Goal: Task Accomplishment & Management: Manage account settings

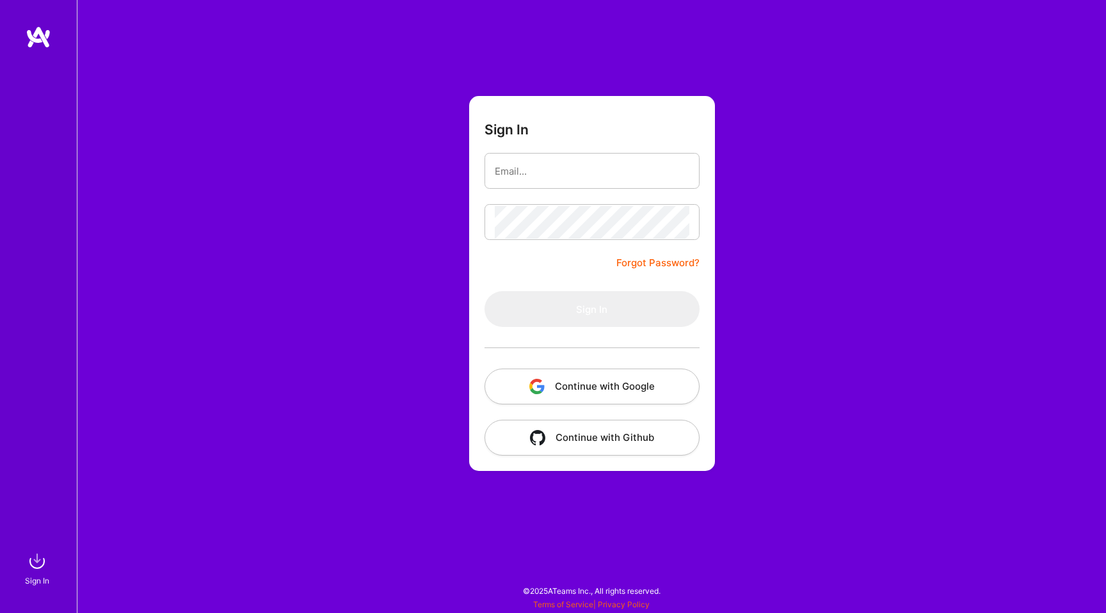
click at [606, 385] on button "Continue with Google" at bounding box center [591, 387] width 215 height 36
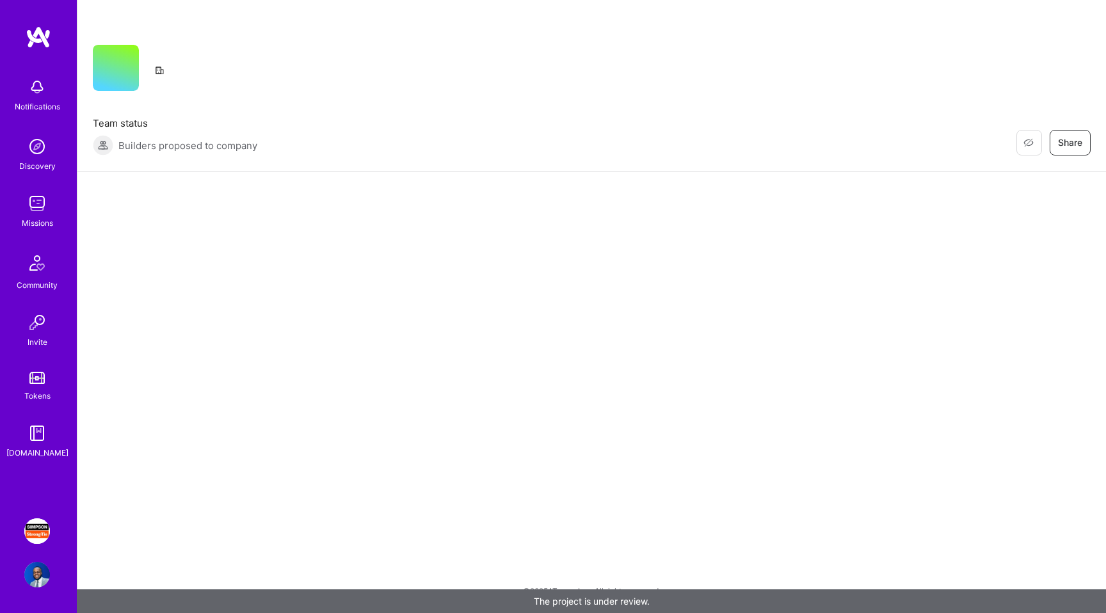
click at [30, 573] on img at bounding box center [37, 575] width 26 height 26
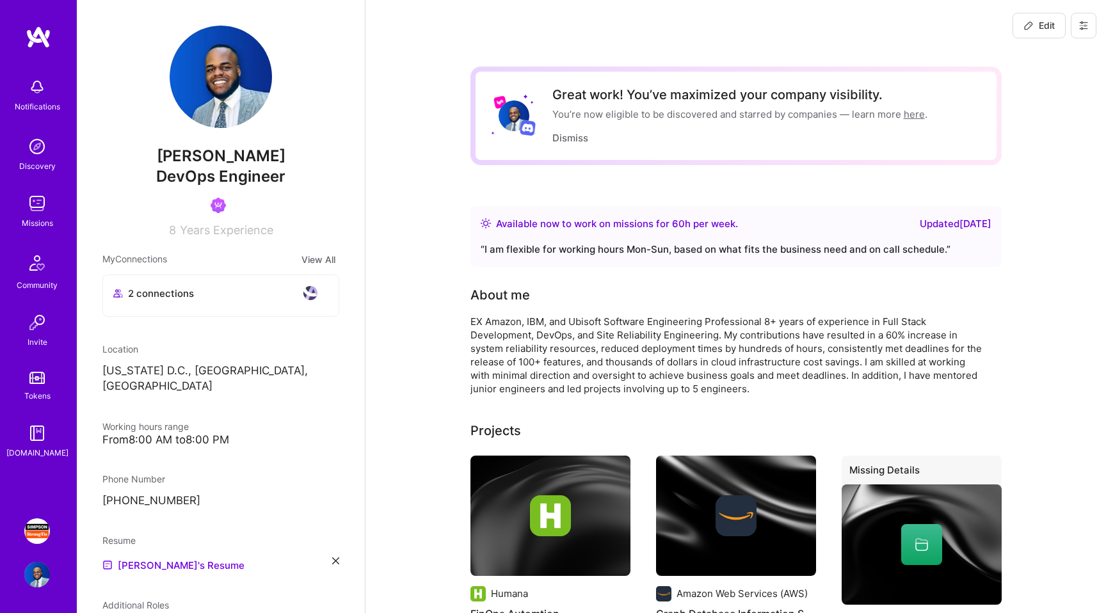
click at [45, 529] on img at bounding box center [37, 531] width 26 height 26
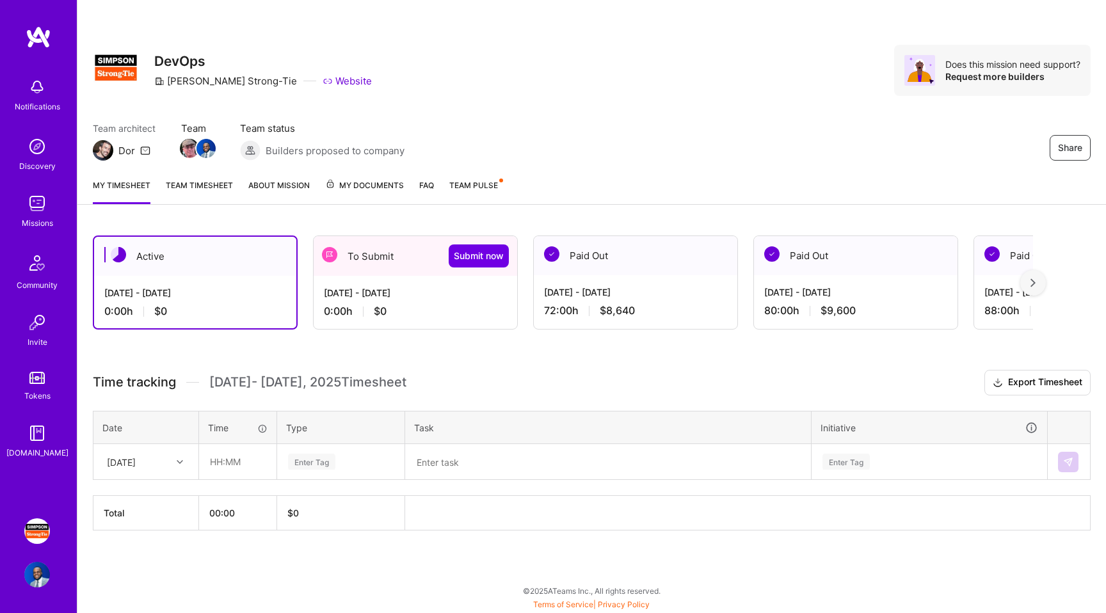
click at [424, 291] on div "[DATE] - [DATE]" at bounding box center [415, 292] width 183 height 13
click at [136, 461] on div "[DATE]" at bounding box center [121, 461] width 29 height 13
click at [160, 447] on div "[DATE]" at bounding box center [146, 462] width 104 height 34
click at [160, 454] on div "[DATE]" at bounding box center [135, 461] width 71 height 21
click at [386, 327] on div "[DATE] - [DATE] 0:00 h $0" at bounding box center [415, 302] width 203 height 52
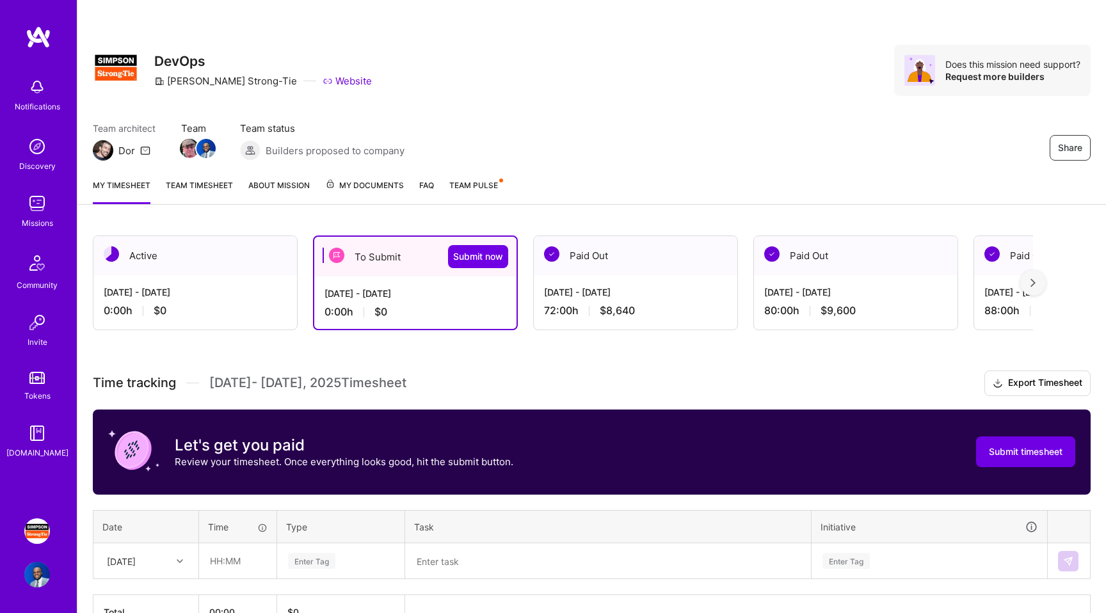
scroll to position [79, 0]
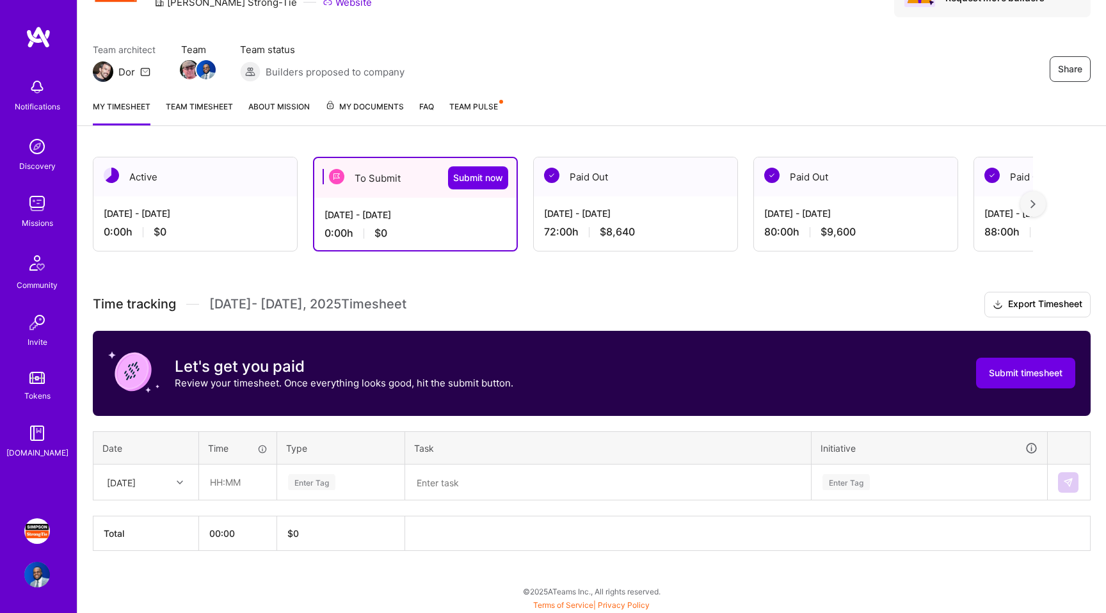
click at [220, 104] on link "Team timesheet" at bounding box center [199, 113] width 67 height 26
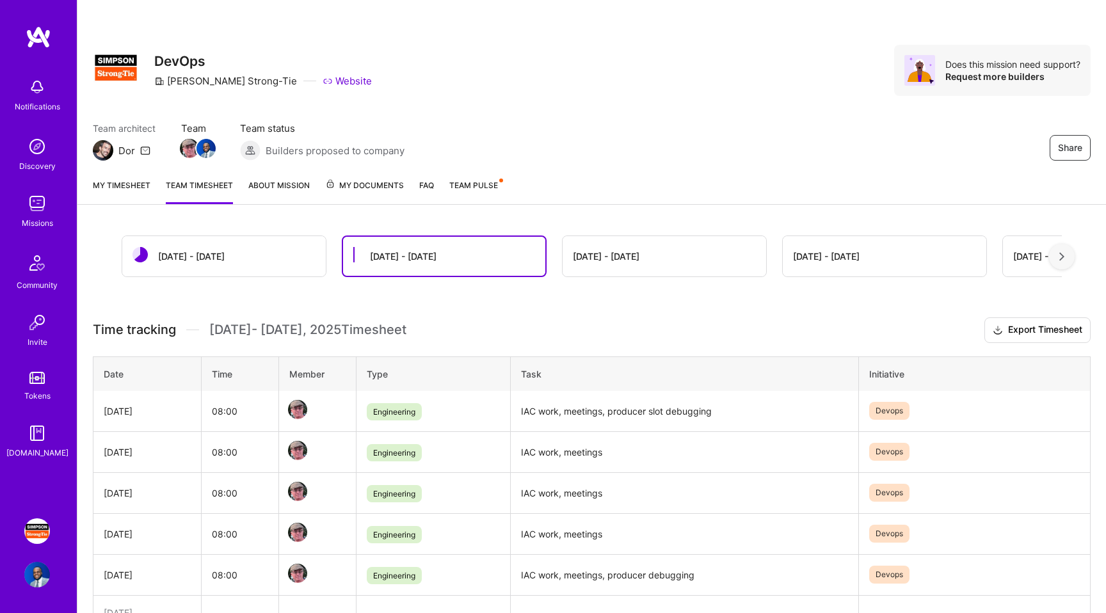
click at [648, 246] on div "[DATE] - [DATE]" at bounding box center [663, 256] width 203 height 40
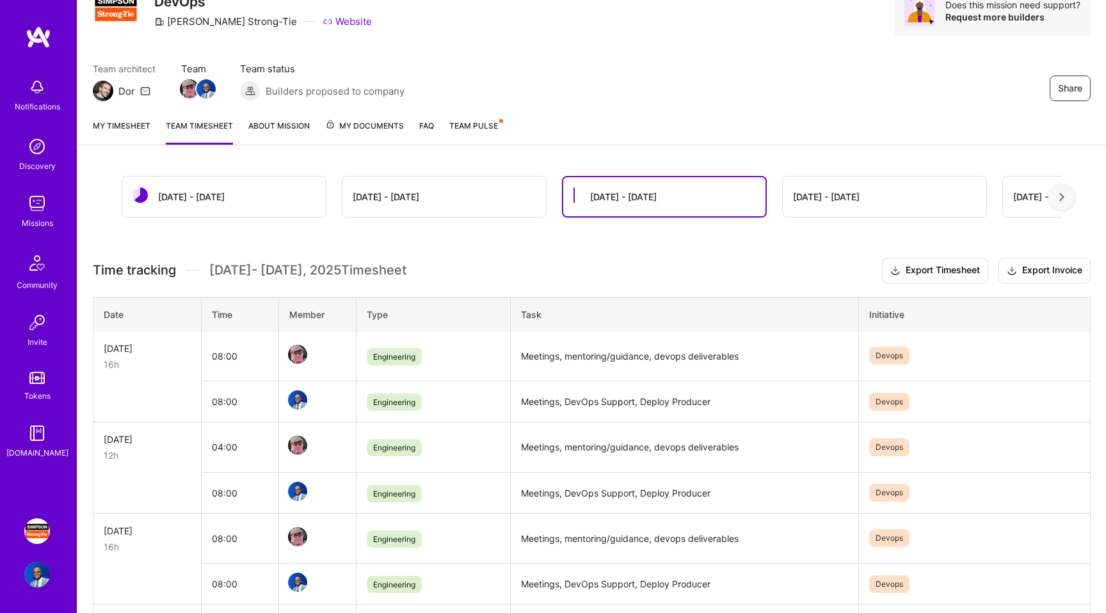
scroll to position [60, 0]
click at [552, 406] on td "Meetings, DevOps Support, Deploy Producer" at bounding box center [684, 401] width 347 height 41
copy td "Meetings, DevOps Support, Deploy Producer"
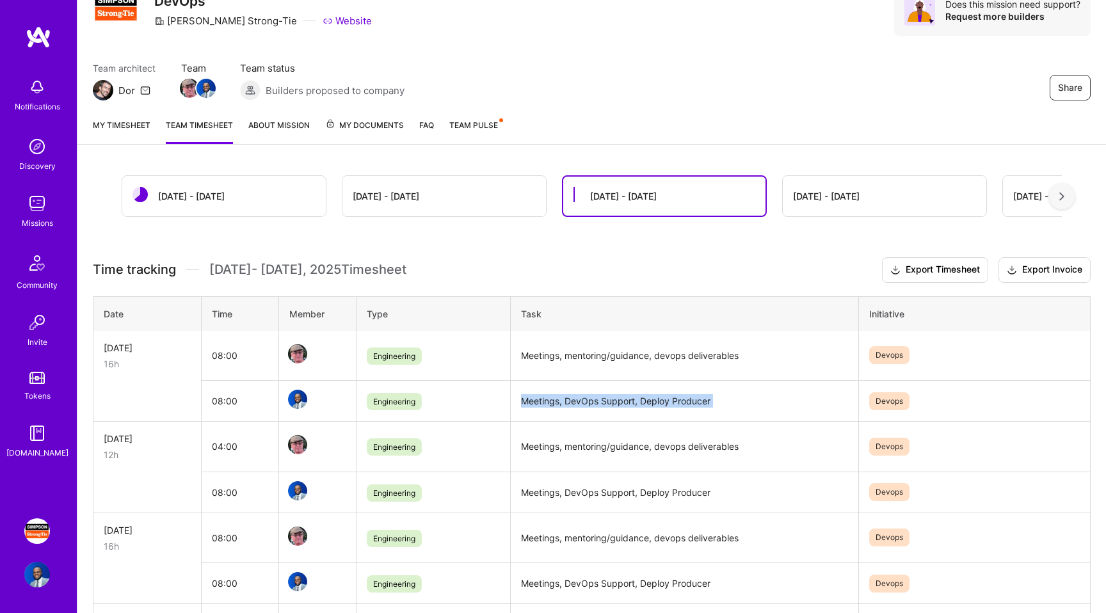
click at [141, 135] on link "My timesheet" at bounding box center [122, 131] width 58 height 26
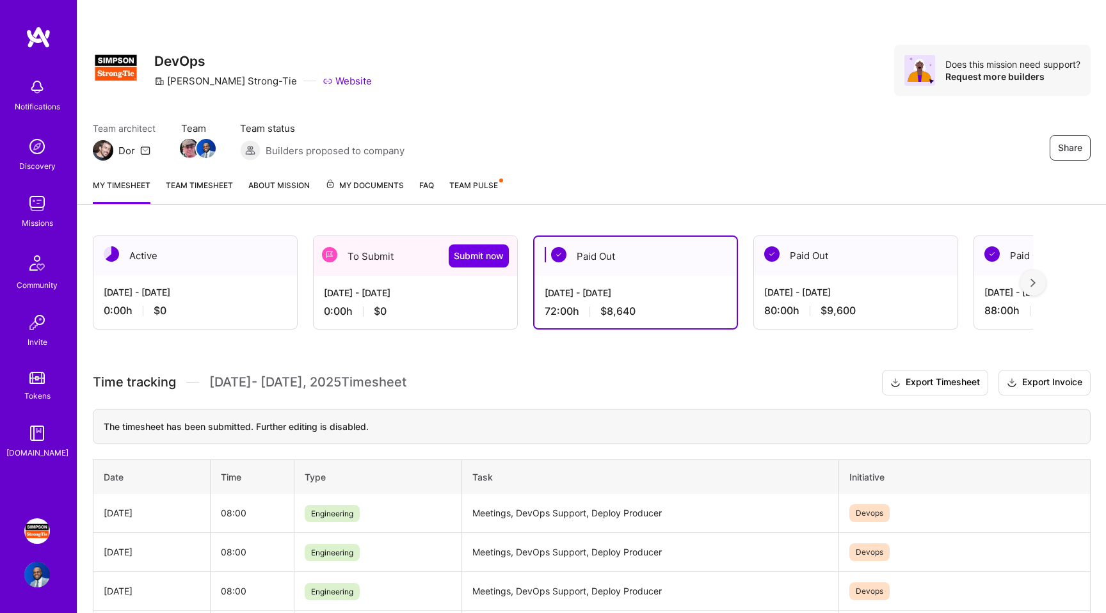
click at [437, 293] on div "[DATE] - [DATE]" at bounding box center [415, 292] width 183 height 13
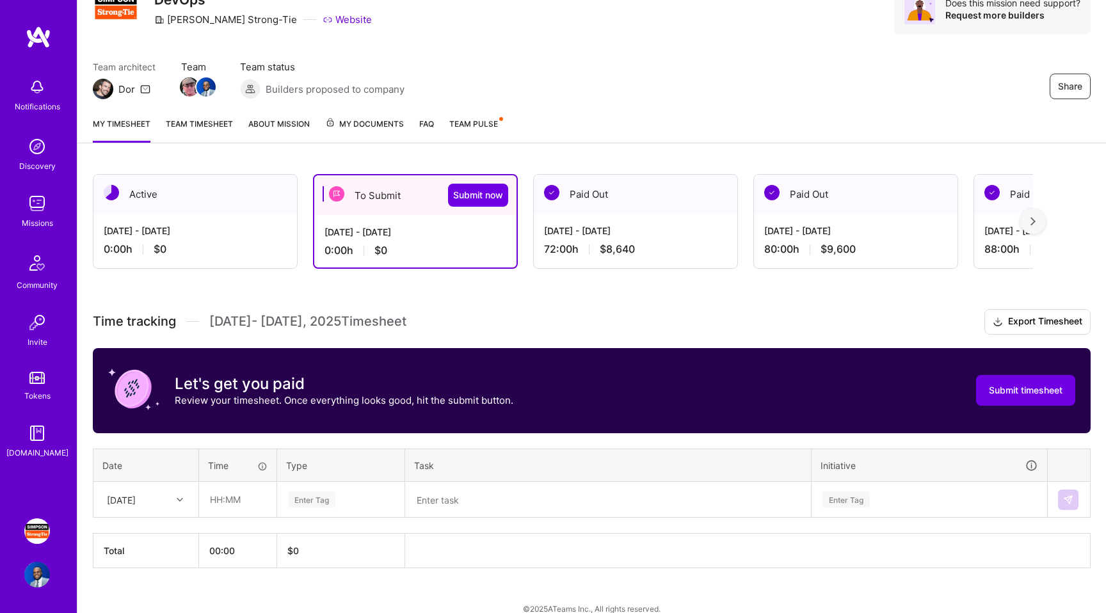
scroll to position [79, 0]
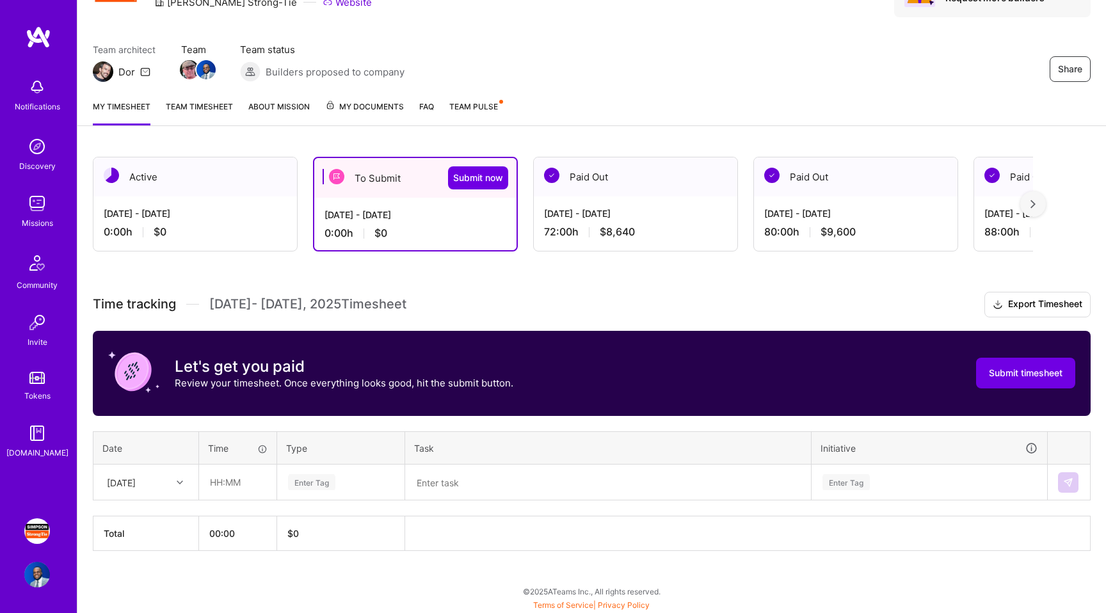
click at [148, 484] on div "[DATE]" at bounding box center [135, 482] width 71 height 21
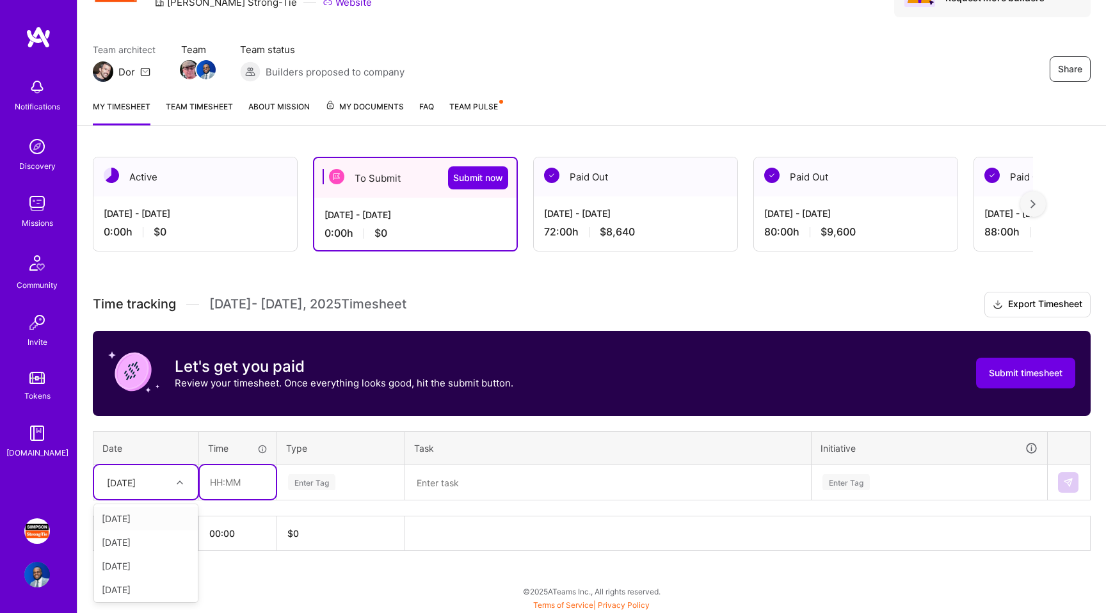
click at [222, 465] on input "text" at bounding box center [238, 482] width 76 height 34
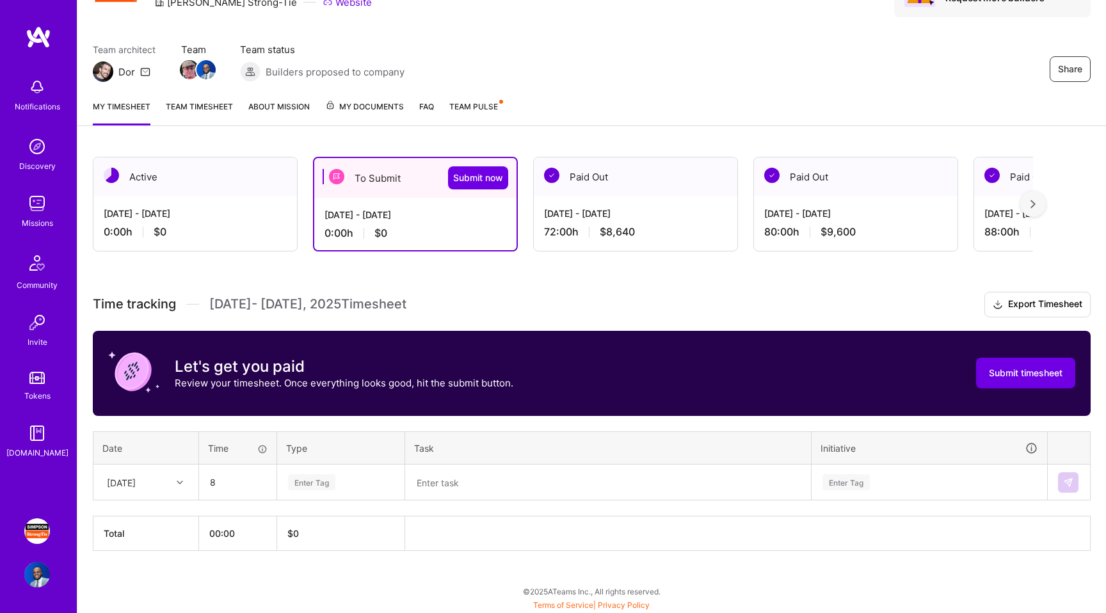
type input "08:00"
click at [319, 484] on div "Enter Tag" at bounding box center [311, 482] width 47 height 20
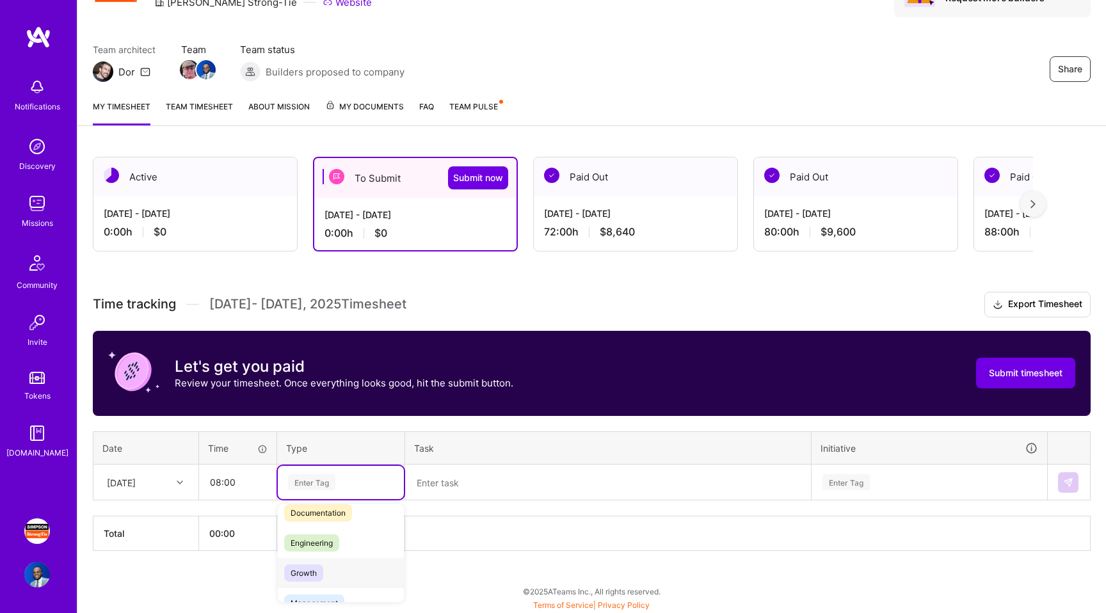
scroll to position [63, 0]
click at [344, 546] on div "Engineering" at bounding box center [341, 551] width 126 height 30
click at [482, 482] on textarea at bounding box center [607, 482] width 403 height 33
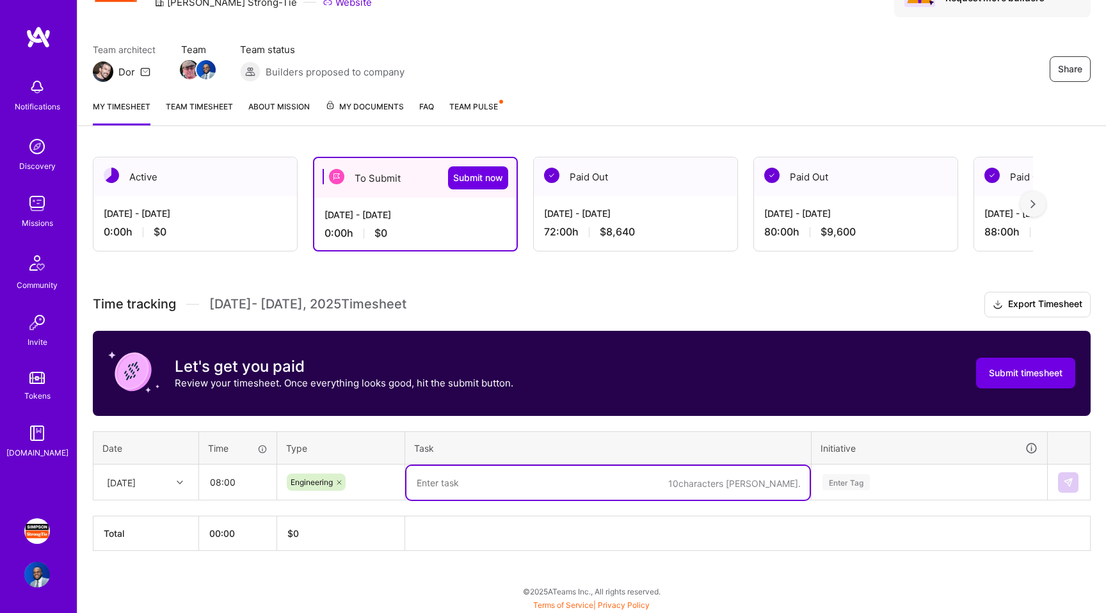
paste textarea "Meetings, DevOps Support, Deploy Producer"
drag, startPoint x: 532, startPoint y: 484, endPoint x: 629, endPoint y: 479, distance: 96.8
click at [629, 487] on textarea "Meetings, DevOps Support, Deploy Producer" at bounding box center [607, 483] width 403 height 34
click at [637, 479] on textarea "Meetings, DevOps Support, OLS Work, Github Onboarding for teams" at bounding box center [607, 483] width 403 height 34
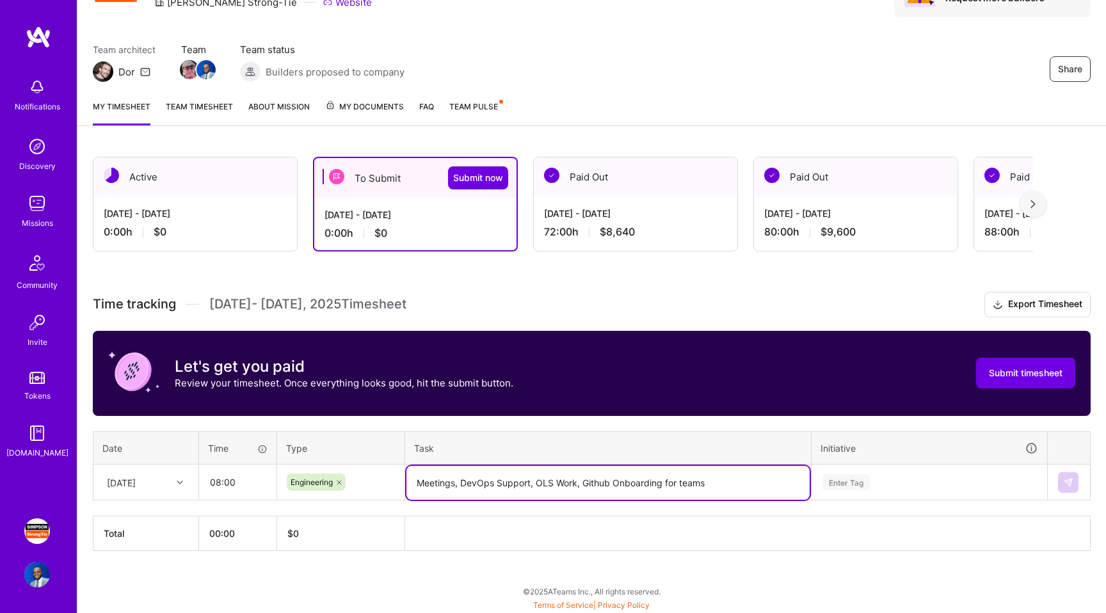
click at [637, 479] on textarea "Meetings, DevOps Support, OLS Work, Github Onboarding for teams" at bounding box center [607, 483] width 403 height 34
type textarea "Meetings, DevOps Support, OLS Work, Github Onboarding for teams"
click at [946, 485] on div "Enter Tag" at bounding box center [929, 482] width 234 height 33
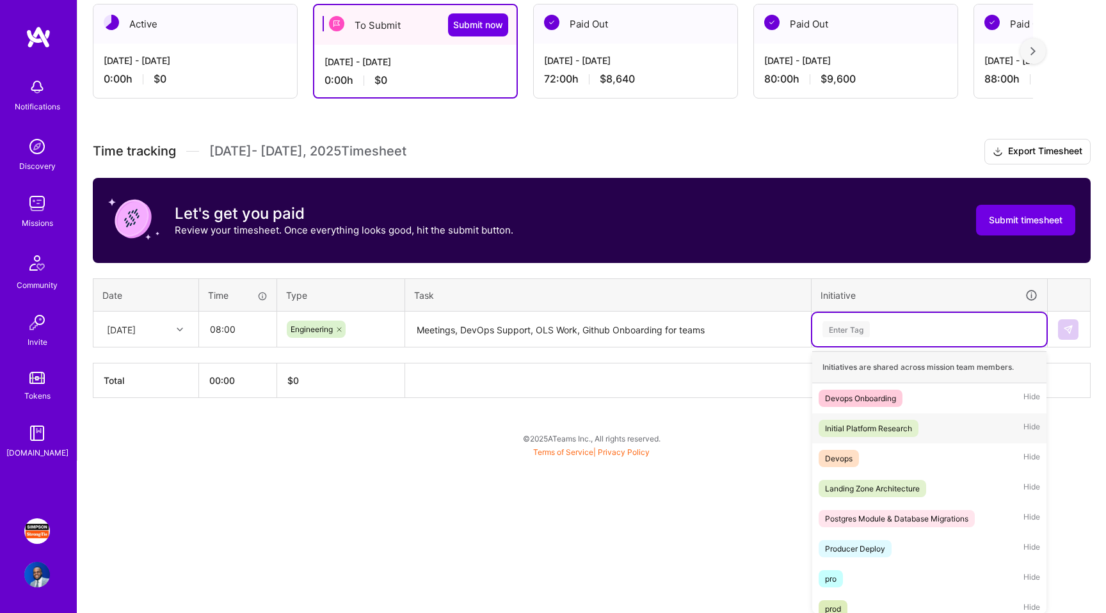
click at [894, 440] on div "Initial Platform Research Hide" at bounding box center [929, 428] width 234 height 30
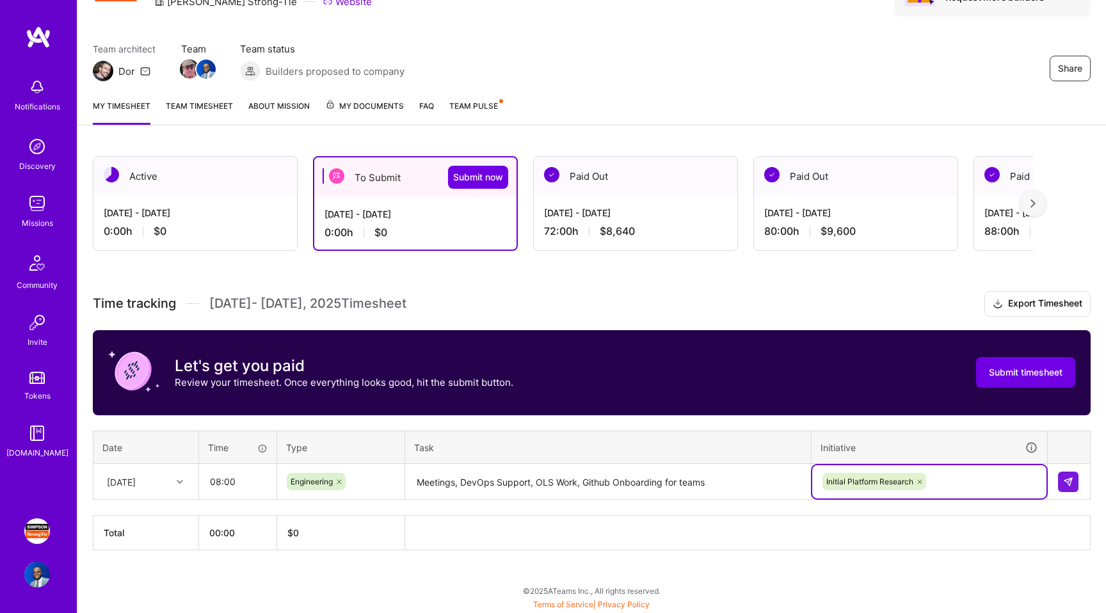
scroll to position [79, 0]
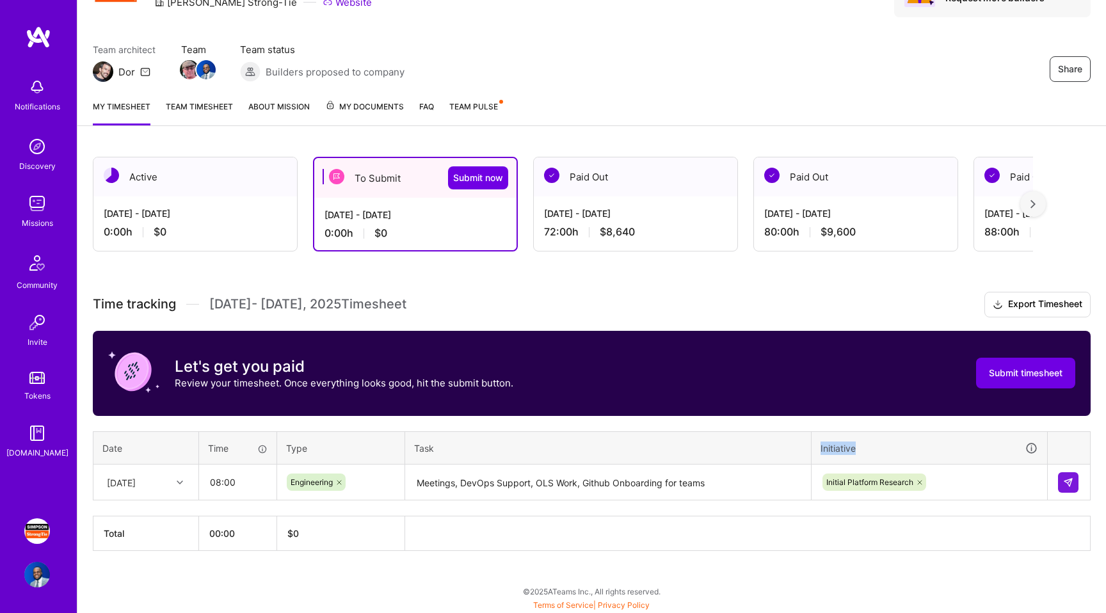
click at [894, 440] on th "Initiative" at bounding box center [929, 447] width 236 height 33
click at [922, 479] on icon at bounding box center [920, 483] width 8 height 8
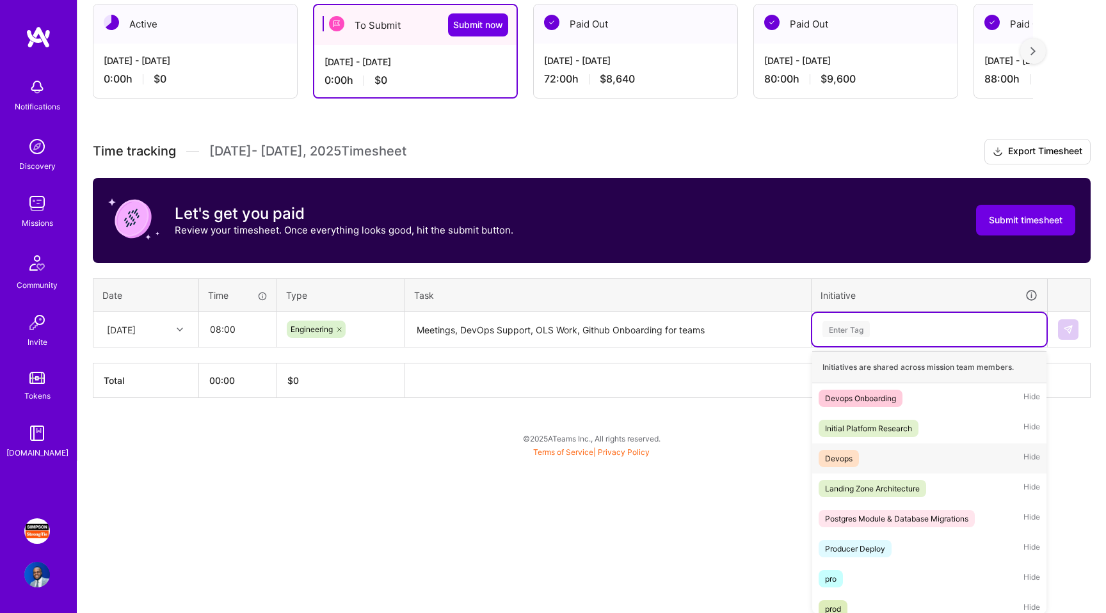
click at [890, 454] on div "Devops Hide" at bounding box center [929, 458] width 234 height 30
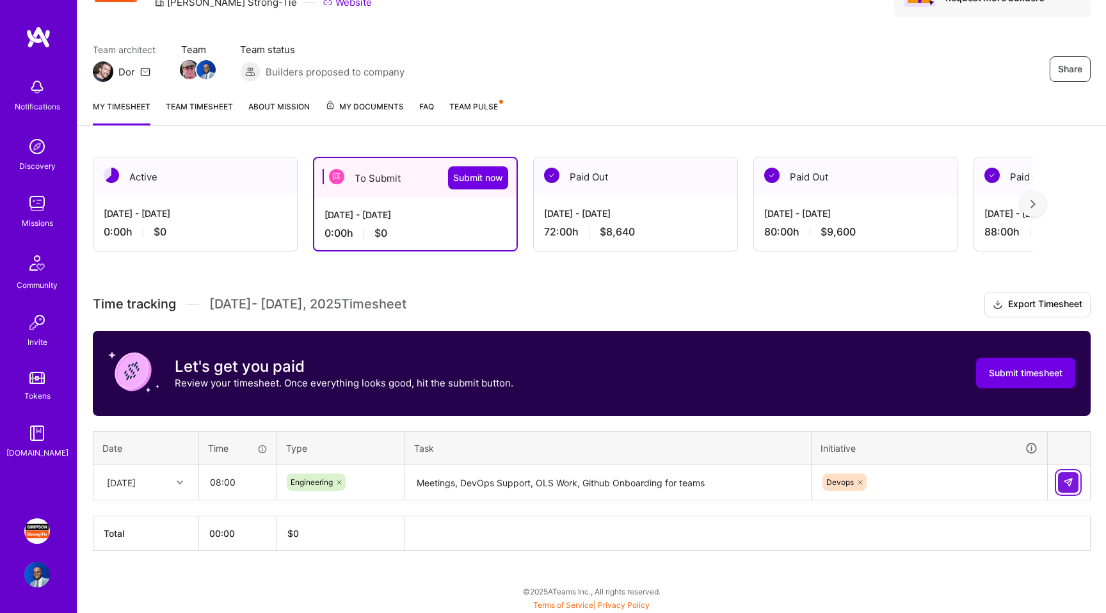
click at [1069, 481] on img at bounding box center [1068, 482] width 10 height 10
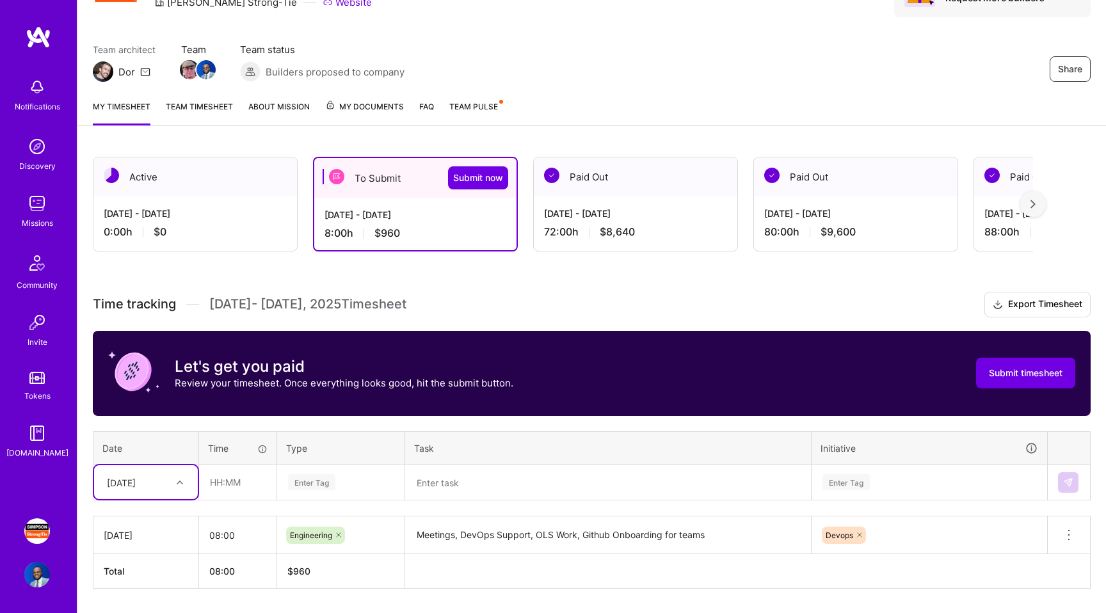
scroll to position [116, 0]
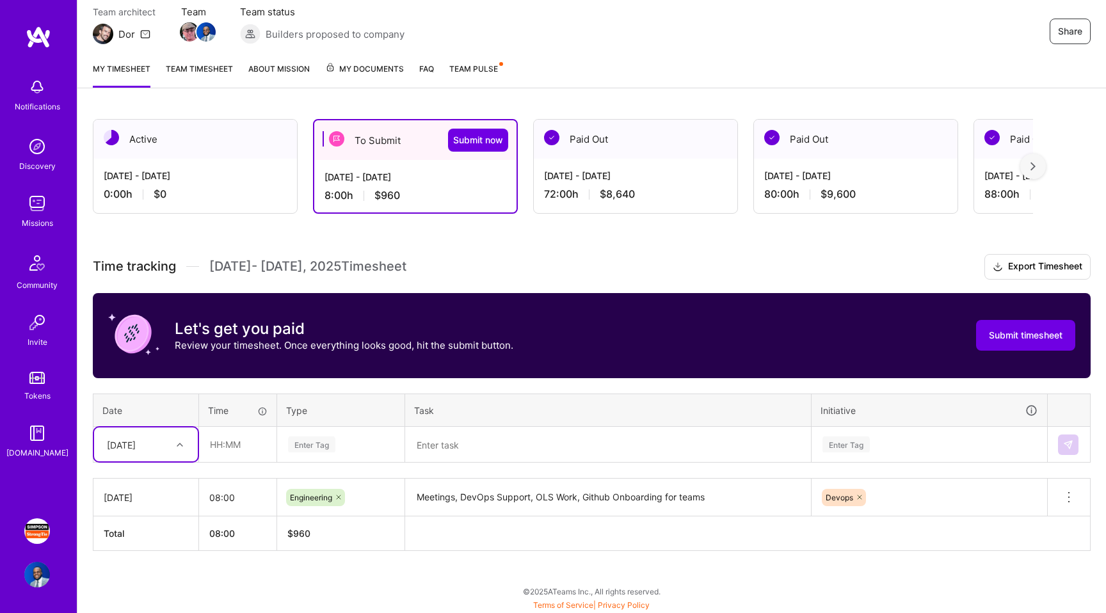
click at [171, 430] on div "[DATE]" at bounding box center [146, 444] width 104 height 34
click at [164, 479] on div "[DATE]" at bounding box center [146, 481] width 104 height 24
click at [143, 450] on div "[DATE]" at bounding box center [135, 444] width 71 height 21
click at [144, 526] on div "[DATE]" at bounding box center [146, 528] width 104 height 24
click at [221, 446] on input "text" at bounding box center [238, 444] width 76 height 34
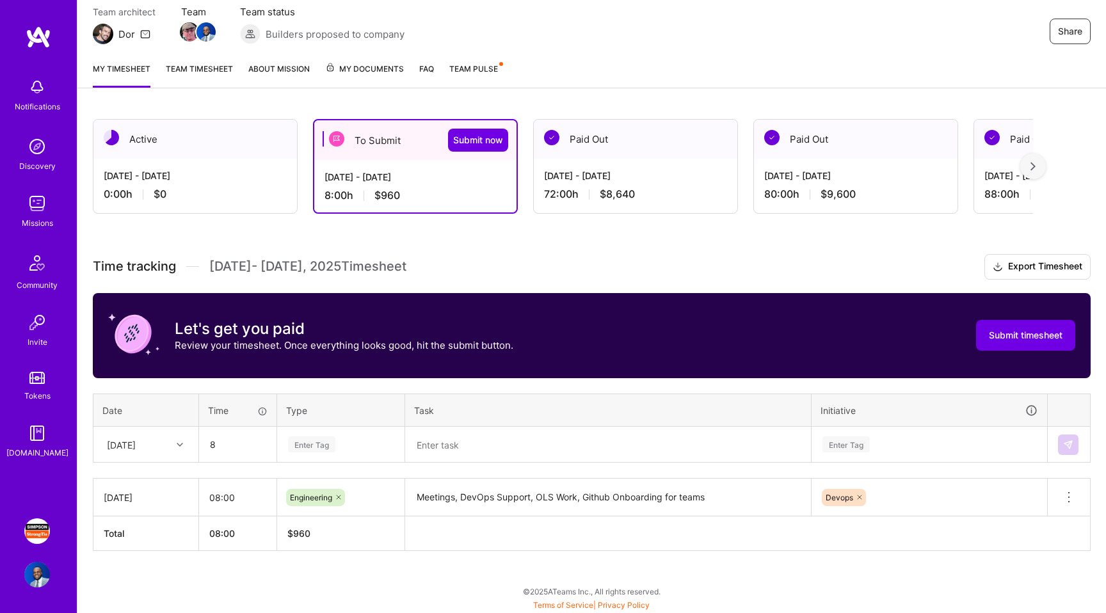
type input "08:00"
click at [299, 445] on div "Enter Tag" at bounding box center [311, 444] width 47 height 20
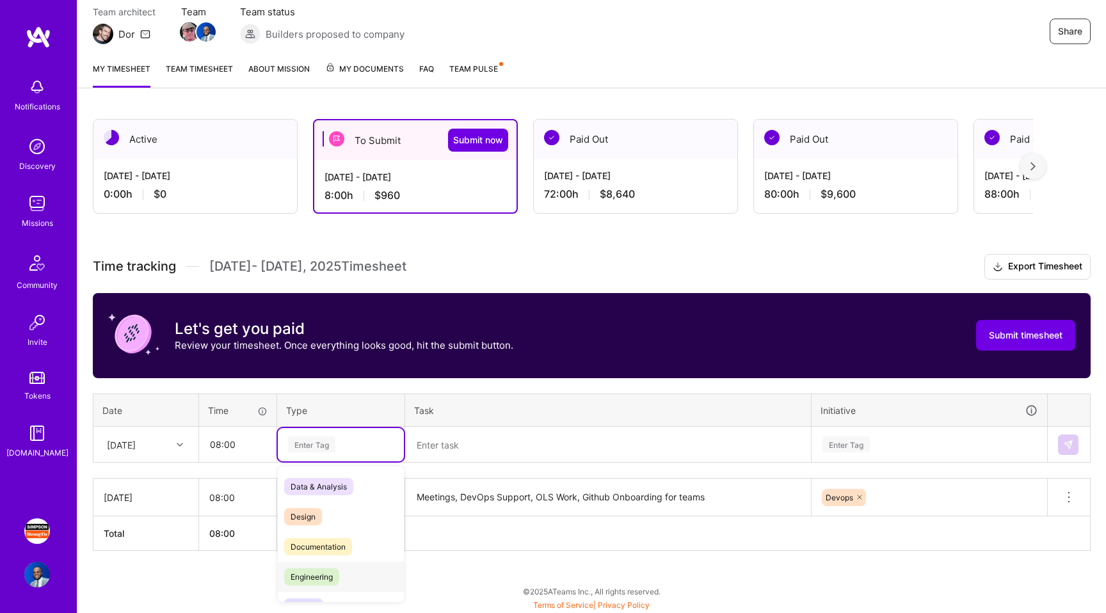
click at [323, 570] on span "Engineering" at bounding box center [311, 576] width 55 height 17
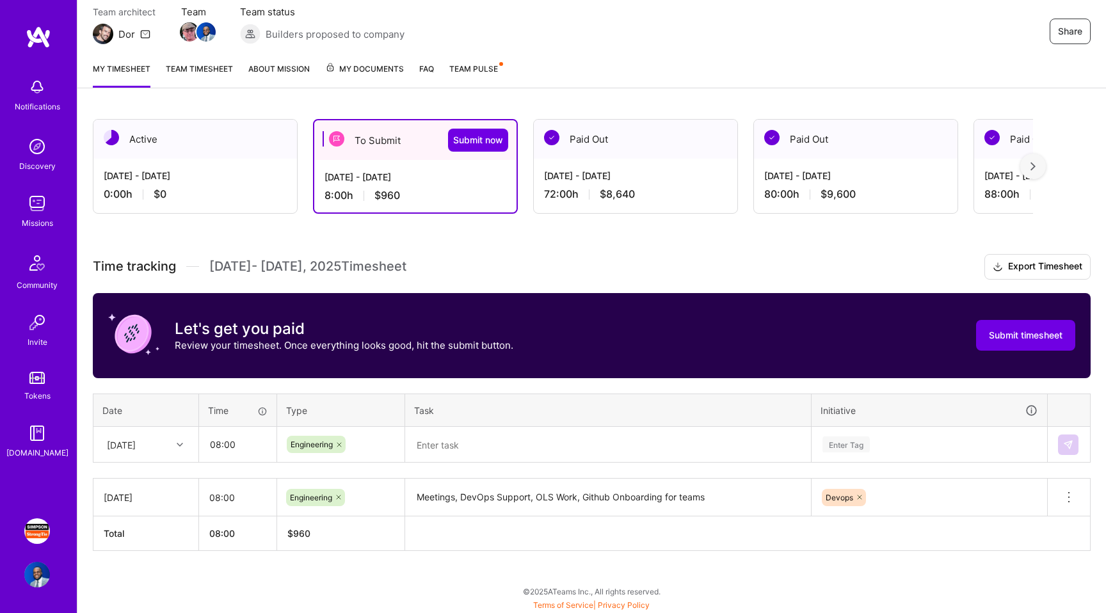
click at [484, 417] on th "Task" at bounding box center [608, 410] width 406 height 33
click at [479, 447] on textarea at bounding box center [607, 445] width 403 height 34
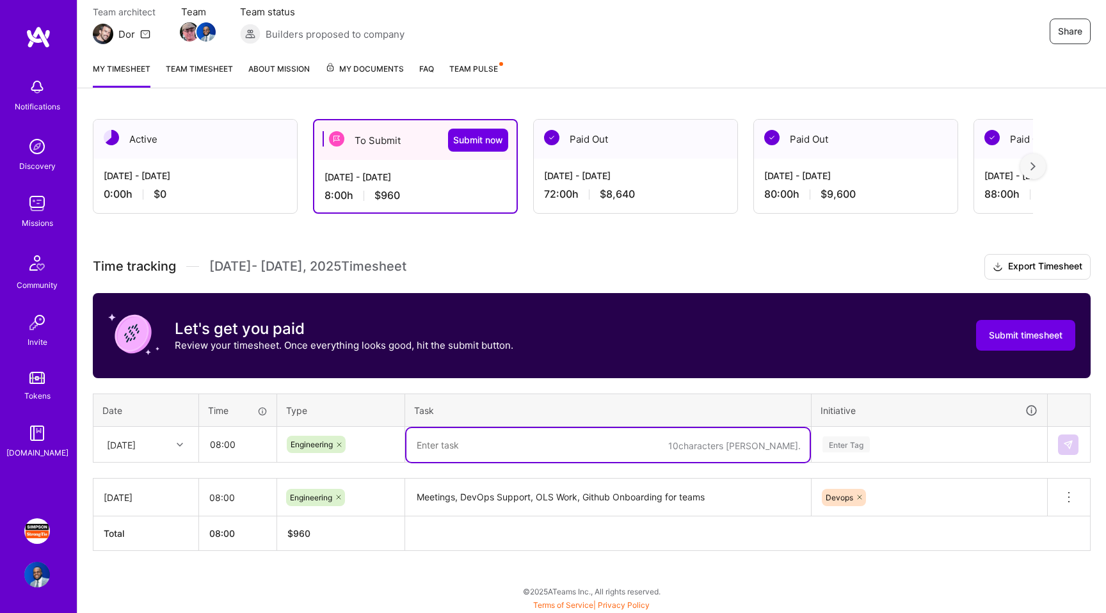
paste textarea "Meetings, DevOps Support, OLS Work, Github Onboarding for teams"
type textarea "Meetings, DevOps Support, OLS Work, Github Onboarding for teams"
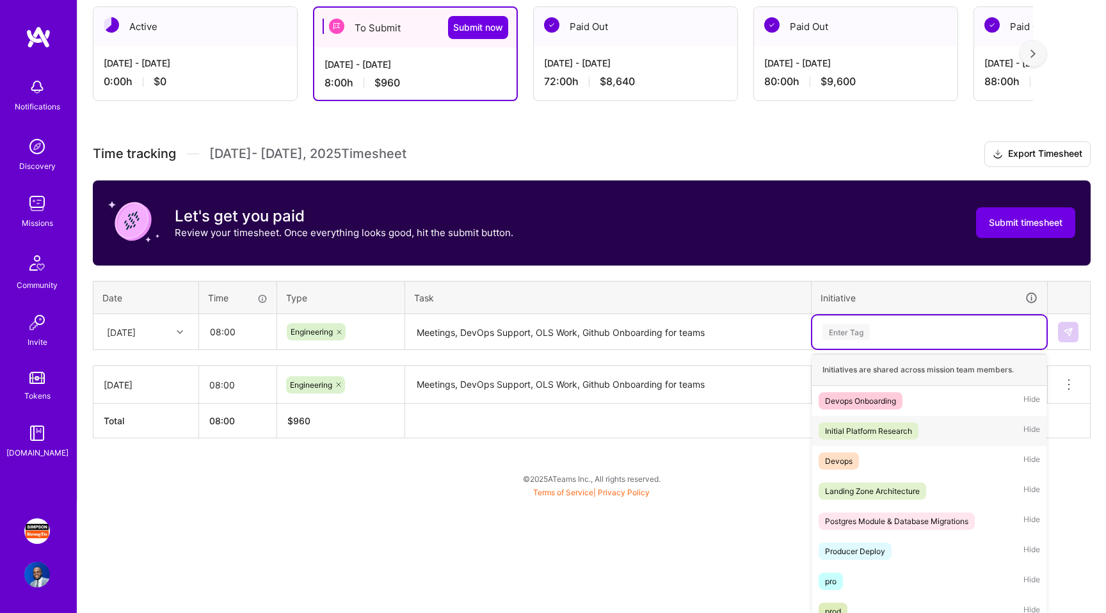
click at [862, 349] on div "option Devops, selected. option Initial Platform Research focused, 2 of 9. 9 re…" at bounding box center [929, 331] width 234 height 33
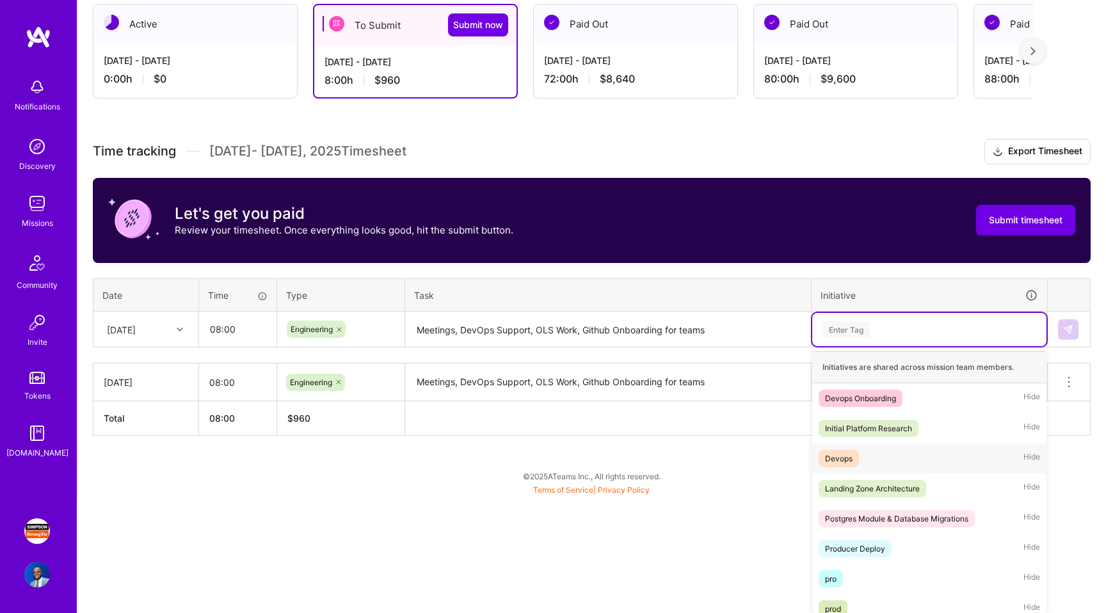
click at [857, 463] on span "Devops" at bounding box center [838, 458] width 40 height 17
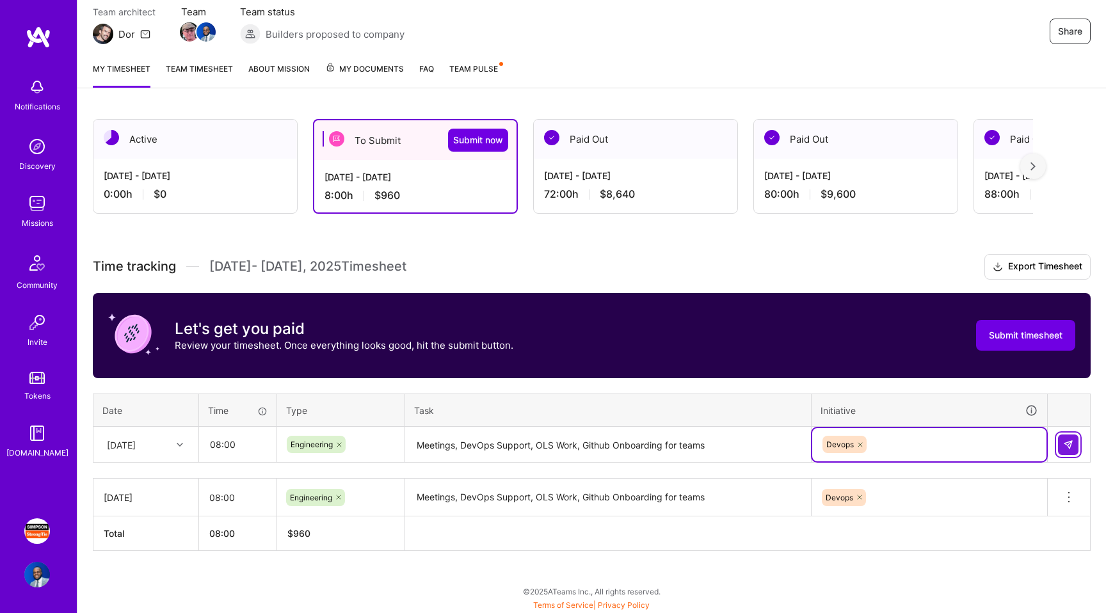
click at [1061, 437] on button at bounding box center [1068, 444] width 20 height 20
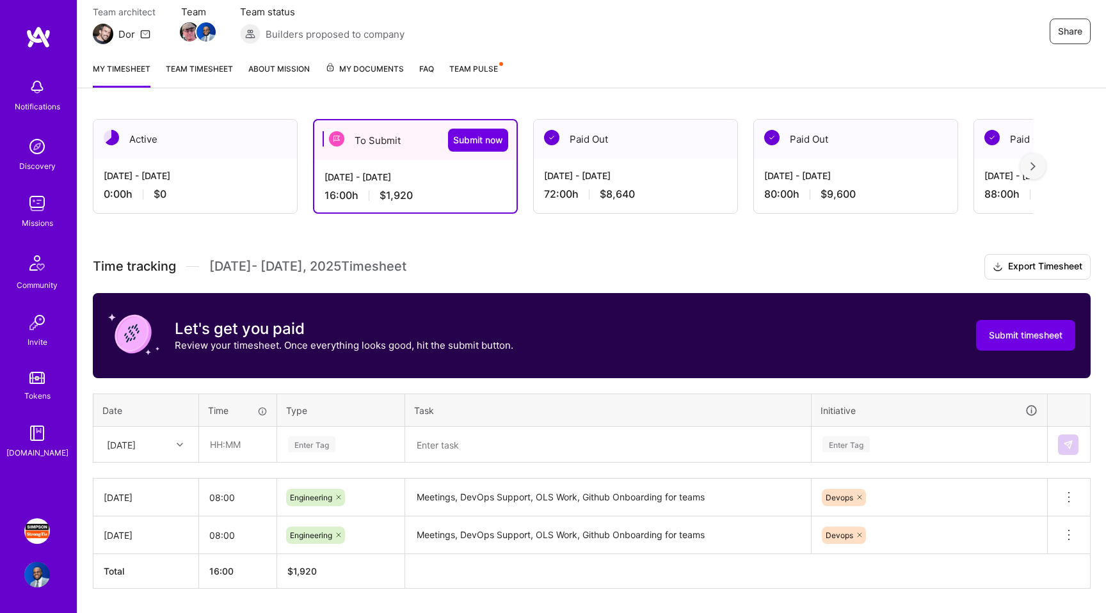
click at [168, 445] on img at bounding box center [262, 466] width 256 height 86
click at [165, 447] on div "[DATE]" at bounding box center [146, 444] width 104 height 34
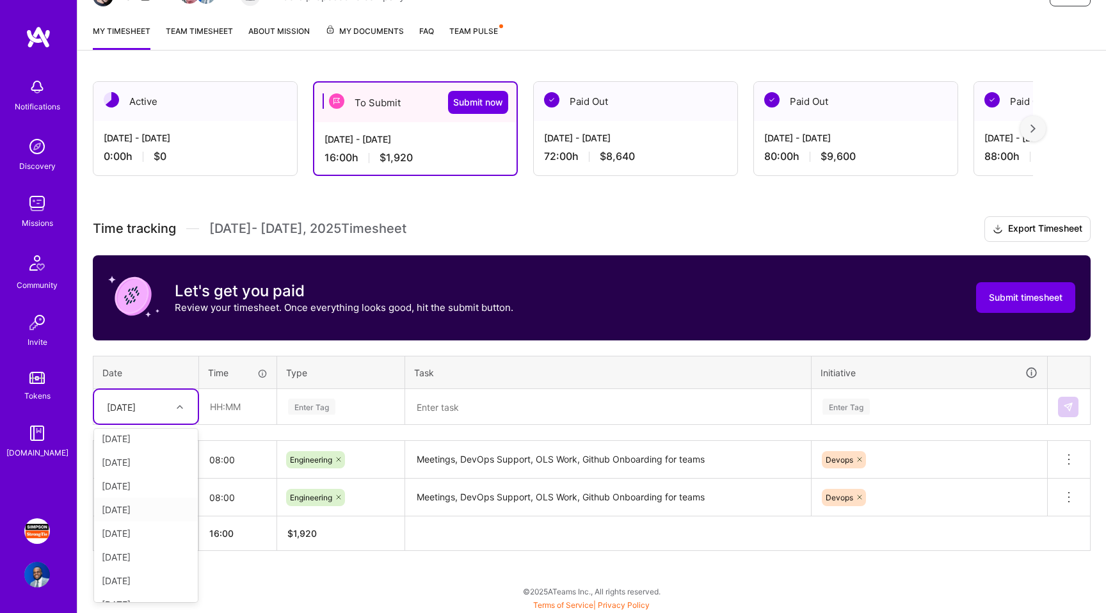
scroll to position [5, 0]
click at [160, 500] on div "[DATE]" at bounding box center [146, 509] width 104 height 24
click at [219, 399] on input "text" at bounding box center [238, 407] width 76 height 34
type input "08:00"
click at [304, 405] on div "Enter Tag" at bounding box center [311, 407] width 47 height 20
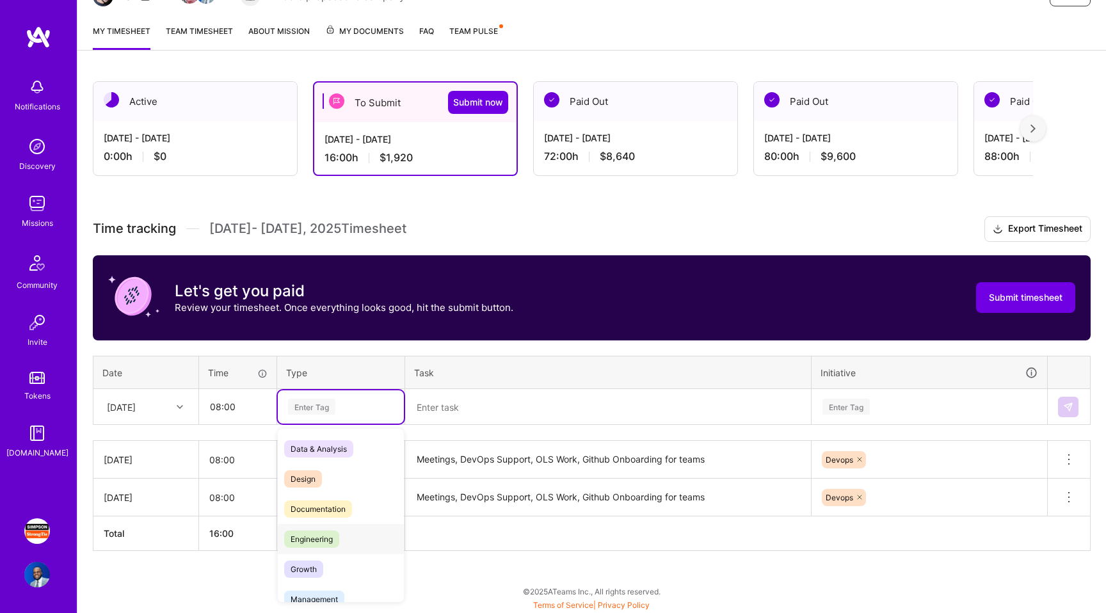
click at [324, 536] on span "Engineering" at bounding box center [311, 538] width 55 height 17
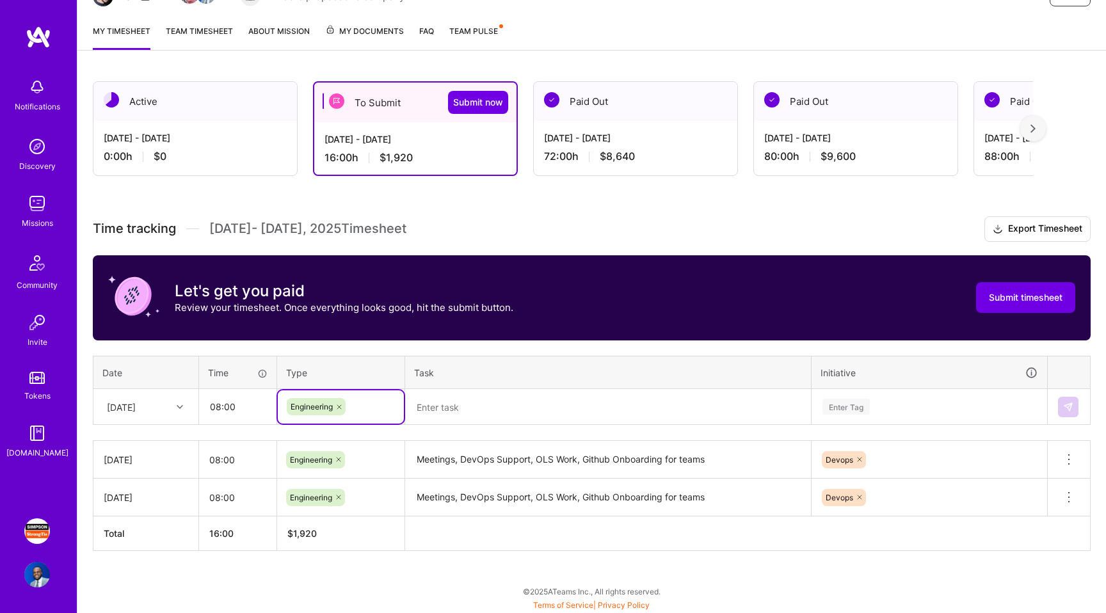
click at [461, 389] on td at bounding box center [608, 407] width 406 height 36
click at [459, 409] on textarea at bounding box center [607, 407] width 403 height 34
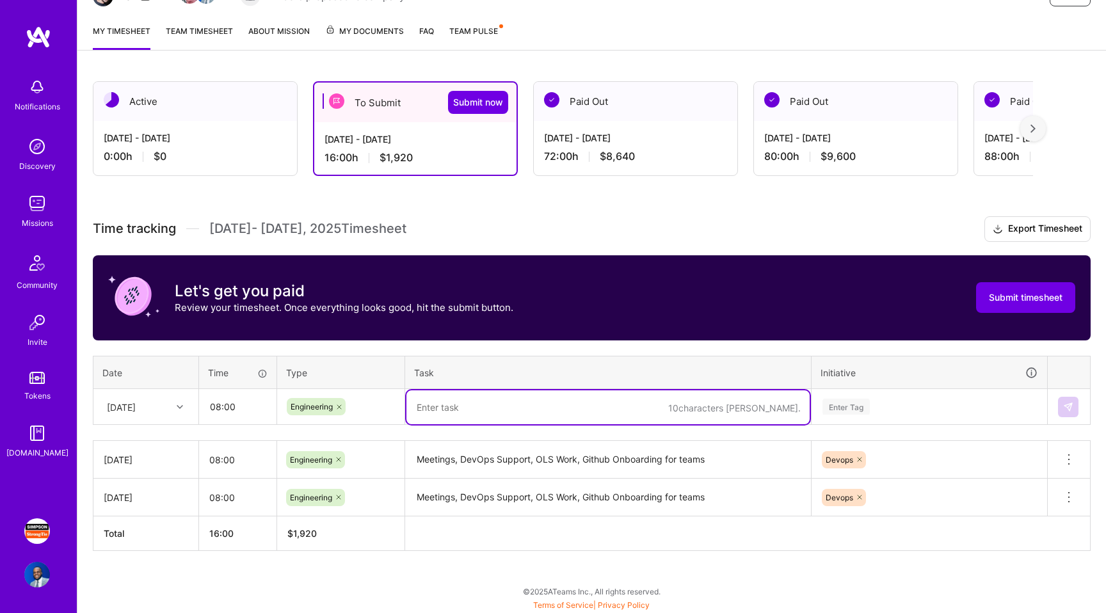
paste textarea "Meetings, DevOps Support, OLS Work, Github Onboarding for teams"
type textarea "Meetings, DevOps Support, OLS Work, Github Onboarding for teams"
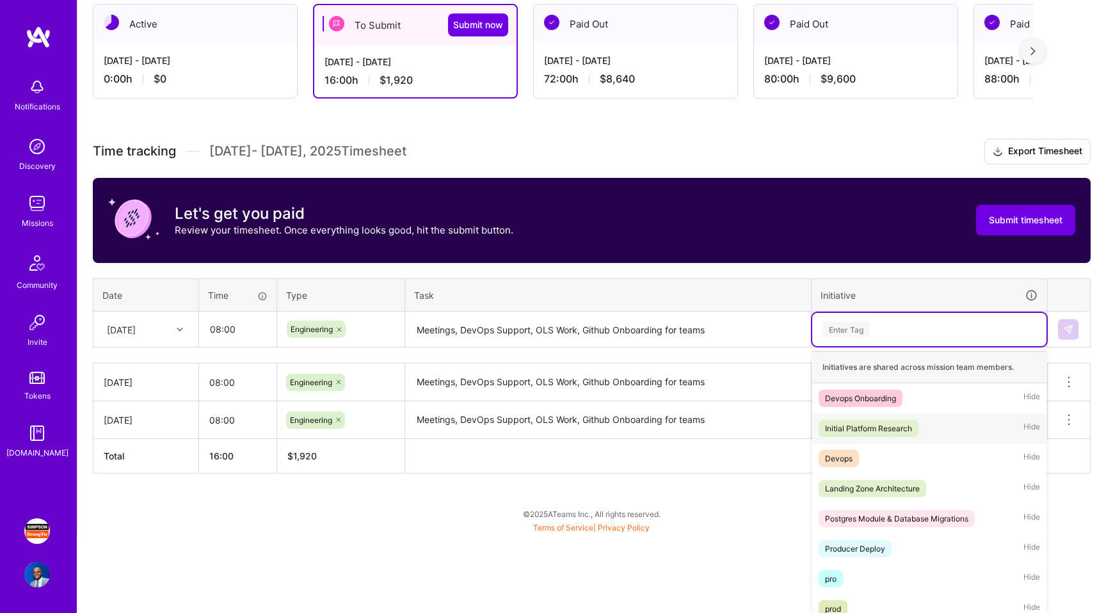
click at [883, 346] on div "option Devops, selected. option Initial Platform Research focused, 2 of 9. 9 re…" at bounding box center [929, 329] width 234 height 33
click at [868, 458] on div "Devops Hide" at bounding box center [929, 458] width 234 height 30
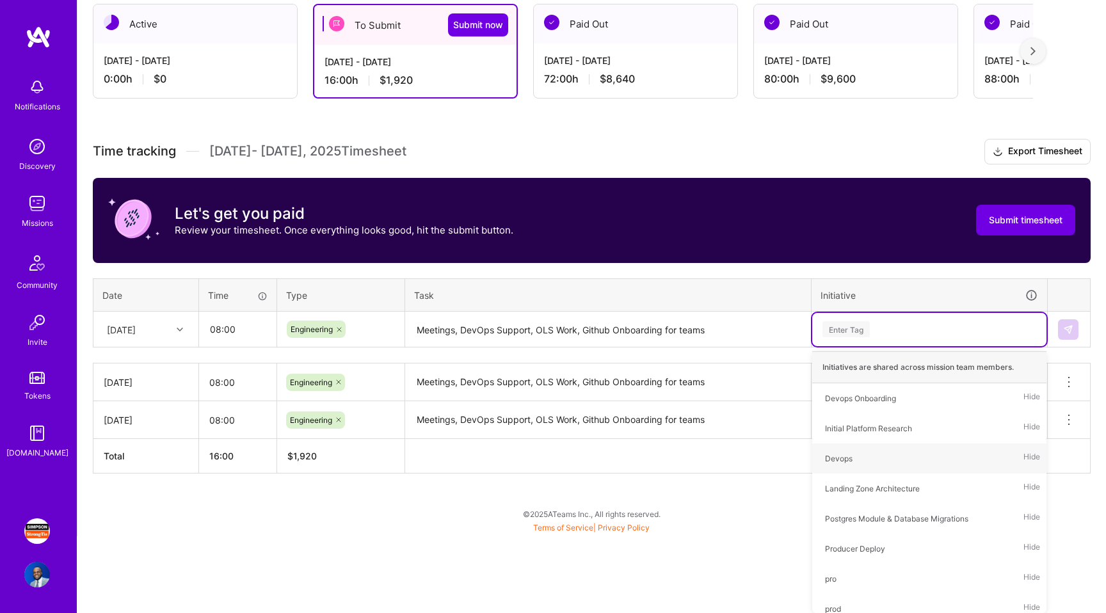
scroll to position [154, 0]
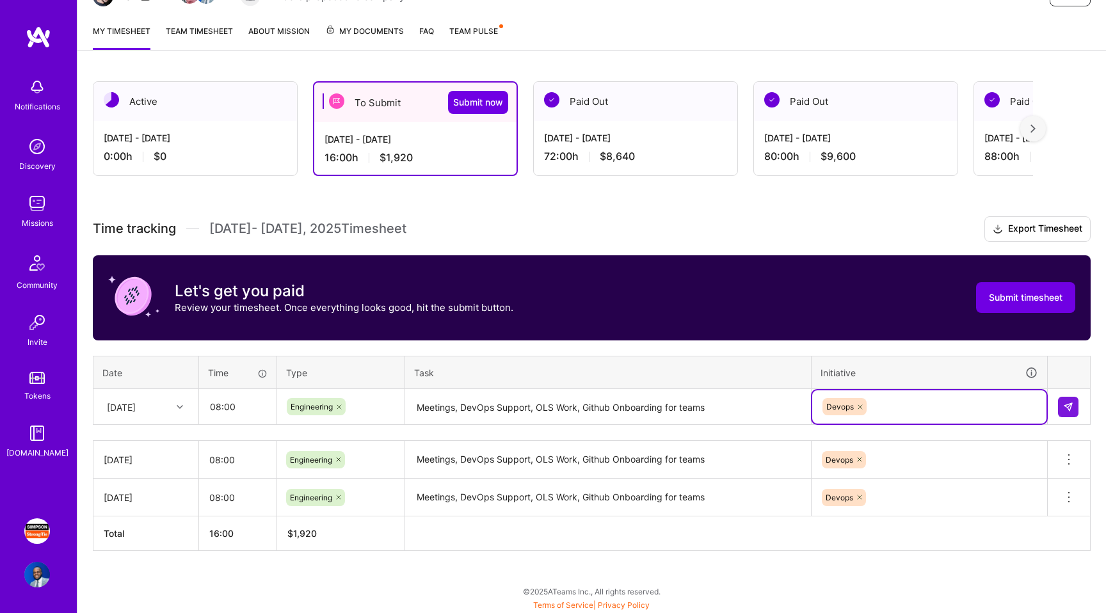
click at [1056, 405] on td at bounding box center [1069, 407] width 43 height 36
click at [1058, 405] on button at bounding box center [1068, 407] width 20 height 20
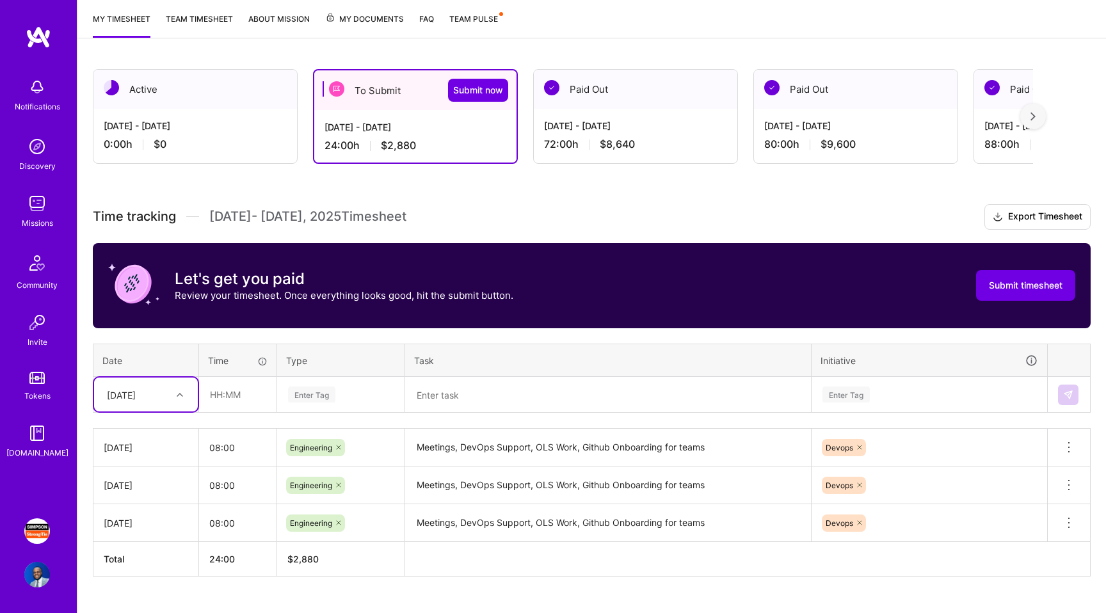
click at [150, 415] on div "Time tracking [DATE] - [DATE] Timesheet Export Timesheet Let's get you paid Rev…" at bounding box center [592, 390] width 998 height 372
click at [161, 490] on div "[DATE]" at bounding box center [146, 486] width 104 height 24
click at [220, 406] on input "text" at bounding box center [238, 395] width 76 height 34
type input "08:00"
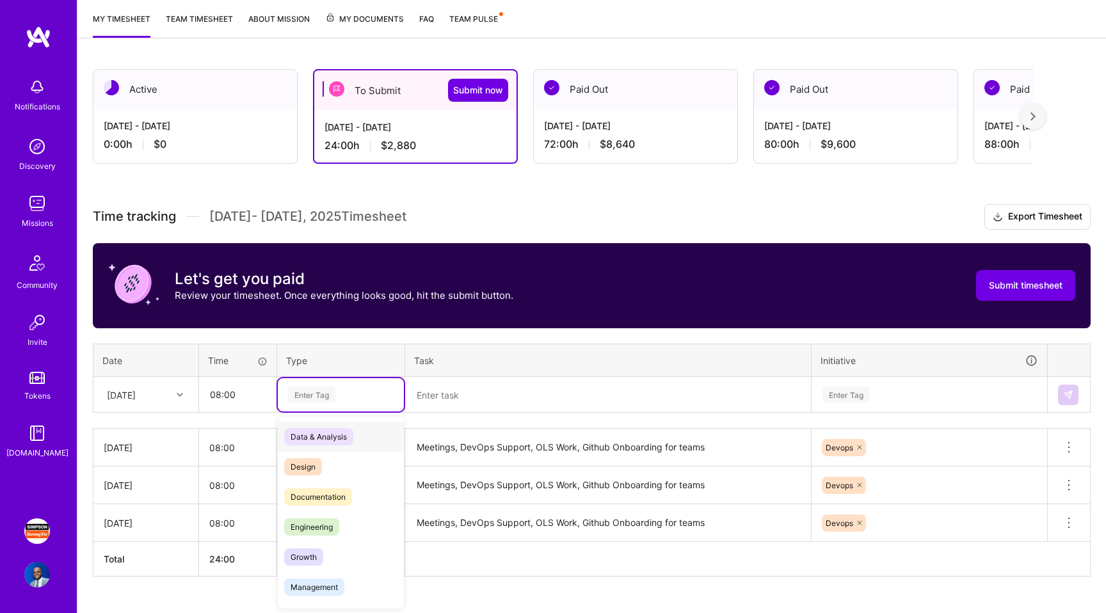
click at [333, 389] on div "Enter Tag" at bounding box center [311, 395] width 47 height 20
click at [330, 520] on span "Engineering" at bounding box center [311, 526] width 55 height 17
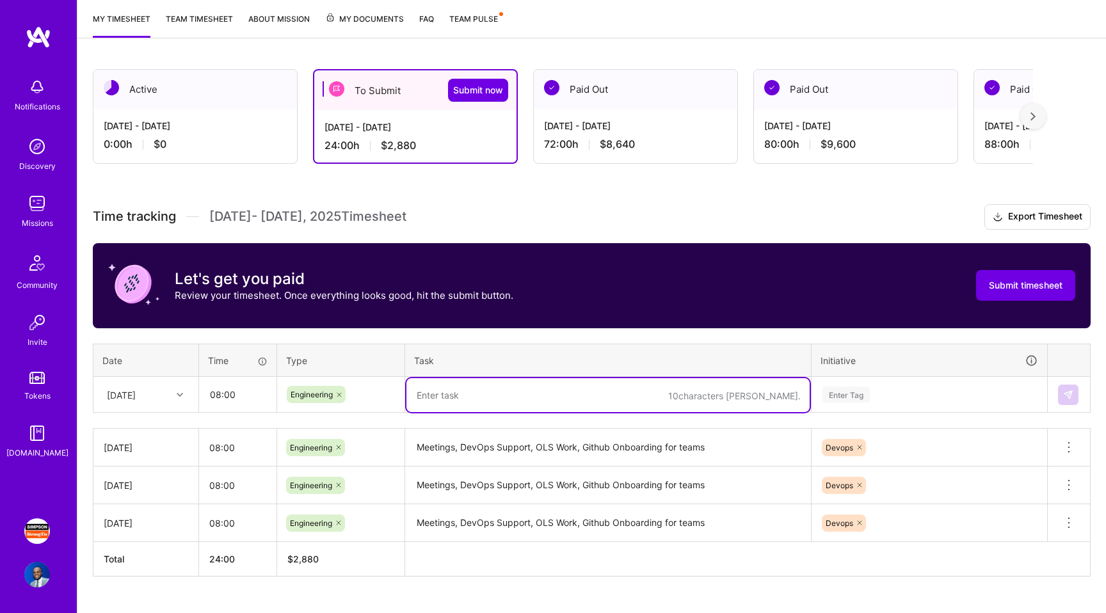
click at [461, 394] on textarea at bounding box center [607, 395] width 403 height 34
paste textarea "Meetings, DevOps Support, OLS Work, Github Onboarding for teams"
type textarea "Meetings, DevOps Support, OLS Work, Github Onboarding for teams"
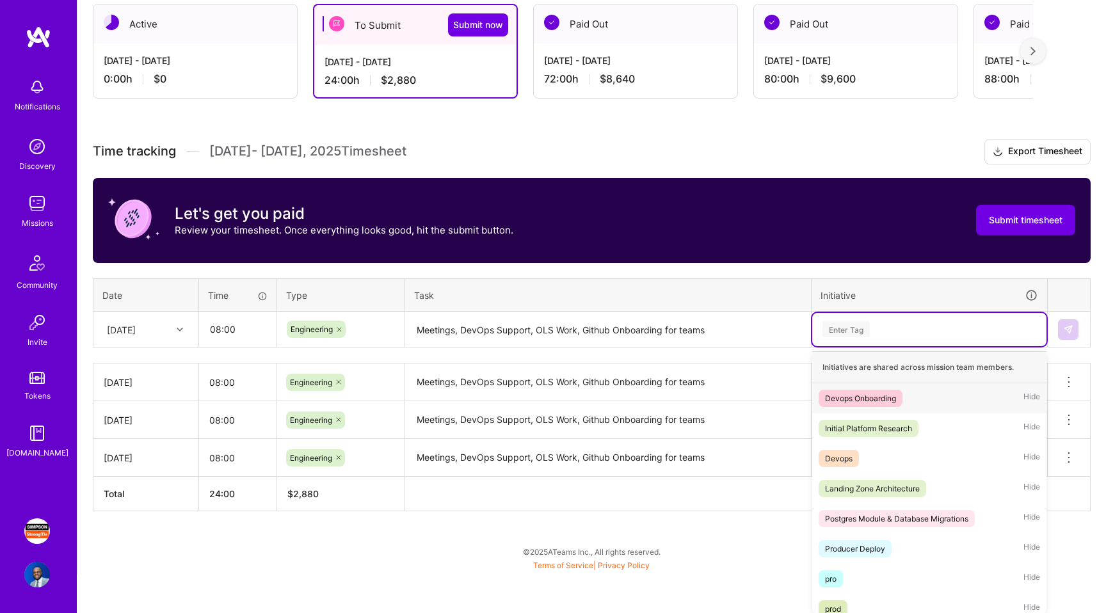
click at [898, 346] on div "option Devops, selected. option Devops Onboarding focused, 1 of 9. 9 results av…" at bounding box center [929, 329] width 234 height 33
click at [849, 468] on div "Devops Hide" at bounding box center [929, 458] width 234 height 30
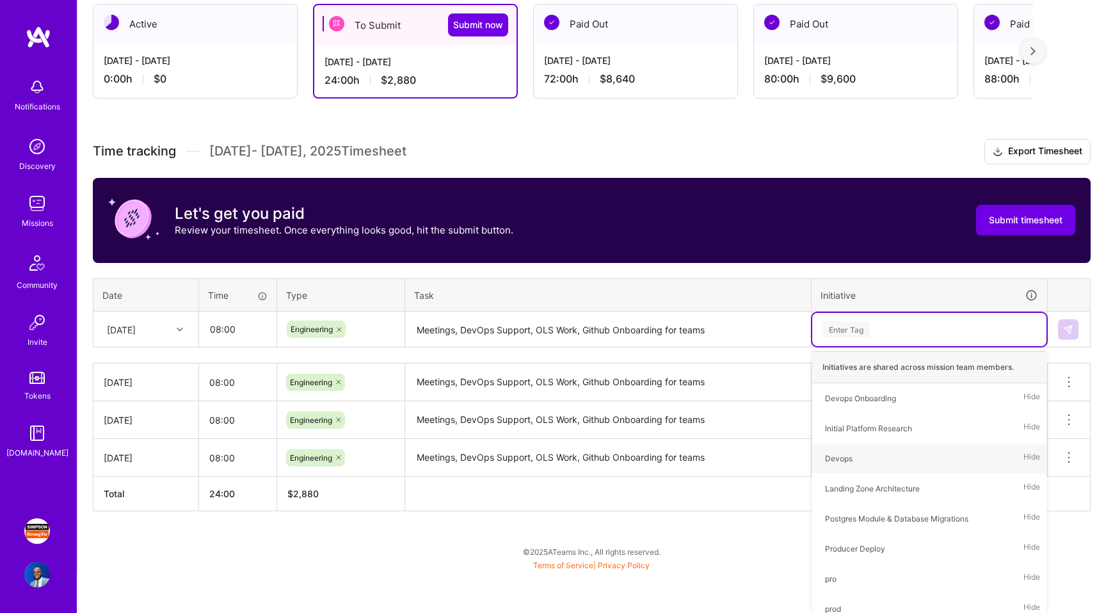
scroll to position [192, 0]
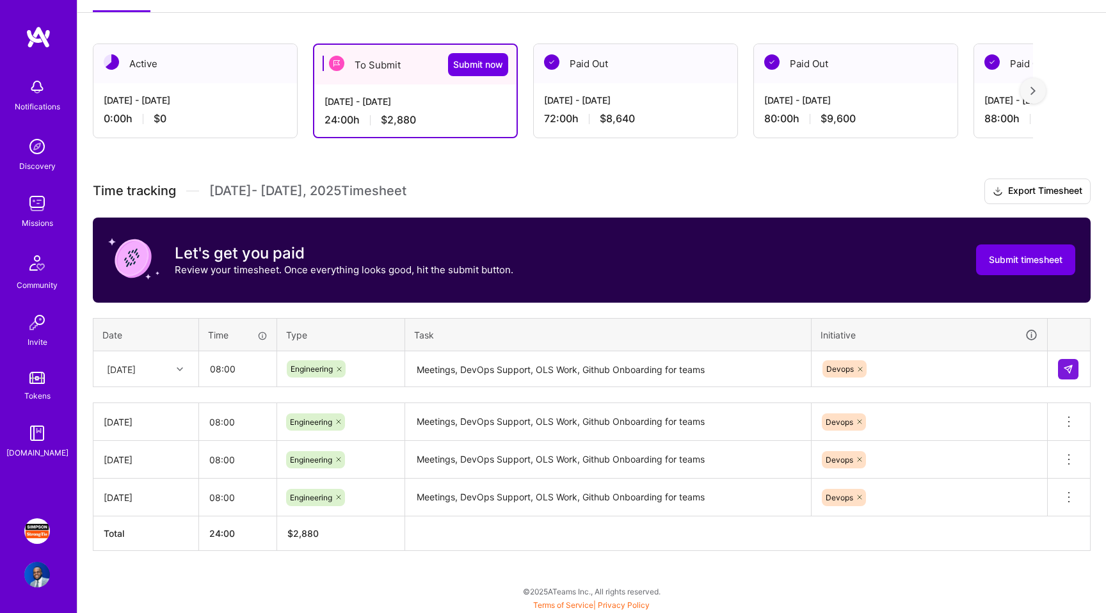
click at [1062, 355] on td at bounding box center [1069, 369] width 43 height 36
click at [1062, 360] on button at bounding box center [1068, 369] width 20 height 20
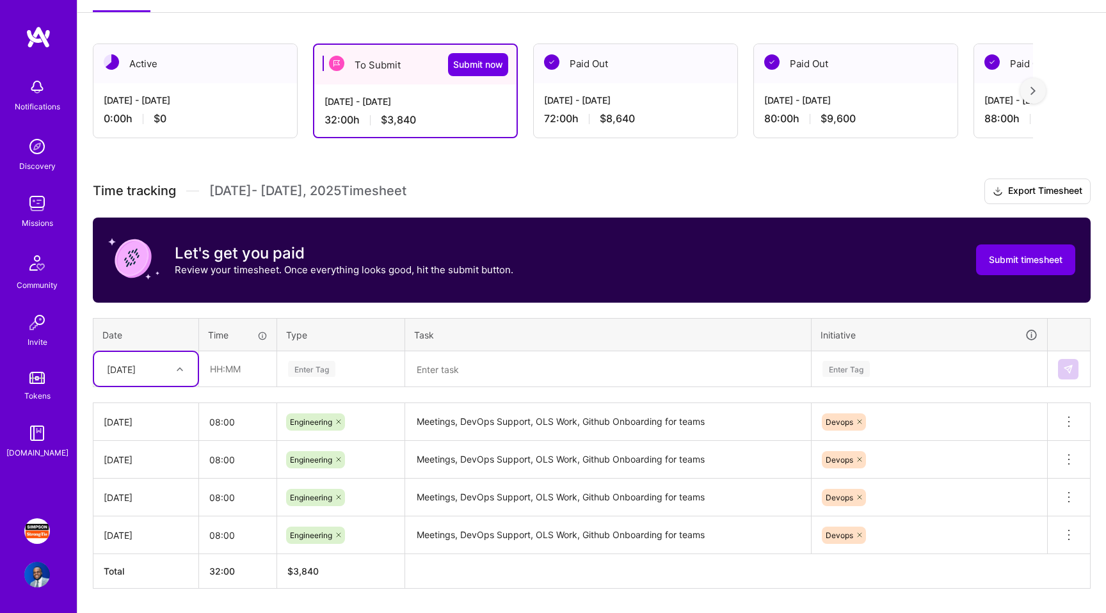
click at [88, 395] on div "Active [DATE] - [DATE] 0:00 h $0 To Submit Submit now [DATE] - [DATE] 32:00 h $…" at bounding box center [591, 339] width 1028 height 623
click at [136, 378] on div "[DATE]" at bounding box center [135, 368] width 71 height 21
click at [154, 486] on div "[DATE]" at bounding box center [146, 483] width 104 height 24
click at [232, 387] on div "Time tracking [DATE] - [DATE] Timesheet Export Timesheet Let's get you paid Rev…" at bounding box center [592, 384] width 998 height 410
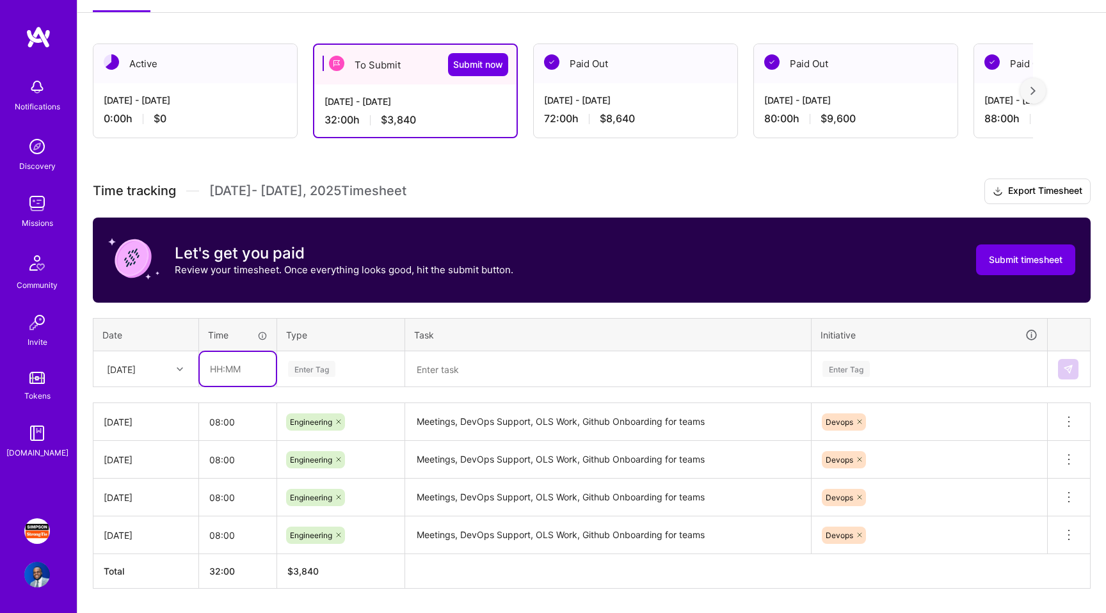
click at [237, 365] on input "text" at bounding box center [238, 369] width 76 height 34
type input "08:00"
click at [349, 364] on div "Enter Tag" at bounding box center [341, 369] width 108 height 16
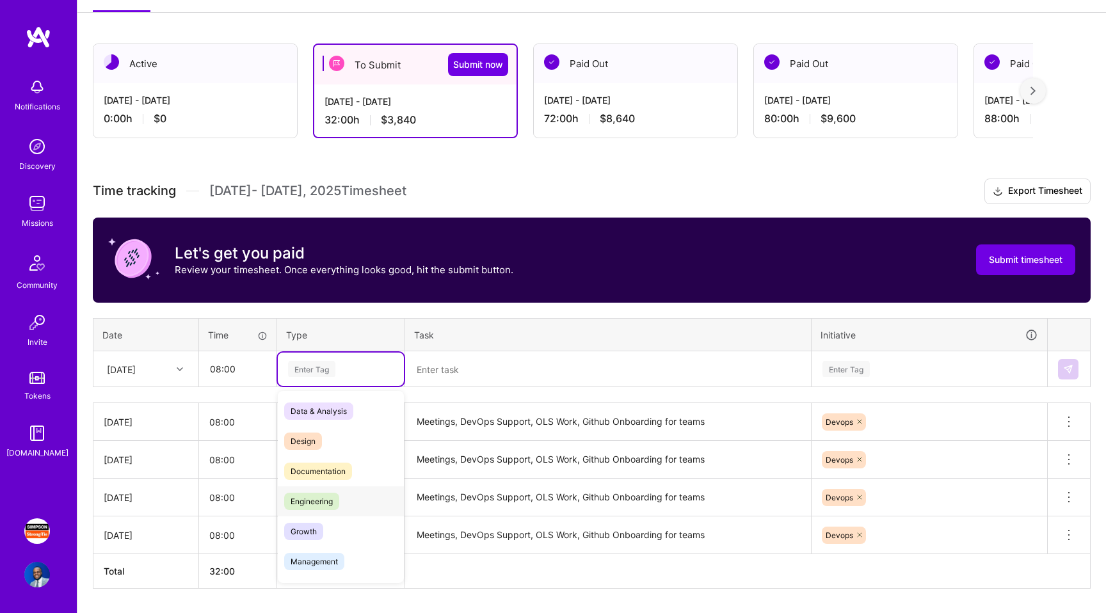
click at [327, 493] on span "Engineering" at bounding box center [311, 501] width 55 height 17
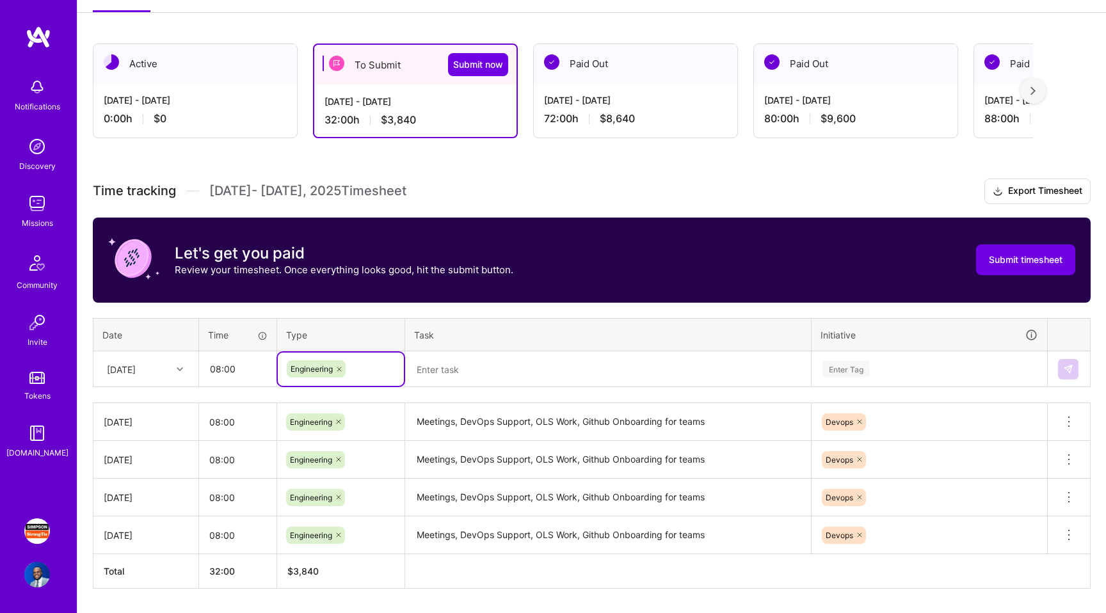
click at [479, 358] on textarea at bounding box center [607, 370] width 403 height 34
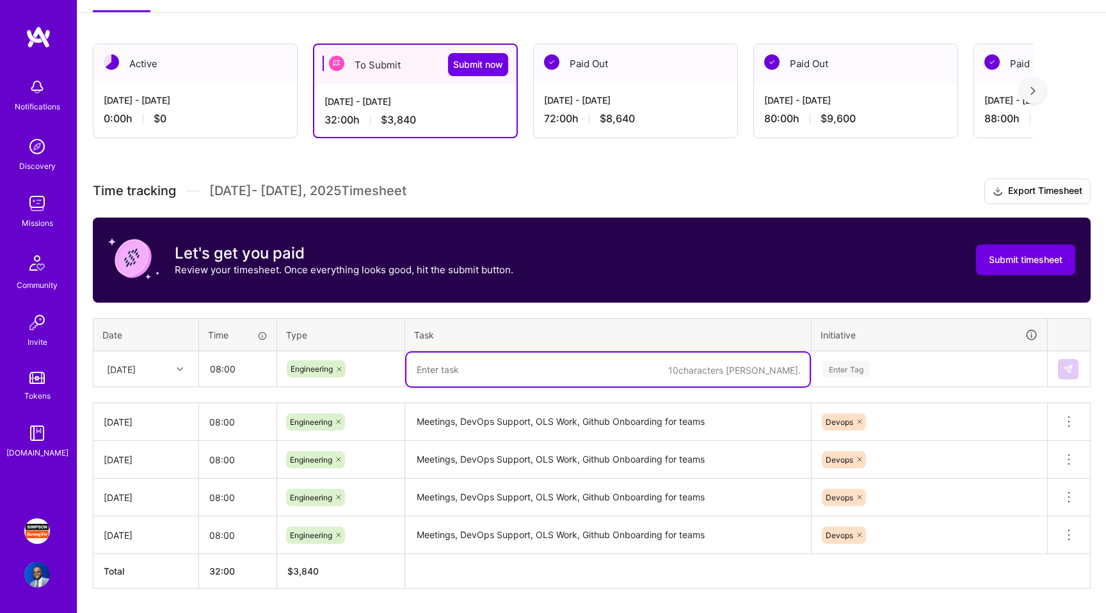
paste textarea "Meetings, DevOps Support, OLS Work, Github Onboarding for teams"
type textarea "Meetings, DevOps Support, OLS Work, Github Onboarding for teams"
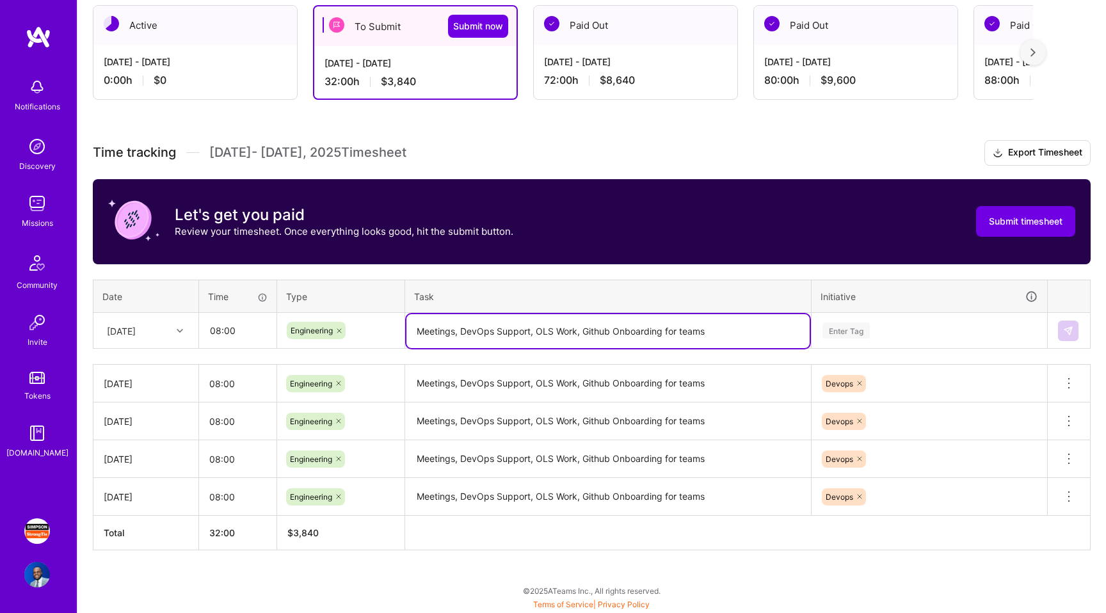
click at [895, 347] on div "Enter Tag" at bounding box center [929, 330] width 234 height 33
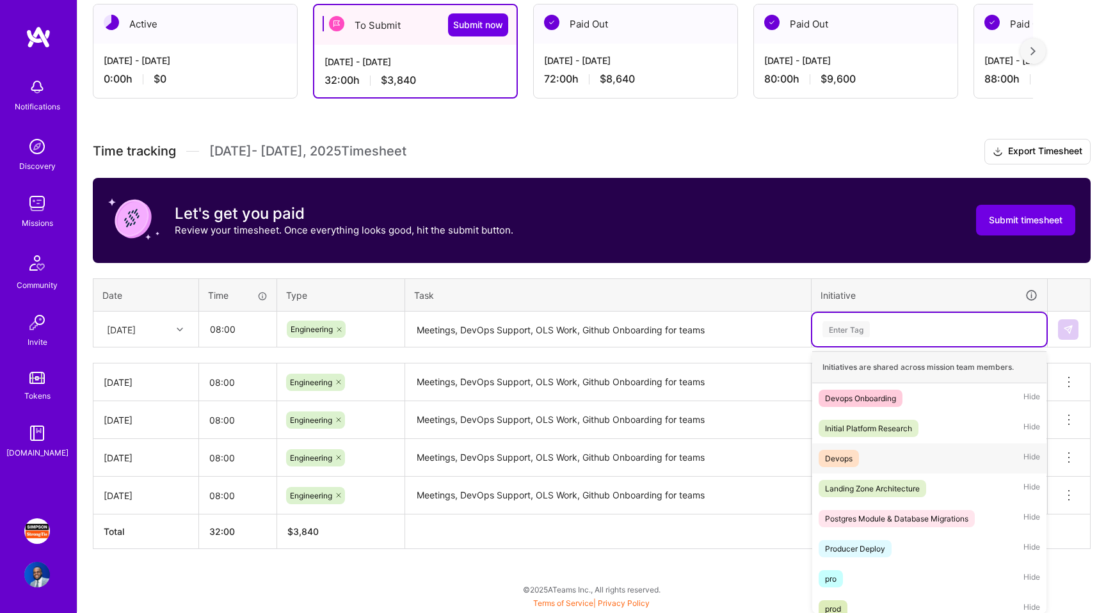
click at [850, 448] on div "Devops Hide" at bounding box center [929, 458] width 234 height 30
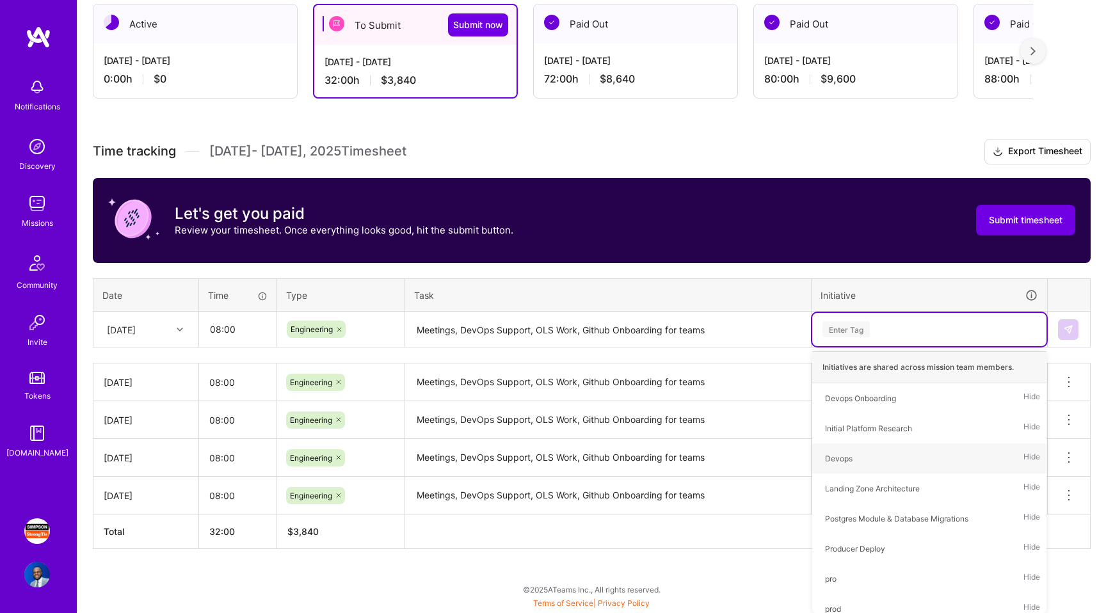
scroll to position [230, 0]
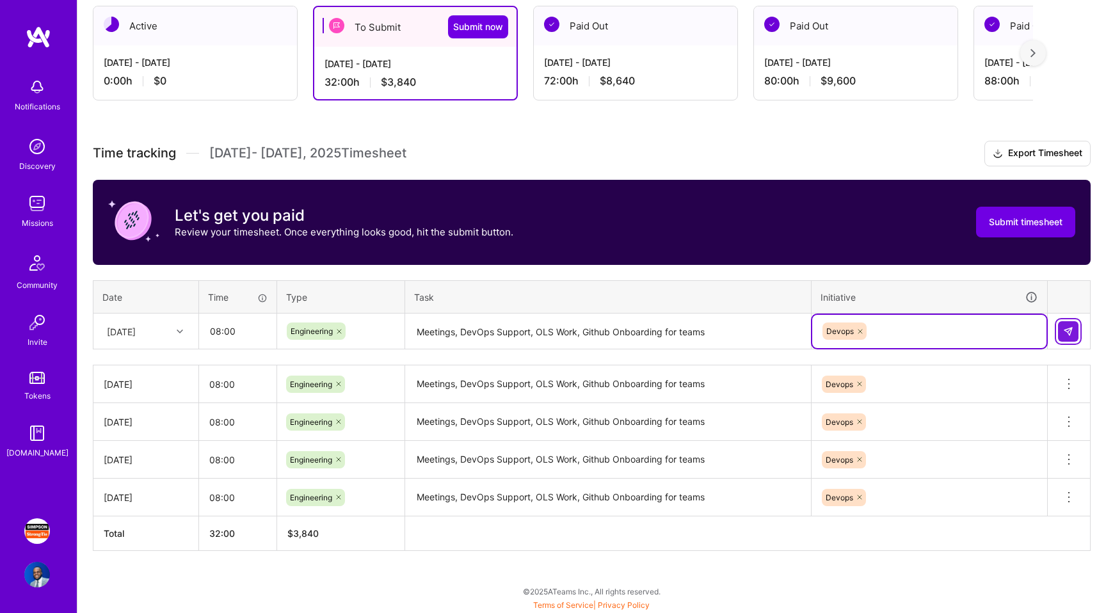
click at [1074, 330] on button at bounding box center [1068, 331] width 20 height 20
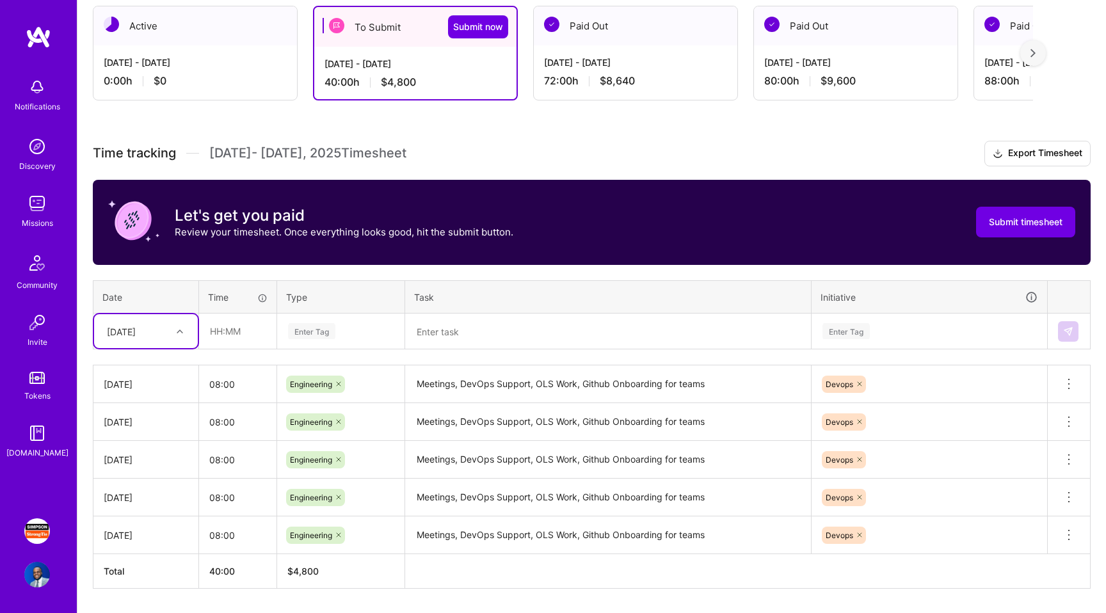
click at [143, 321] on div "[DATE]" at bounding box center [135, 331] width 71 height 21
click at [156, 449] on div "[DATE]" at bounding box center [146, 446] width 104 height 24
click at [251, 341] on input "text" at bounding box center [238, 331] width 76 height 34
type input "08:00"
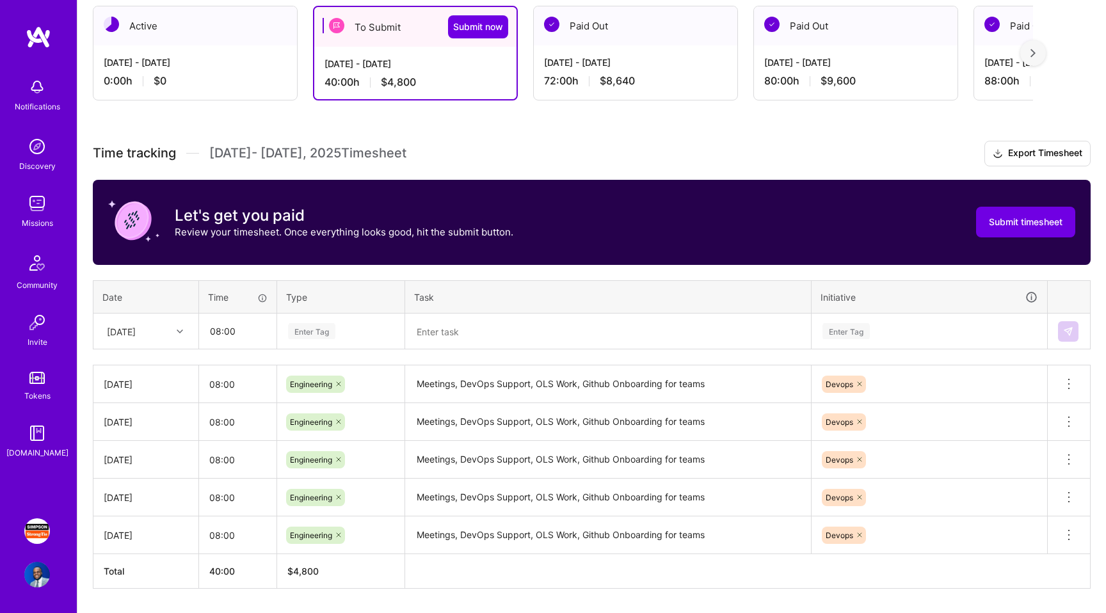
click at [321, 337] on div "Enter Tag" at bounding box center [311, 331] width 47 height 20
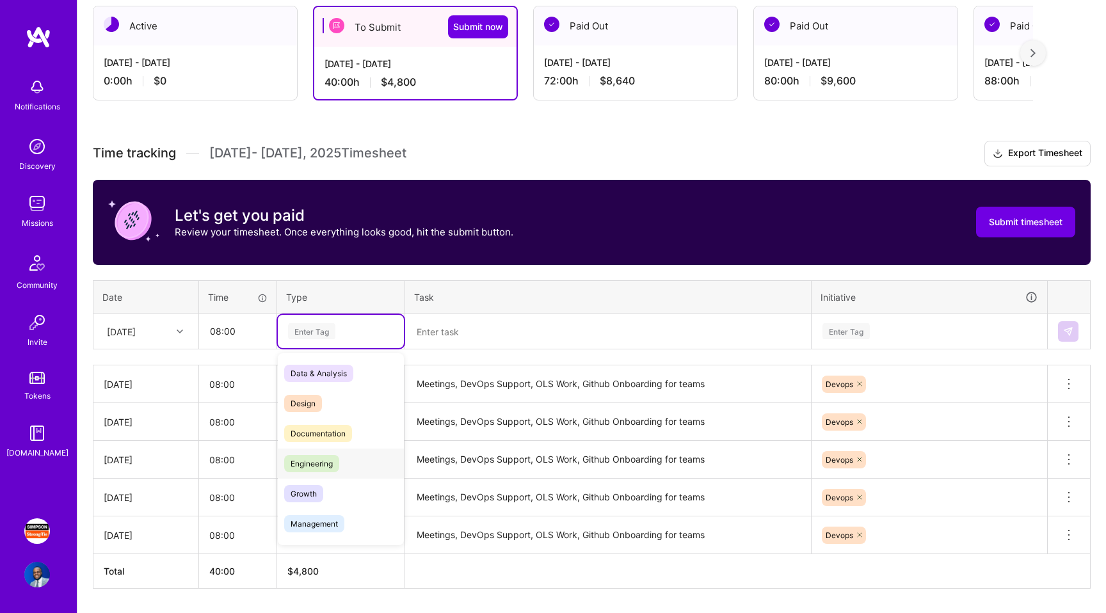
click at [318, 453] on div "Engineering" at bounding box center [341, 464] width 126 height 30
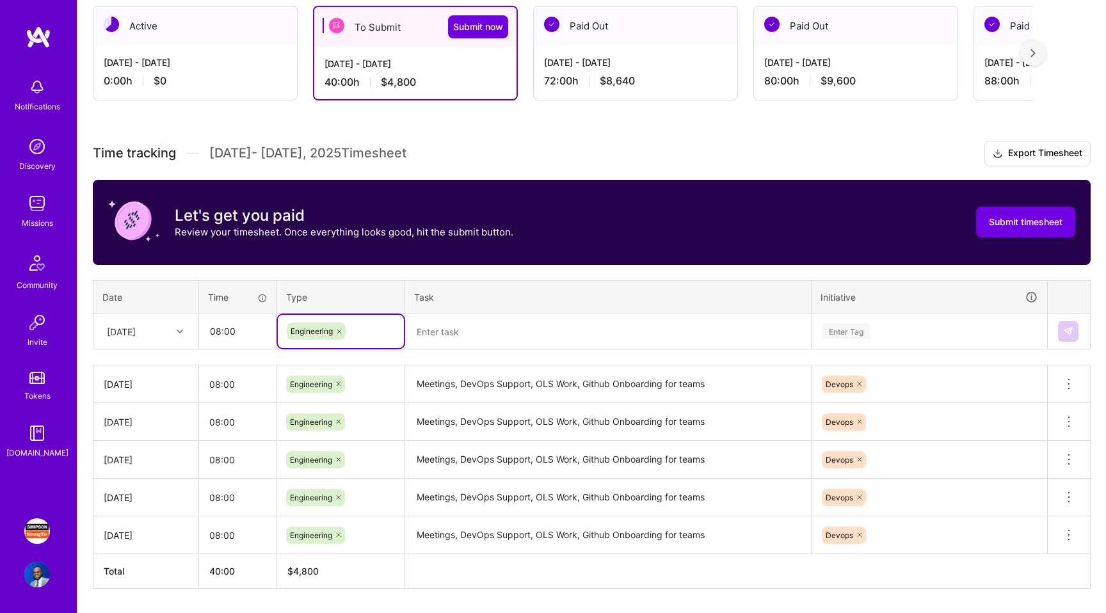
click at [550, 300] on th "Task" at bounding box center [608, 296] width 406 height 33
click at [538, 326] on textarea at bounding box center [607, 332] width 403 height 34
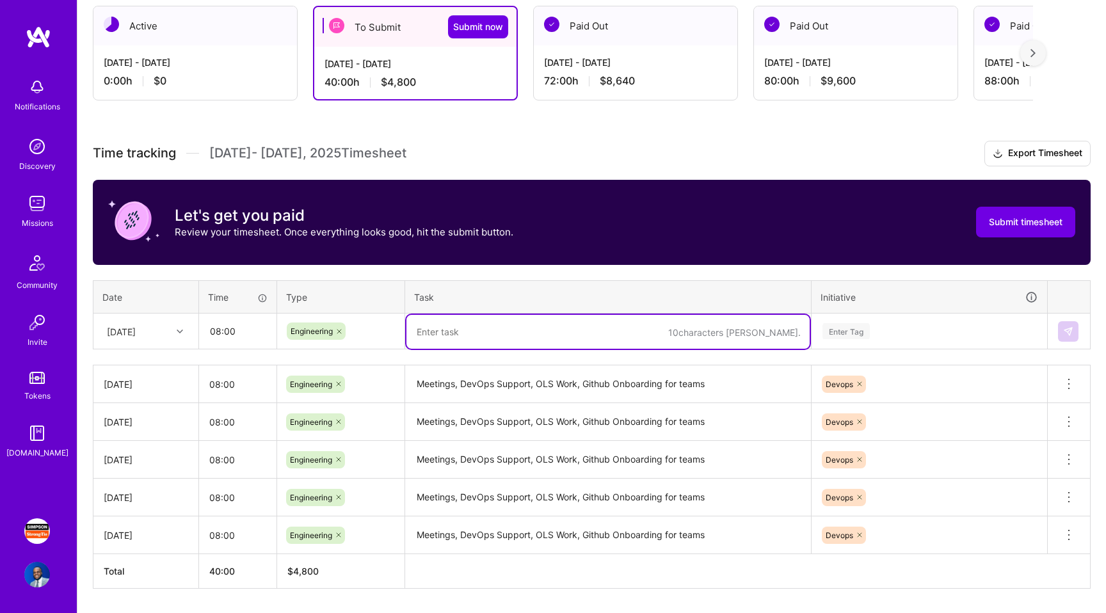
paste textarea "Meetings, DevOps Support, OLS Work, Github Onboarding for teams"
type textarea "Meetings, DevOps Support, OLS Work, Github Onboarding for teams"
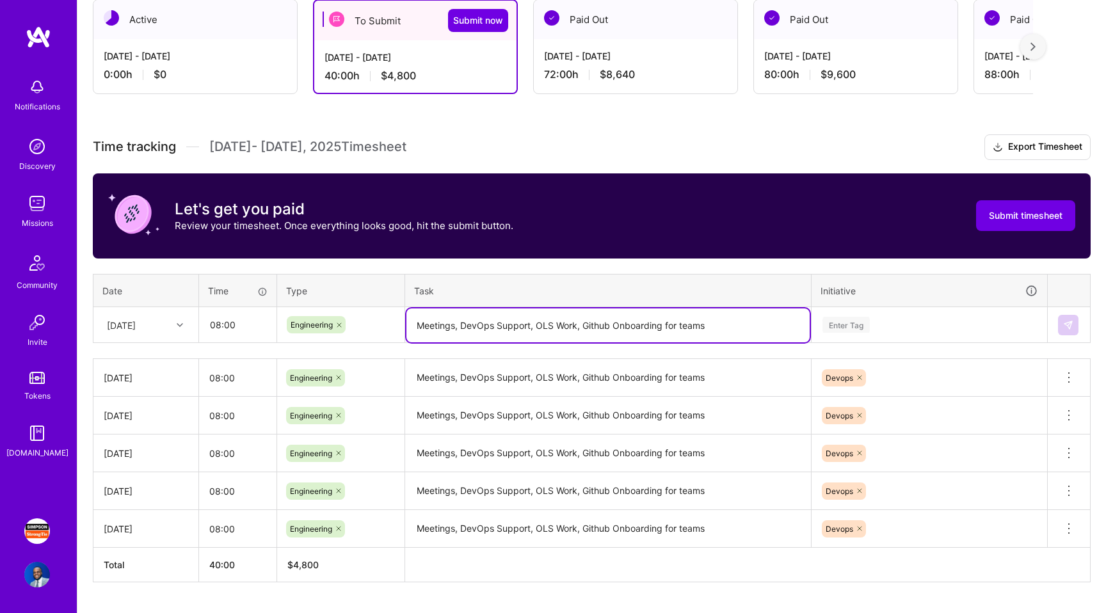
click at [937, 338] on div "Enter Tag" at bounding box center [929, 324] width 234 height 33
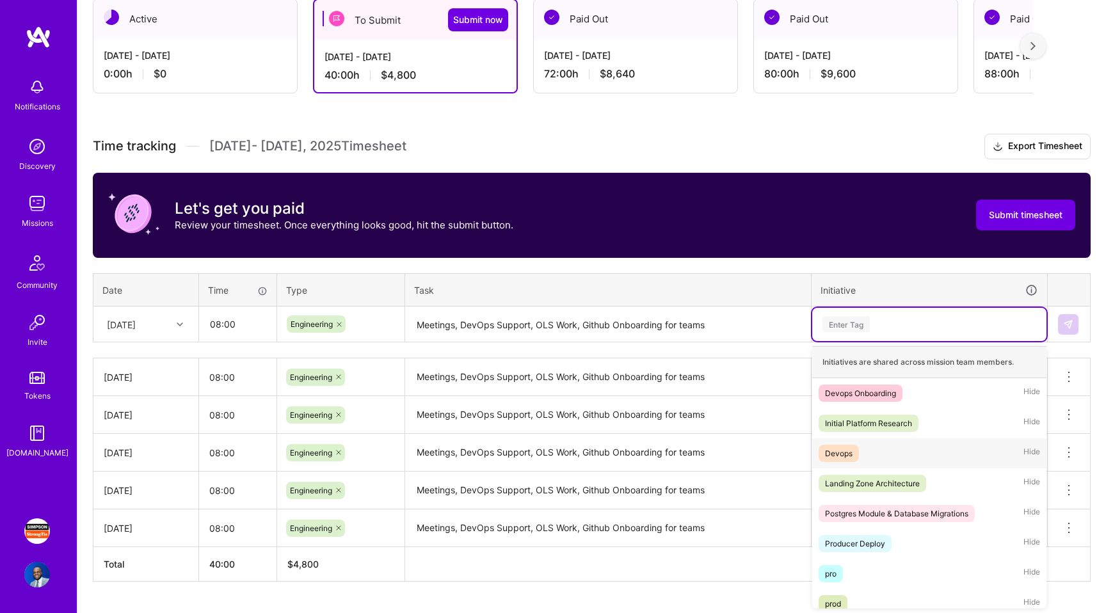
click at [870, 447] on div "Devops Hide" at bounding box center [929, 453] width 234 height 30
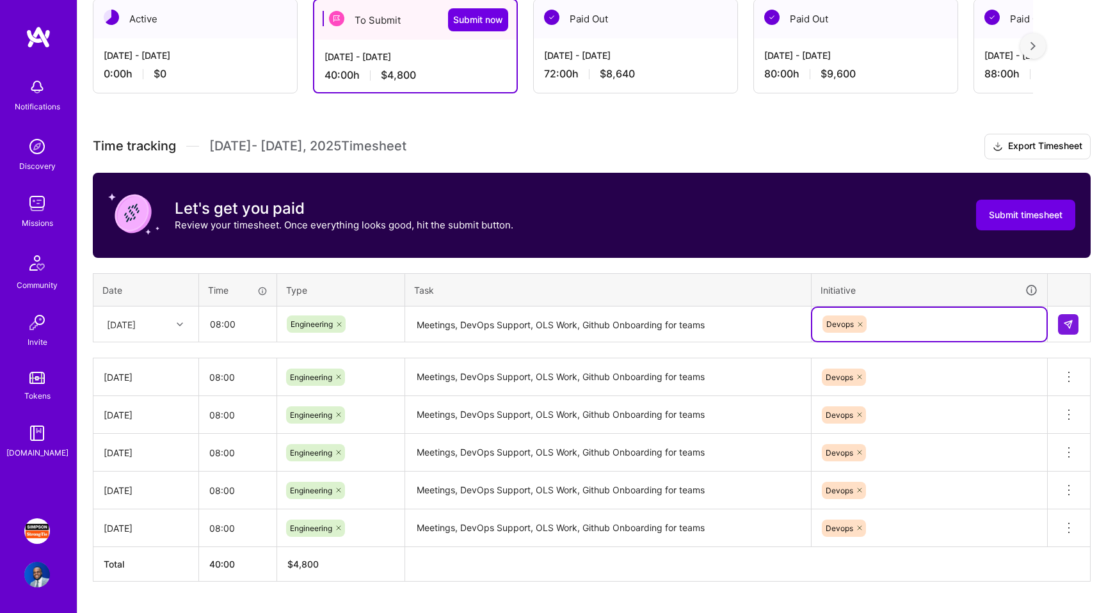
click at [1081, 322] on td at bounding box center [1069, 325] width 43 height 36
click at [1074, 322] on button at bounding box center [1068, 324] width 20 height 20
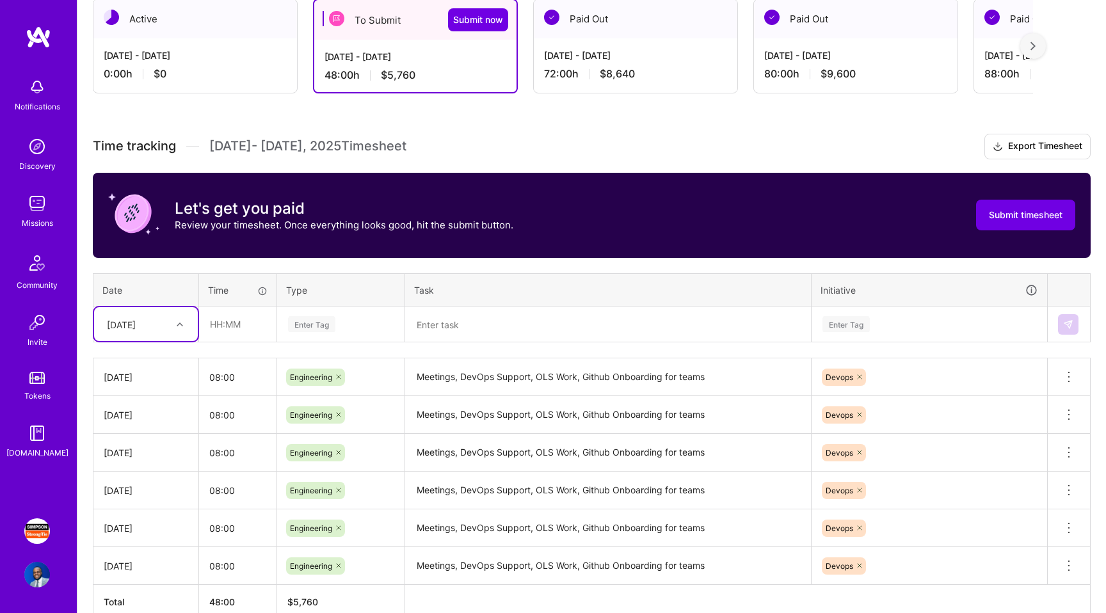
scroll to position [305, 0]
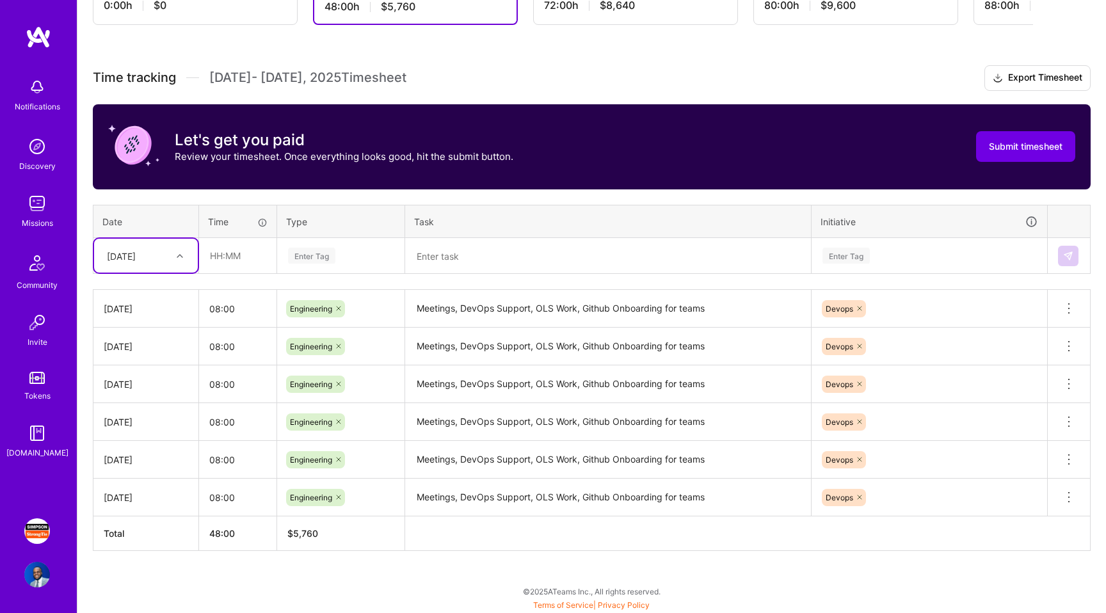
click at [179, 256] on icon at bounding box center [180, 256] width 6 height 6
click at [250, 273] on td at bounding box center [238, 256] width 78 height 36
click at [150, 248] on div "[DATE]" at bounding box center [135, 255] width 71 height 21
click at [141, 399] on div "[DATE]" at bounding box center [146, 399] width 104 height 24
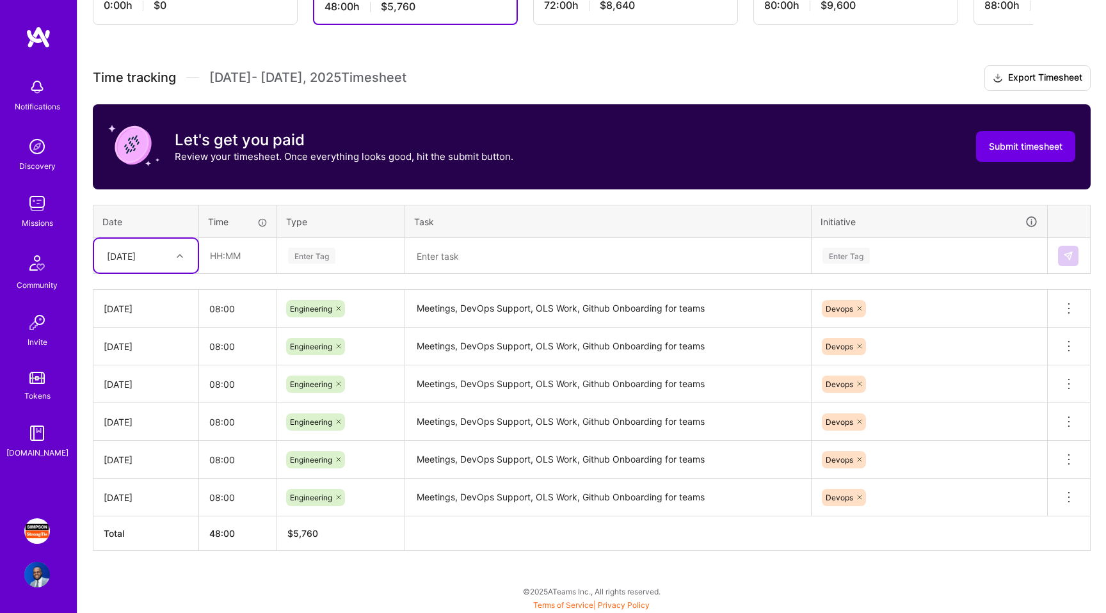
click at [149, 262] on div "[DATE]" at bounding box center [135, 255] width 71 height 21
click at [145, 408] on div "[DATE]" at bounding box center [146, 413] width 104 height 24
click at [234, 250] on input "text" at bounding box center [238, 256] width 76 height 34
type input "08:00"
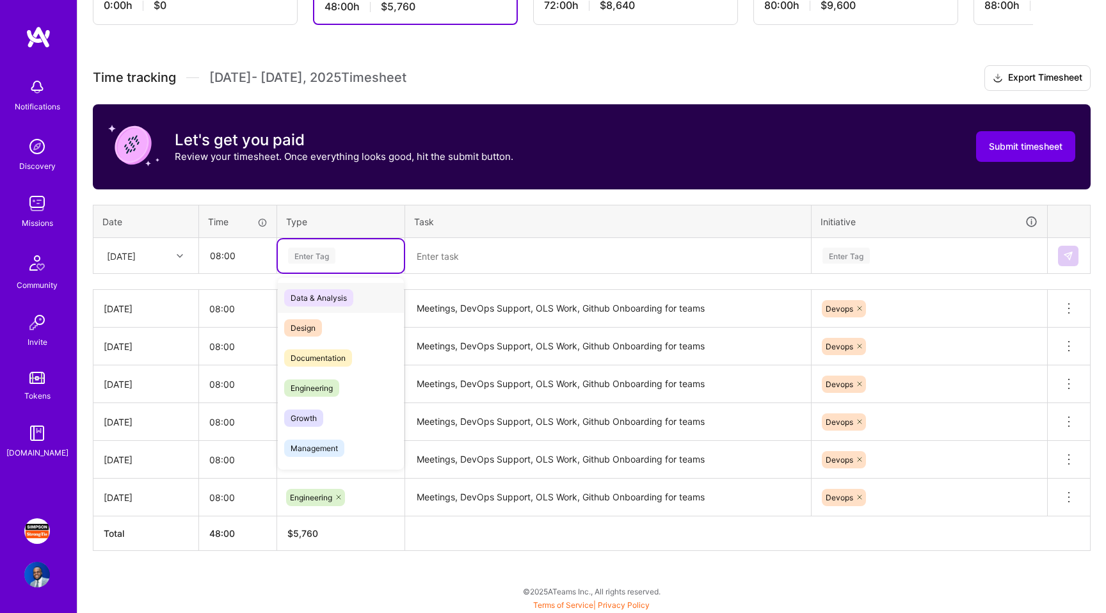
click at [369, 259] on div "Enter Tag" at bounding box center [341, 256] width 108 height 16
click at [328, 381] on span "Engineering" at bounding box center [311, 387] width 55 height 17
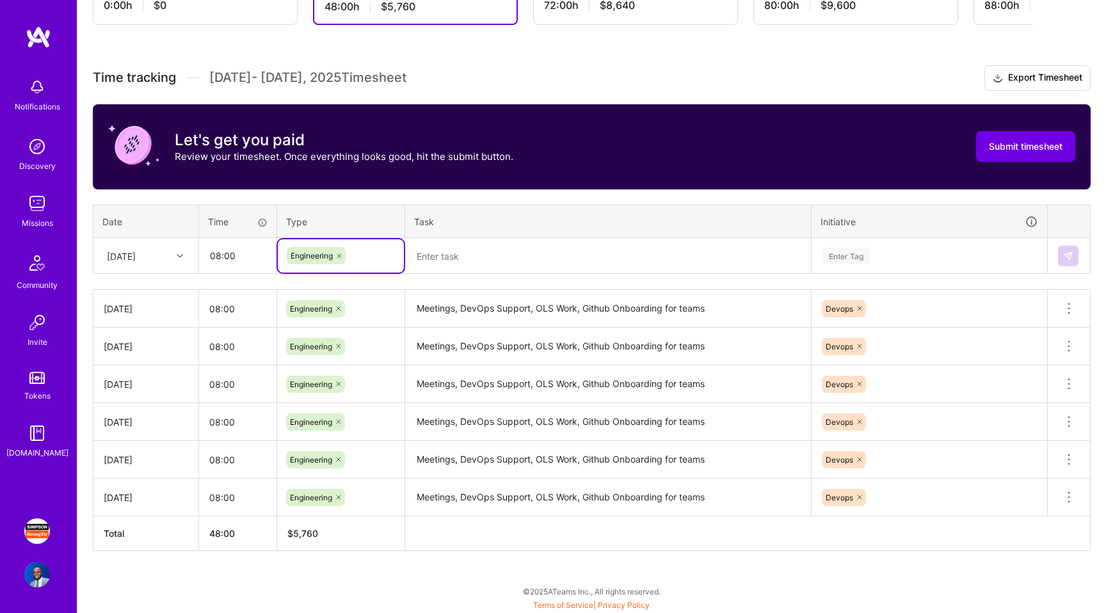
click at [433, 263] on textarea at bounding box center [607, 256] width 403 height 34
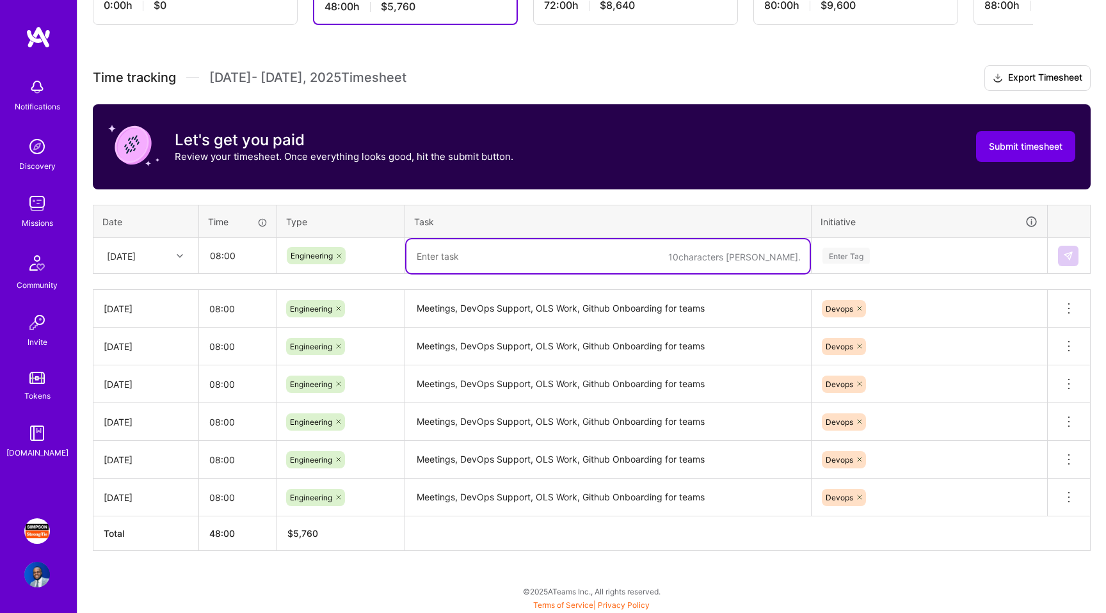
paste textarea "Meetings, DevOps Support, OLS Work, Github Onboarding for teams"
type textarea "Meetings, DevOps Support, OLS Work, Github Onboarding for teams"
click at [828, 248] on div "Enter Tag" at bounding box center [845, 256] width 47 height 20
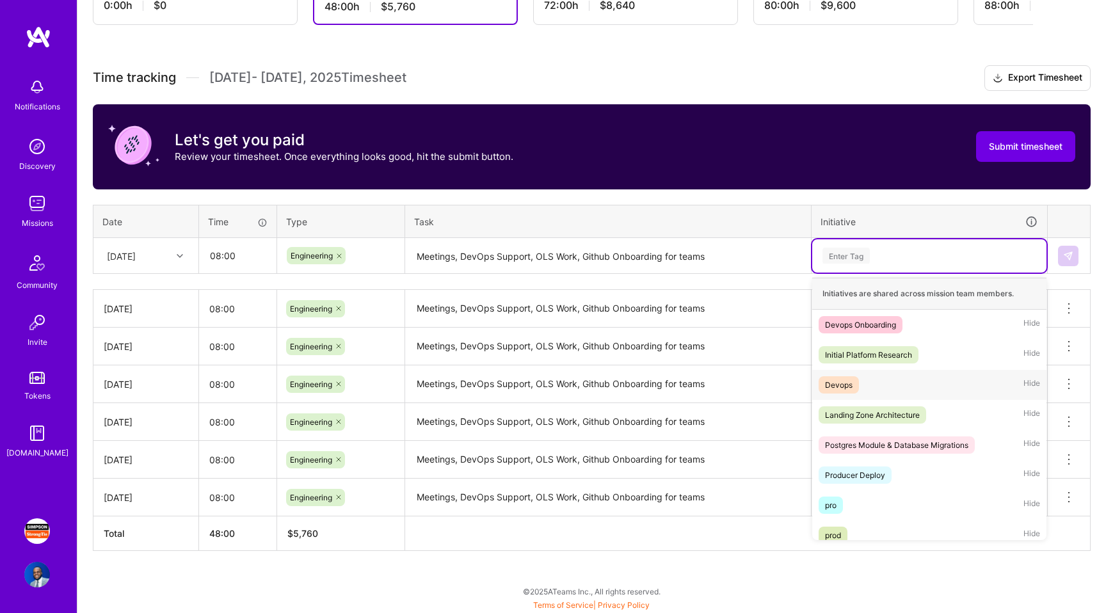
click at [817, 386] on div "Devops Hide" at bounding box center [929, 385] width 234 height 30
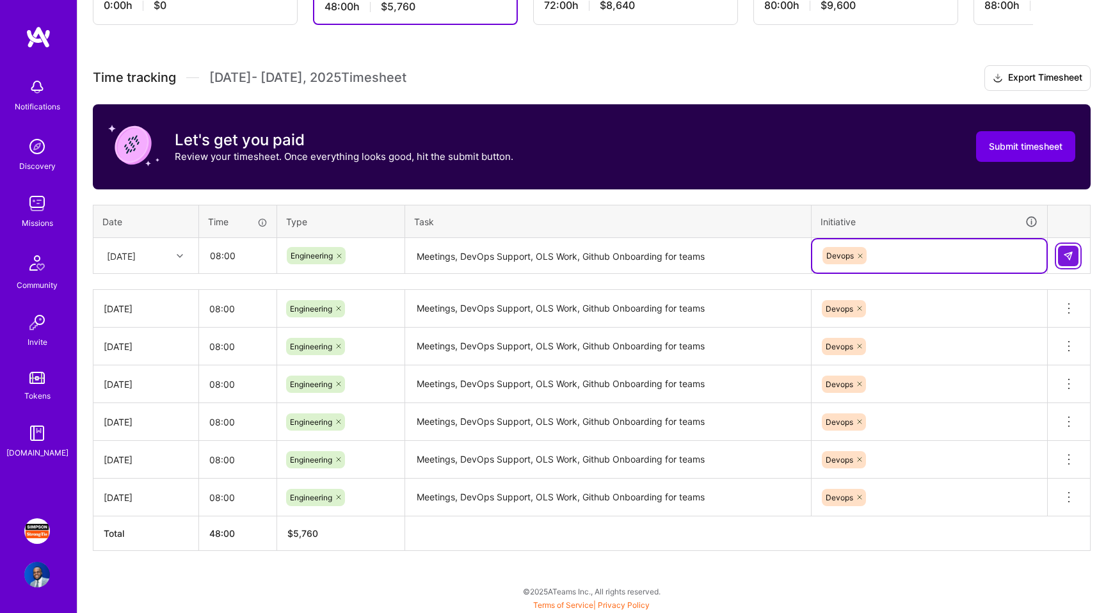
click at [1063, 251] on img at bounding box center [1068, 256] width 10 height 10
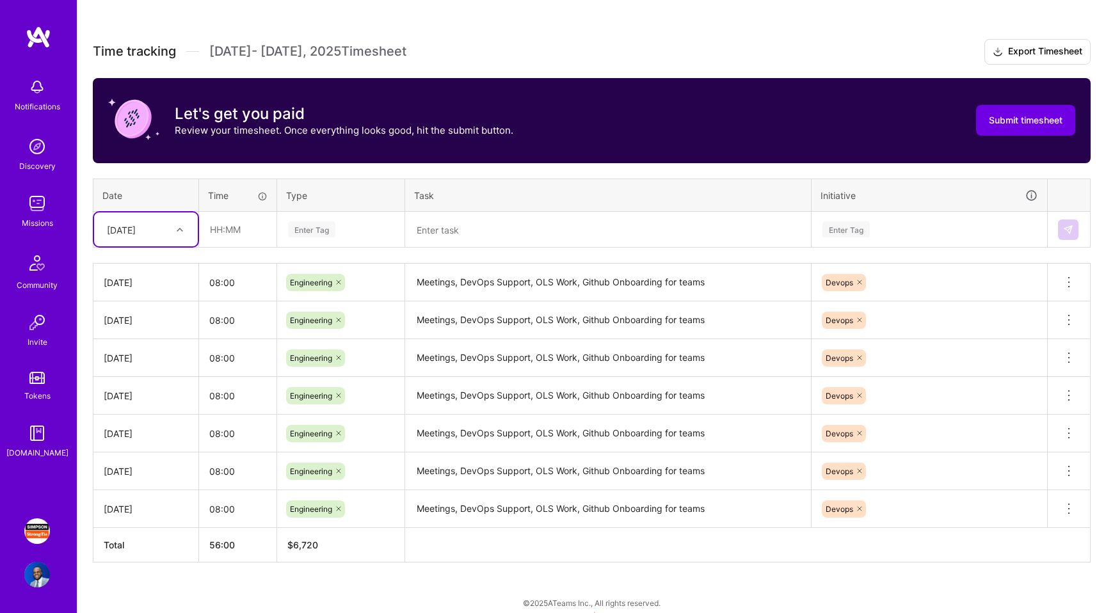
scroll to position [343, 0]
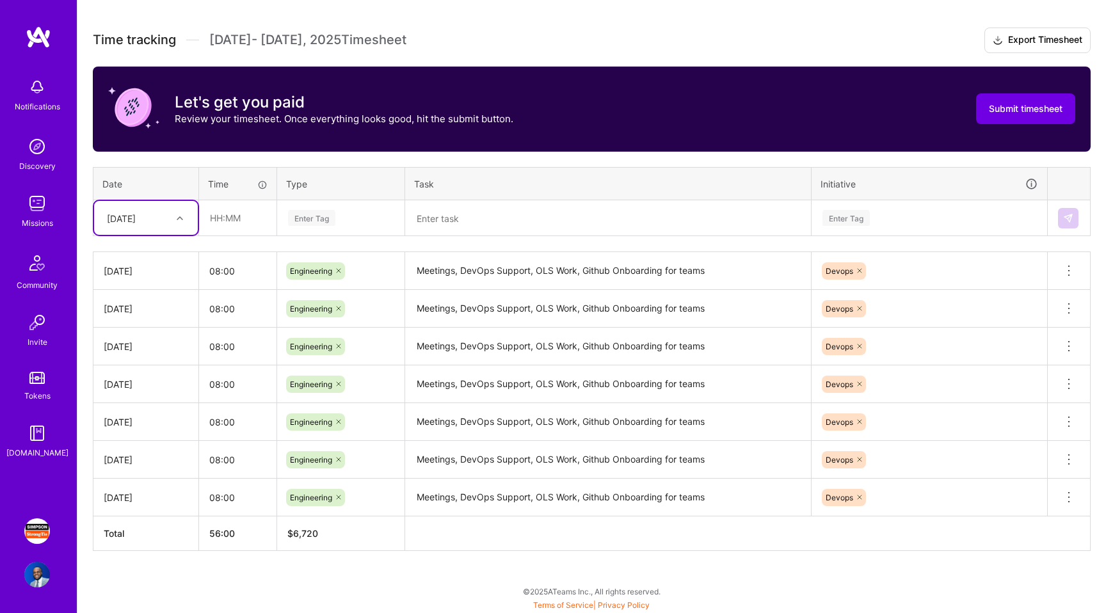
click at [144, 231] on div "[DATE]" at bounding box center [146, 218] width 104 height 34
click at [143, 349] on div "[DATE]" at bounding box center [146, 347] width 104 height 24
click at [256, 216] on input "text" at bounding box center [238, 218] width 76 height 34
type input "08:00"
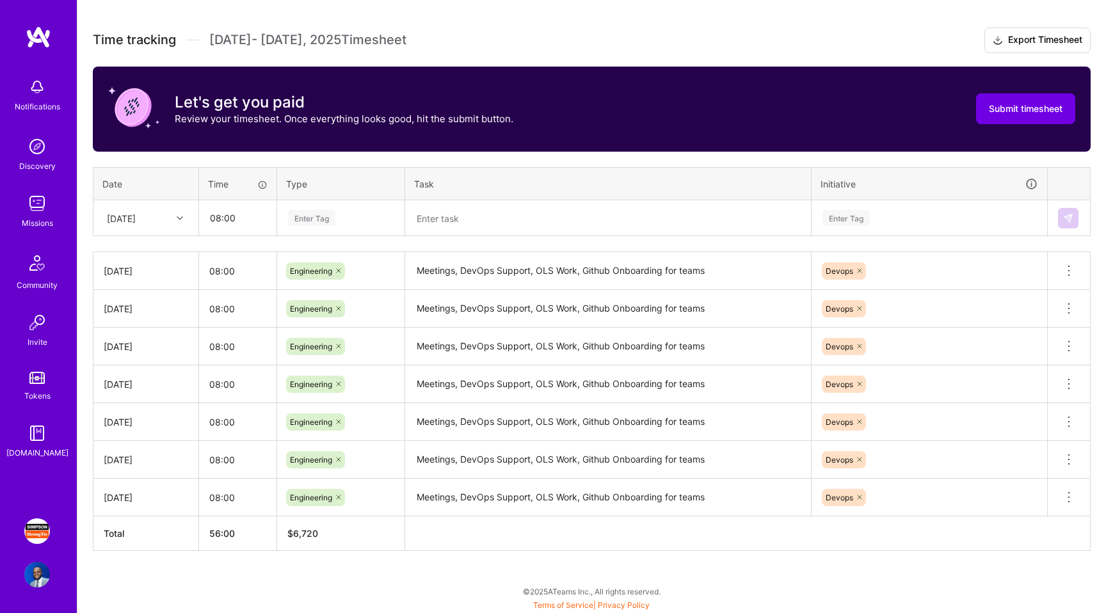
click at [373, 227] on div "Enter Tag" at bounding box center [341, 218] width 126 height 33
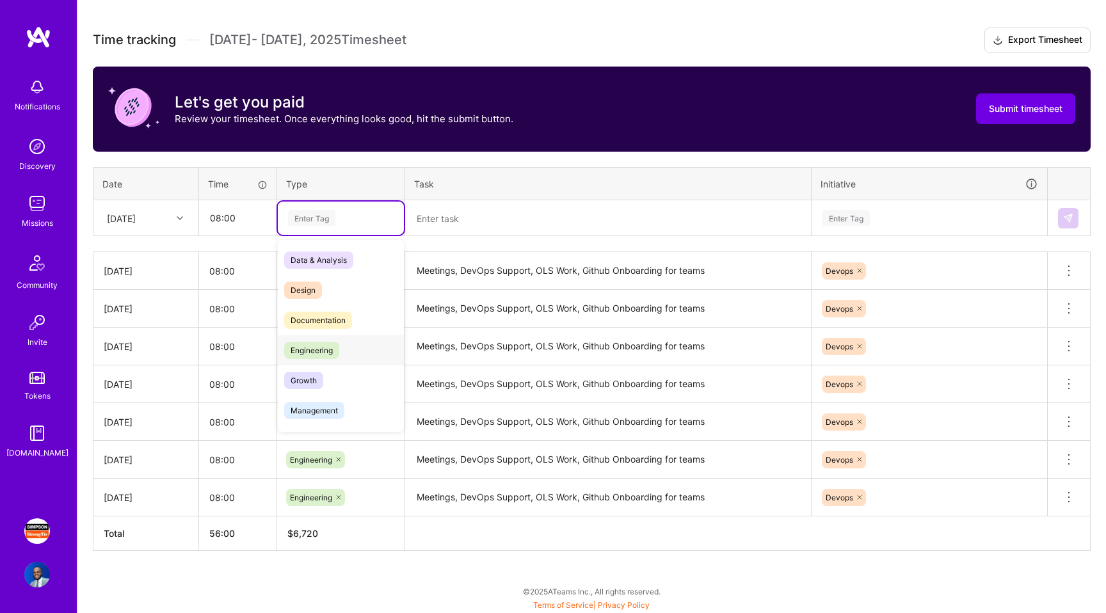
click at [358, 345] on div "Engineering" at bounding box center [341, 350] width 126 height 30
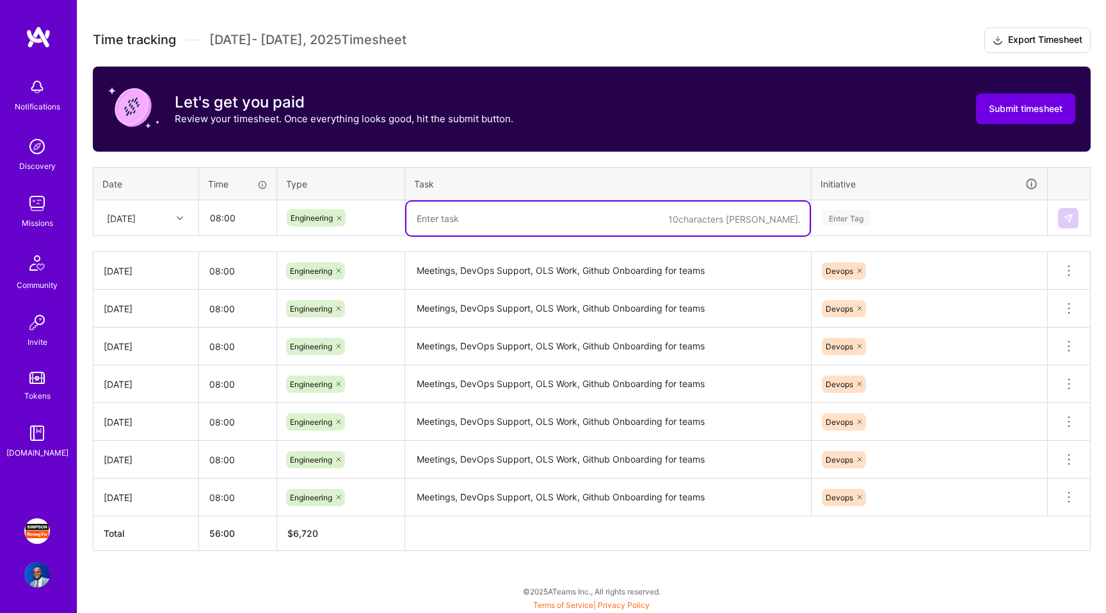
click at [460, 217] on textarea at bounding box center [607, 219] width 403 height 34
paste textarea "Meetings, DevOps Support, OLS Work, Github Onboarding for teams"
type textarea "Meetings, DevOps Support, OLS Work, Github Onboarding for teams"
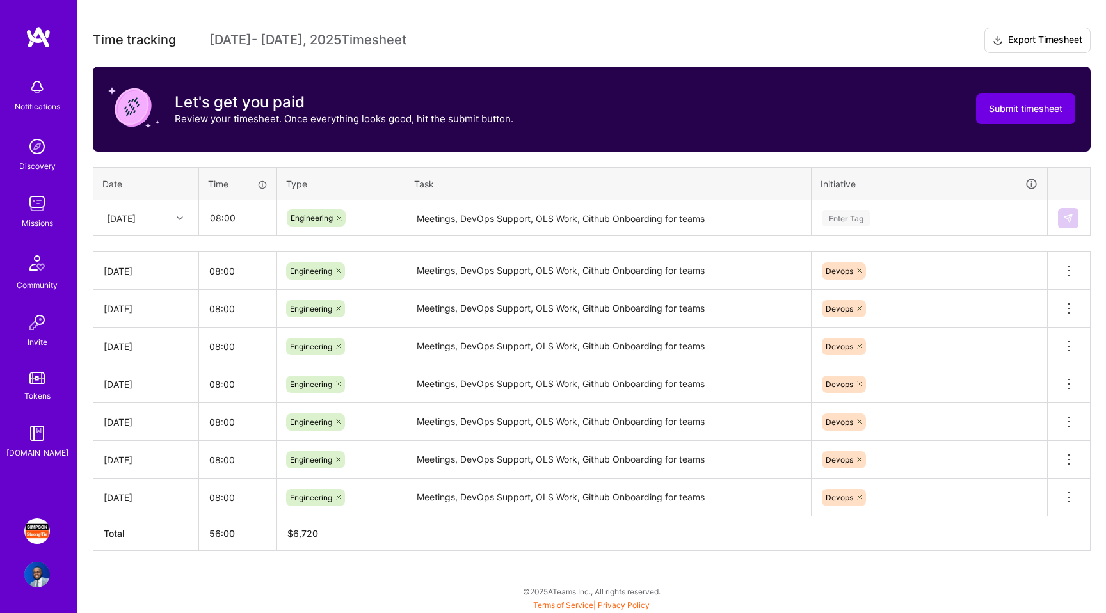
click at [884, 190] on th "Initiative" at bounding box center [929, 183] width 236 height 33
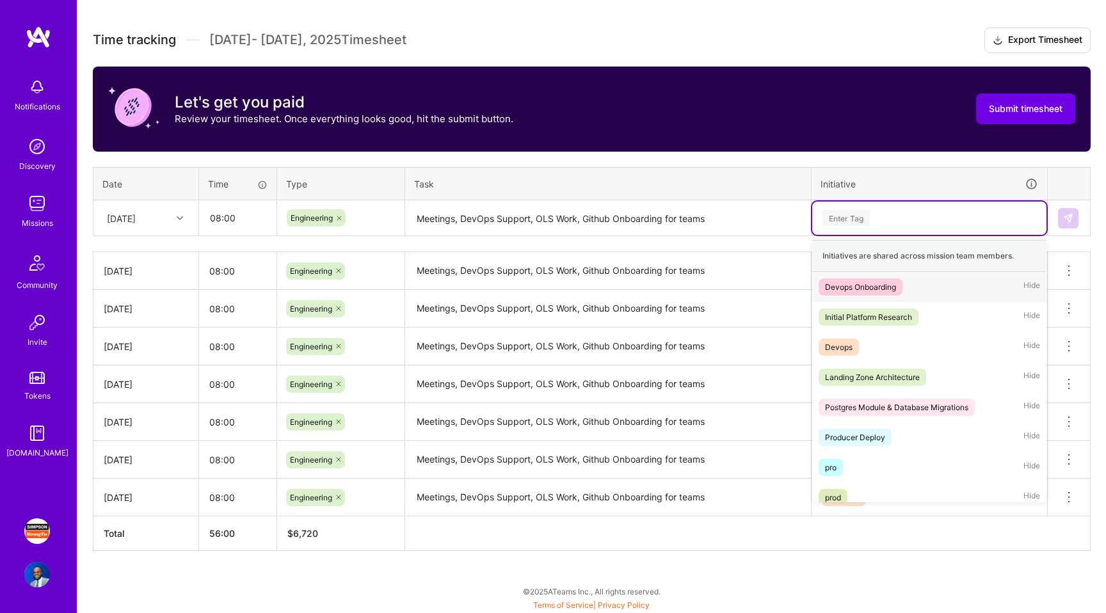
click at [872, 220] on div "Enter Tag" at bounding box center [929, 218] width 216 height 16
click at [874, 337] on div "Devops Hide" at bounding box center [929, 347] width 234 height 30
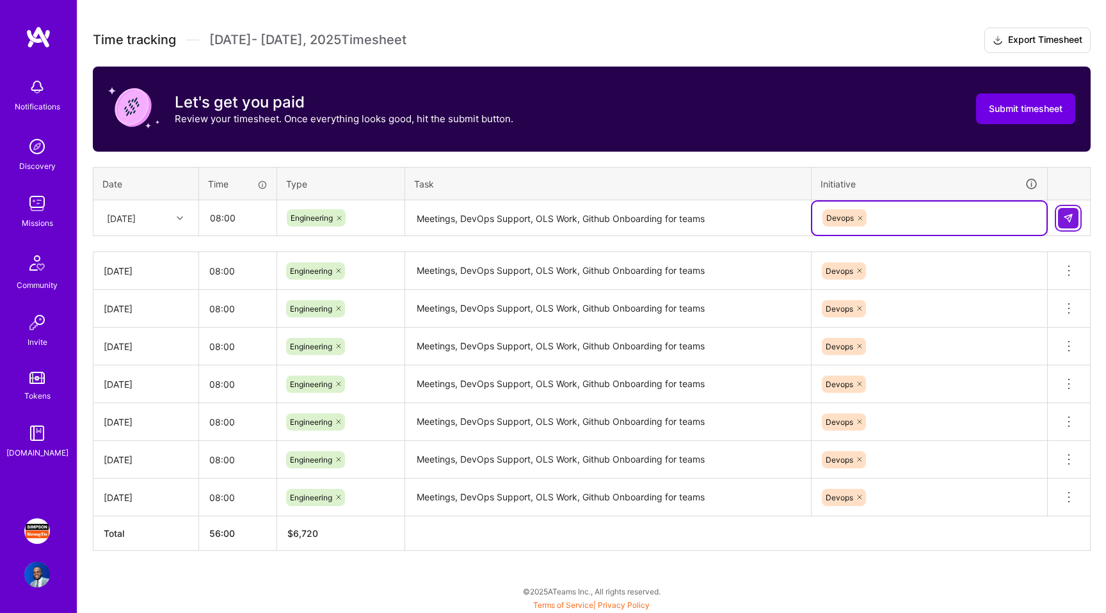
click at [1072, 219] on img at bounding box center [1068, 218] width 10 height 10
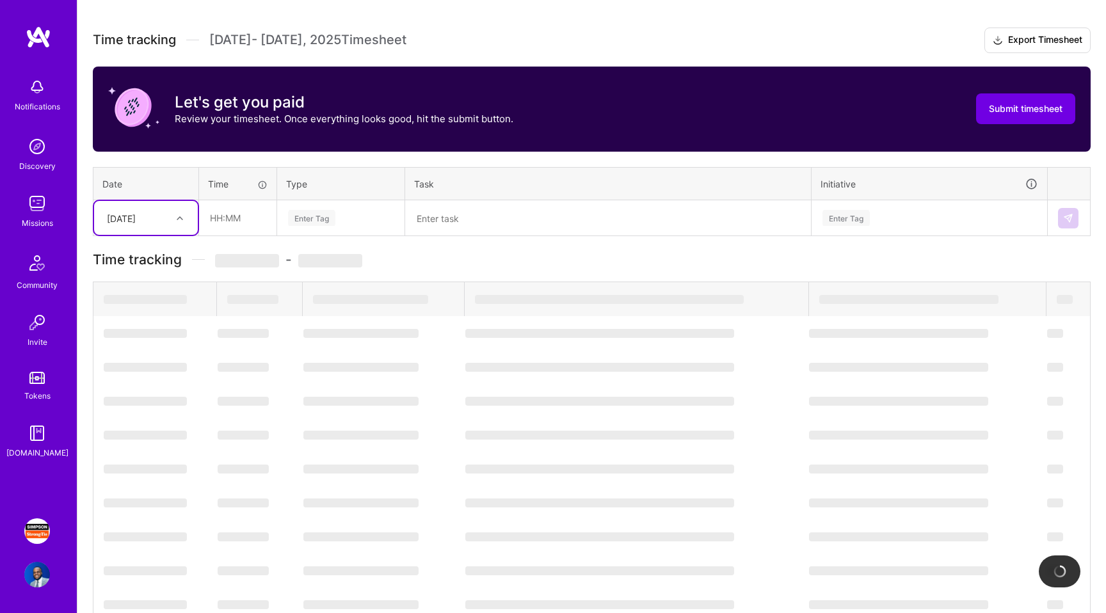
click at [127, 227] on div "[DATE]" at bounding box center [135, 217] width 71 height 21
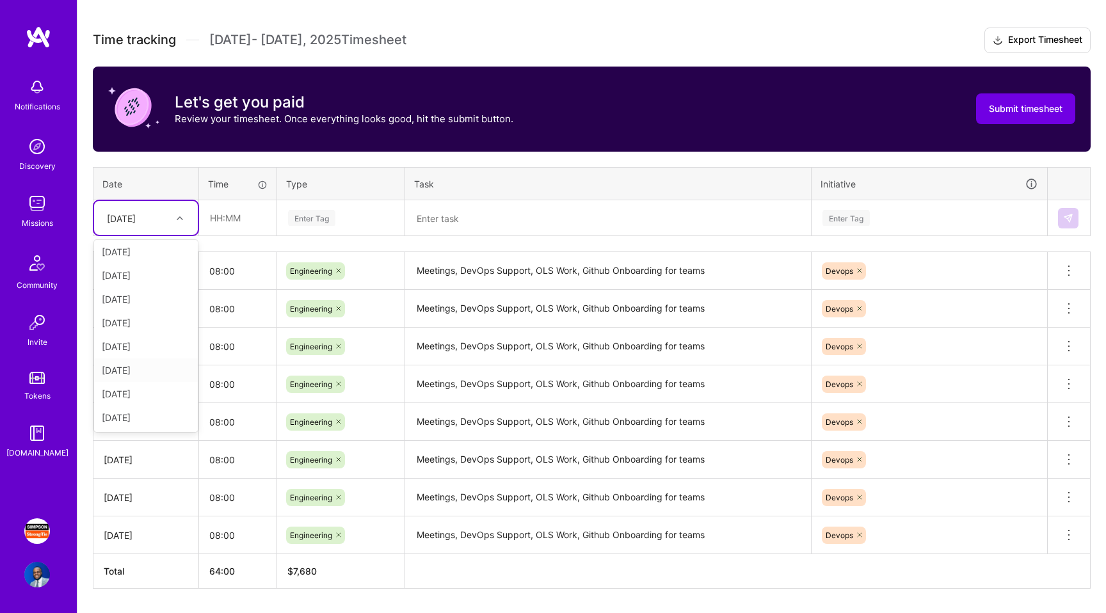
click at [137, 372] on div "[DATE]" at bounding box center [146, 370] width 104 height 24
click at [218, 226] on input "text" at bounding box center [238, 218] width 76 height 34
type input "08:00"
click at [301, 221] on div "Enter Tag" at bounding box center [311, 218] width 47 height 20
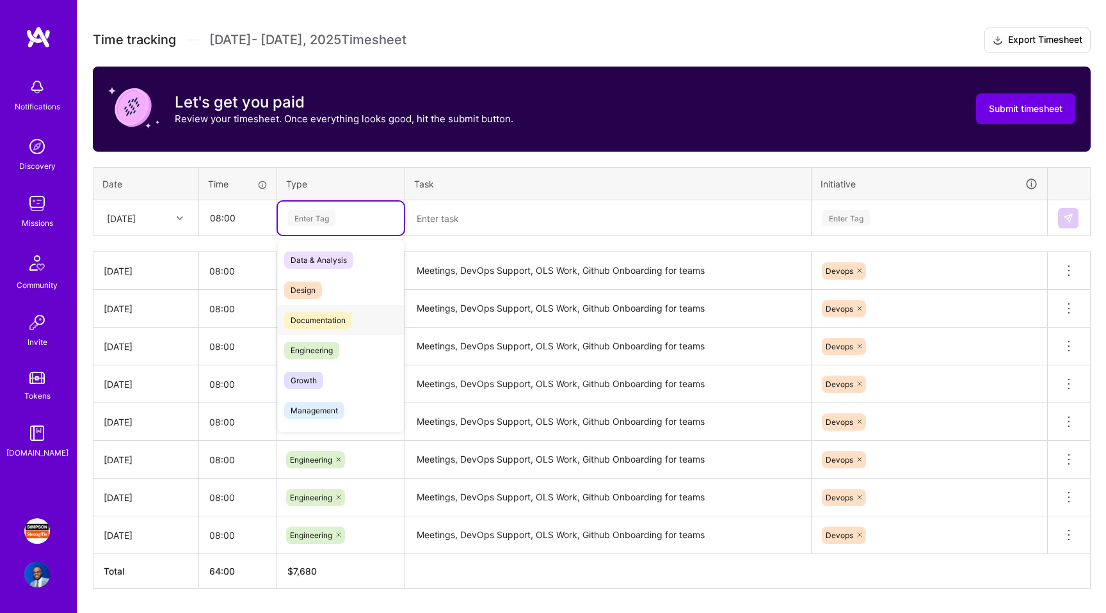
click at [312, 342] on span "Engineering" at bounding box center [311, 350] width 55 height 17
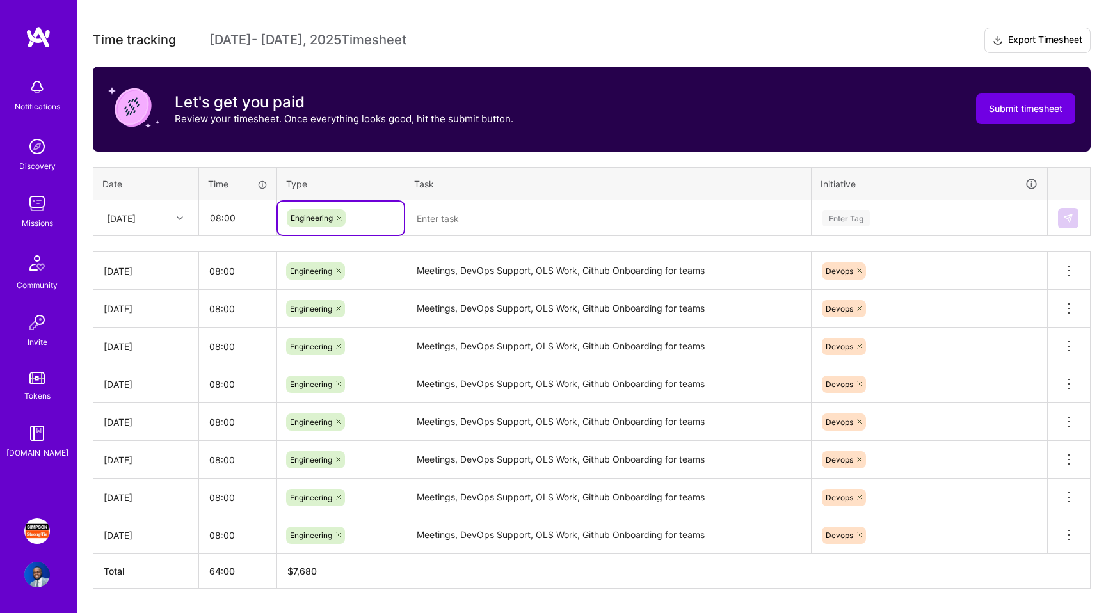
click at [434, 226] on textarea at bounding box center [607, 219] width 403 height 34
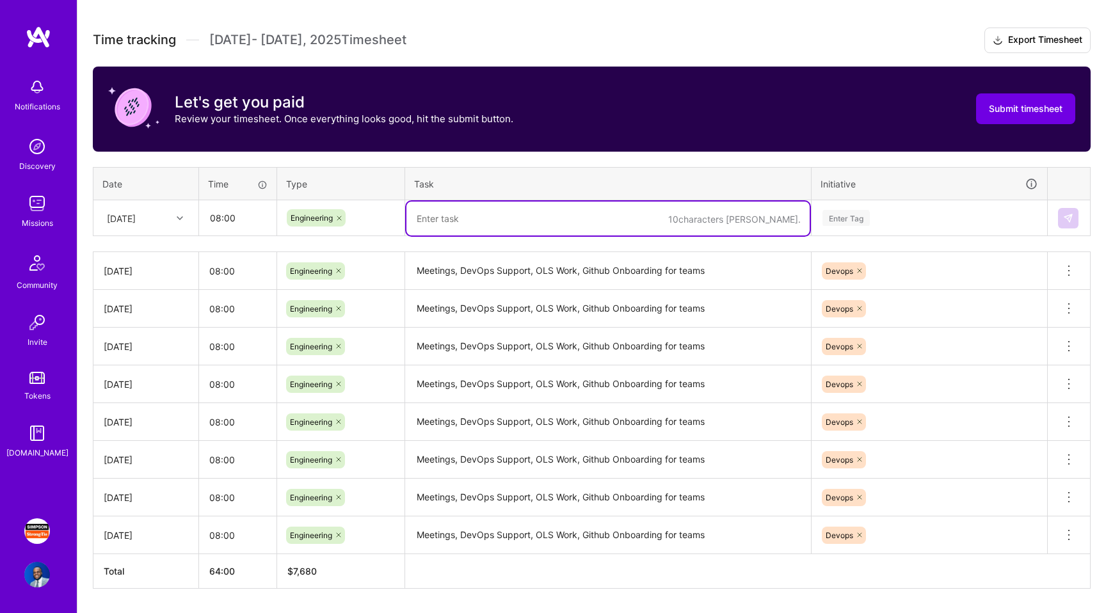
paste textarea "Meetings, DevOps Support, OLS Work, Github Onboarding for teams"
type textarea "Meetings, DevOps Support, OLS Work, Github Onboarding for teams"
click at [872, 238] on div "Time tracking [DATE] - [DATE] Timesheet Export Timesheet Let's get you paid Rev…" at bounding box center [592, 308] width 998 height 561
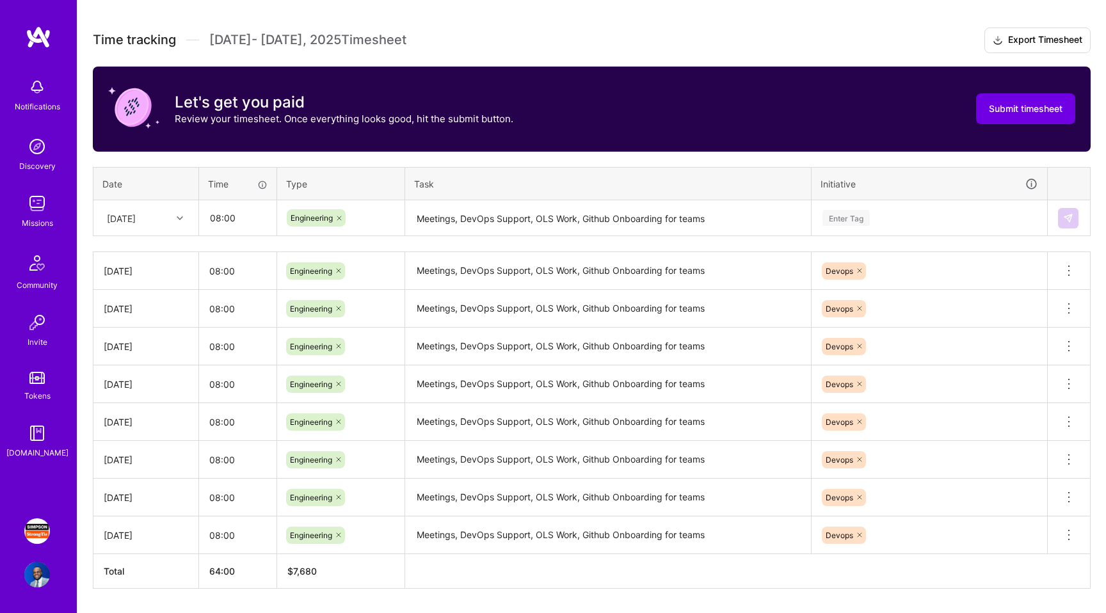
click at [872, 219] on div "Enter Tag" at bounding box center [929, 218] width 216 height 16
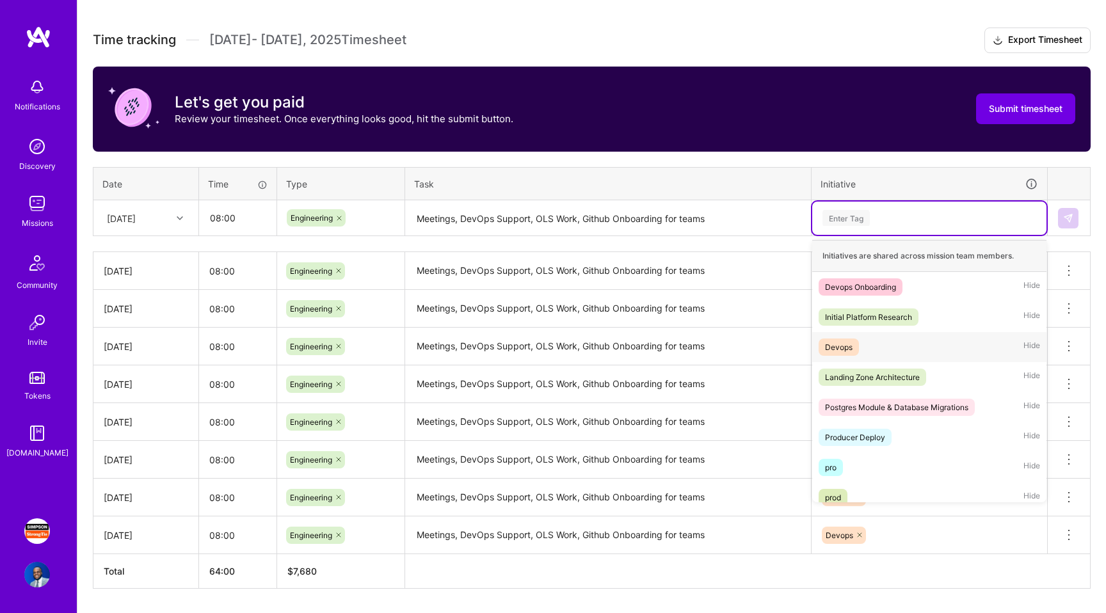
drag, startPoint x: 890, startPoint y: 352, endPoint x: 897, endPoint y: 347, distance: 8.7
click at [890, 352] on div "Devops Hide" at bounding box center [929, 347] width 234 height 30
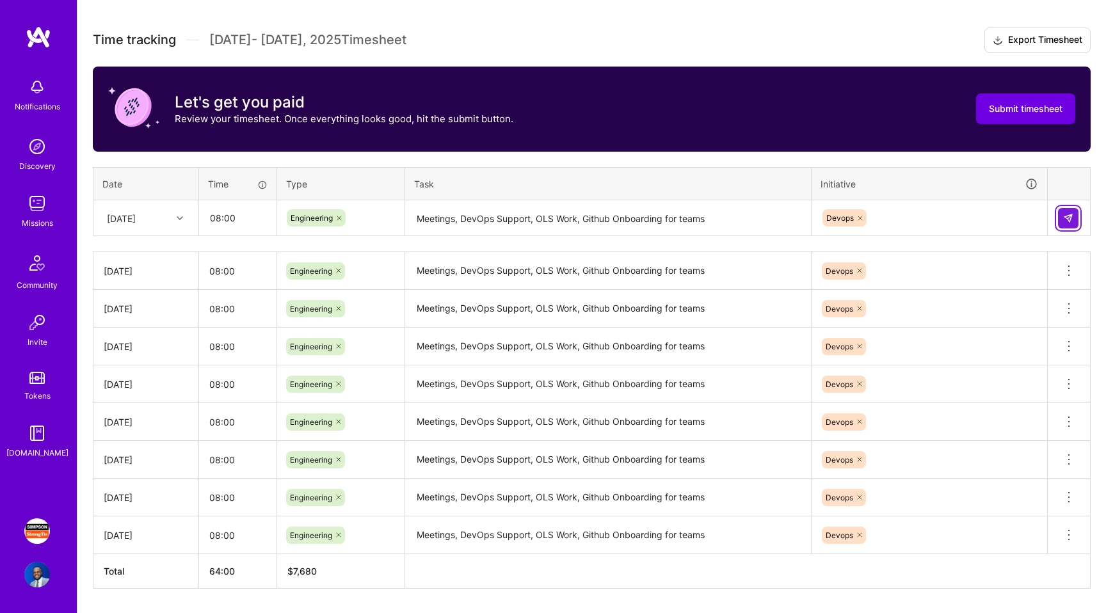
click at [1073, 219] on button at bounding box center [1068, 218] width 20 height 20
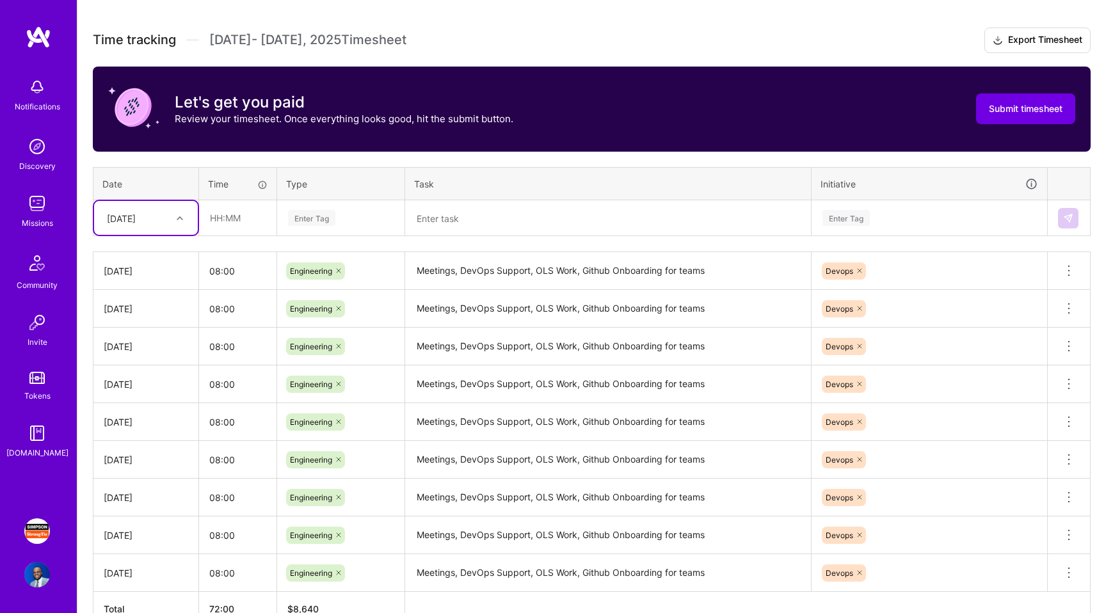
click at [136, 216] on div "[DATE]" at bounding box center [121, 217] width 29 height 13
click at [146, 388] on div "[DATE]" at bounding box center [146, 394] width 104 height 24
click at [225, 219] on input "text" at bounding box center [238, 218] width 76 height 34
type input "08:00"
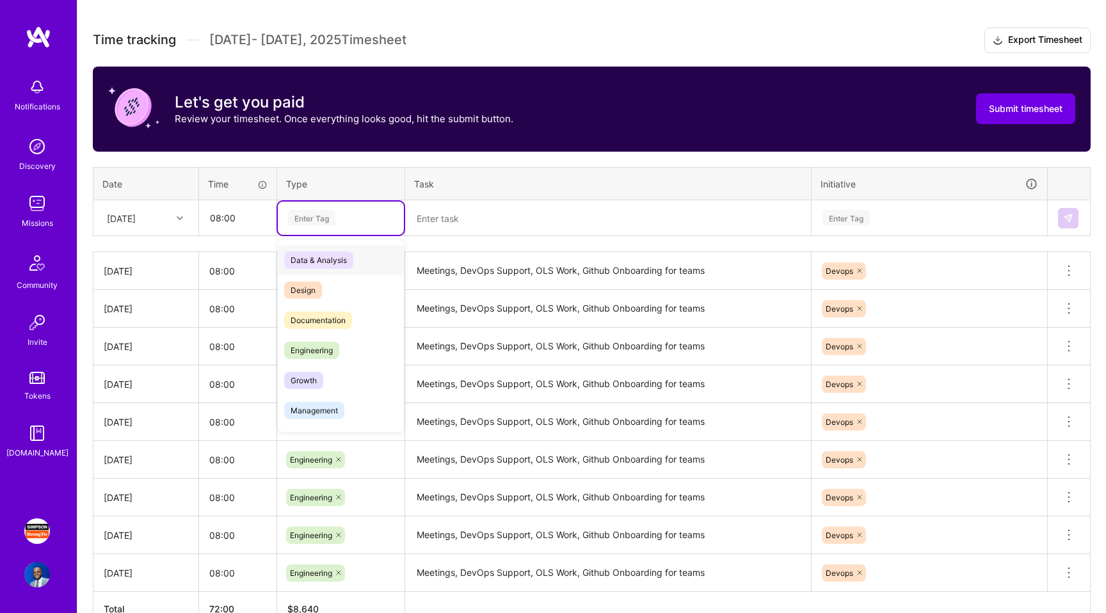
click at [306, 225] on div "Enter Tag" at bounding box center [311, 218] width 47 height 20
click at [312, 335] on div "Engineering" at bounding box center [341, 350] width 126 height 30
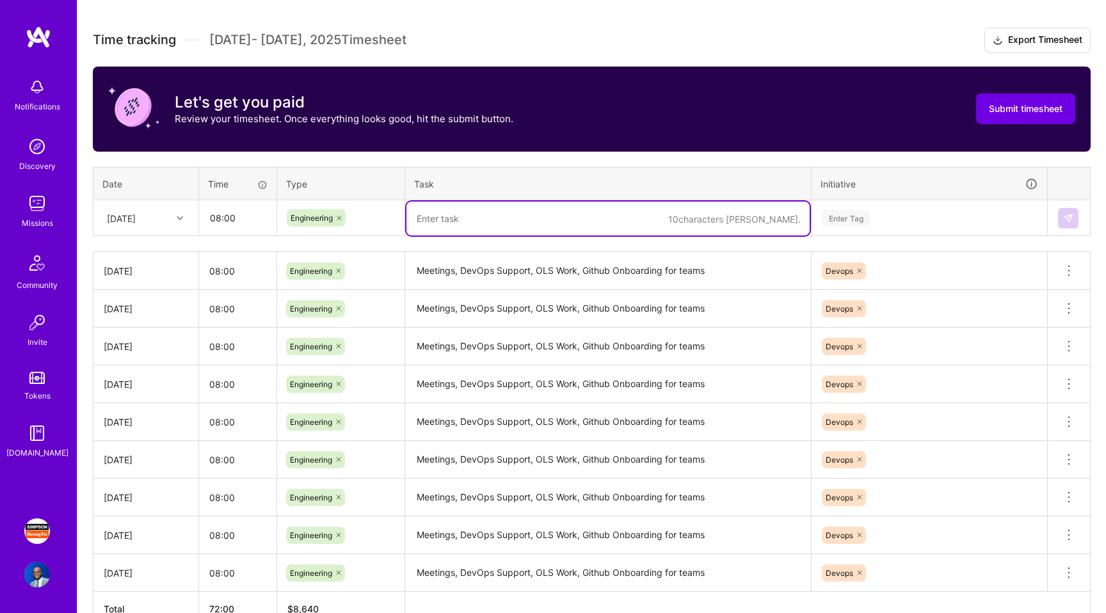
click at [459, 222] on textarea at bounding box center [607, 219] width 403 height 34
paste textarea "Meetings, DevOps Support, OLS Work, Github Onboarding for teams"
type textarea "Meetings, DevOps Support, OLS Work, Github Onboarding for teams"
click at [955, 228] on div "Enter Tag" at bounding box center [929, 218] width 234 height 33
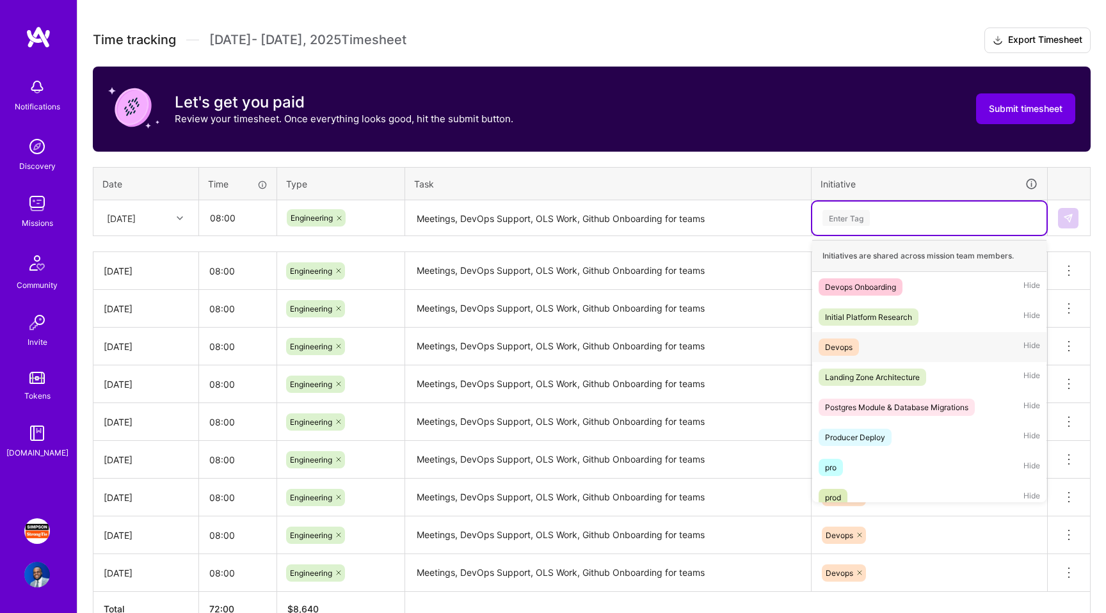
click at [902, 348] on div "Devops Hide" at bounding box center [929, 347] width 234 height 30
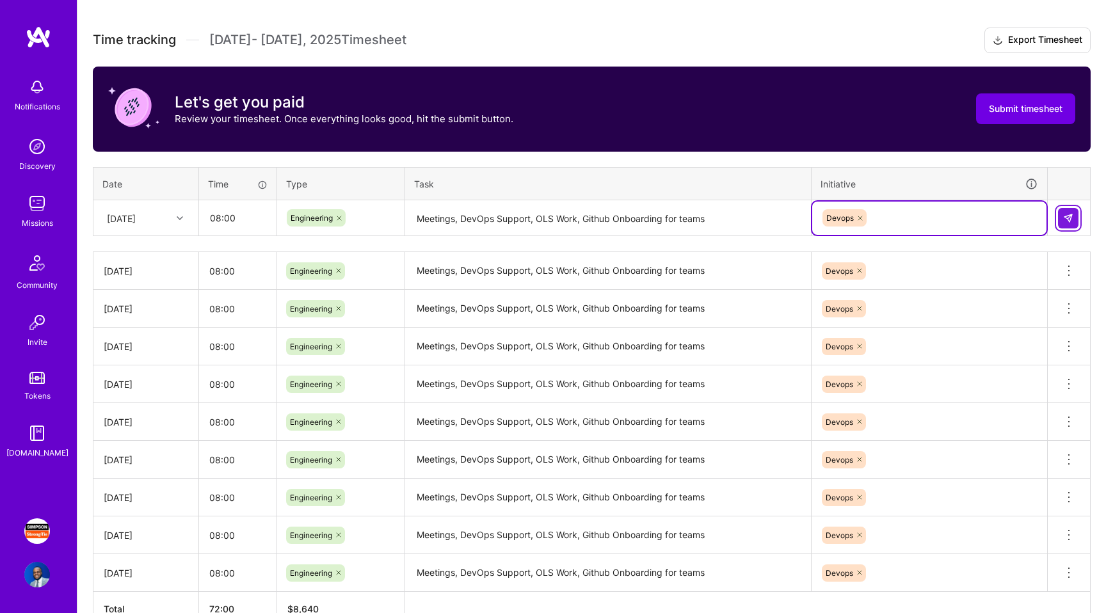
click at [1065, 222] on img at bounding box center [1068, 218] width 10 height 10
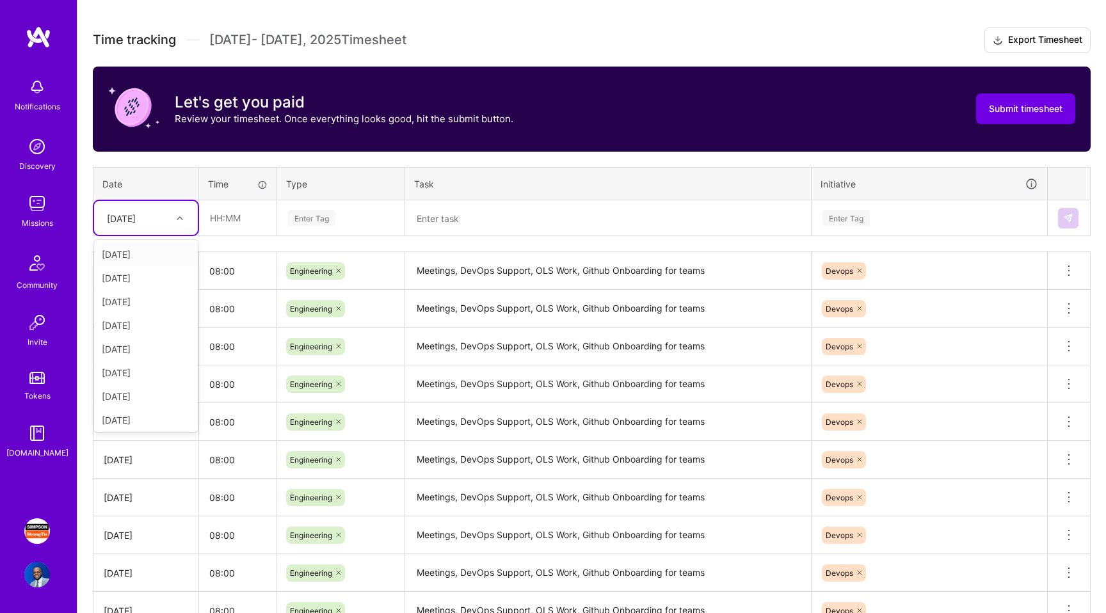
click at [132, 223] on div "[DATE]" at bounding box center [121, 217] width 29 height 13
click at [135, 407] on div "[DATE]" at bounding box center [146, 418] width 104 height 24
click at [221, 210] on input "text" at bounding box center [238, 218] width 76 height 34
type input "08:00"
click at [303, 215] on div "Enter Tag" at bounding box center [311, 218] width 47 height 20
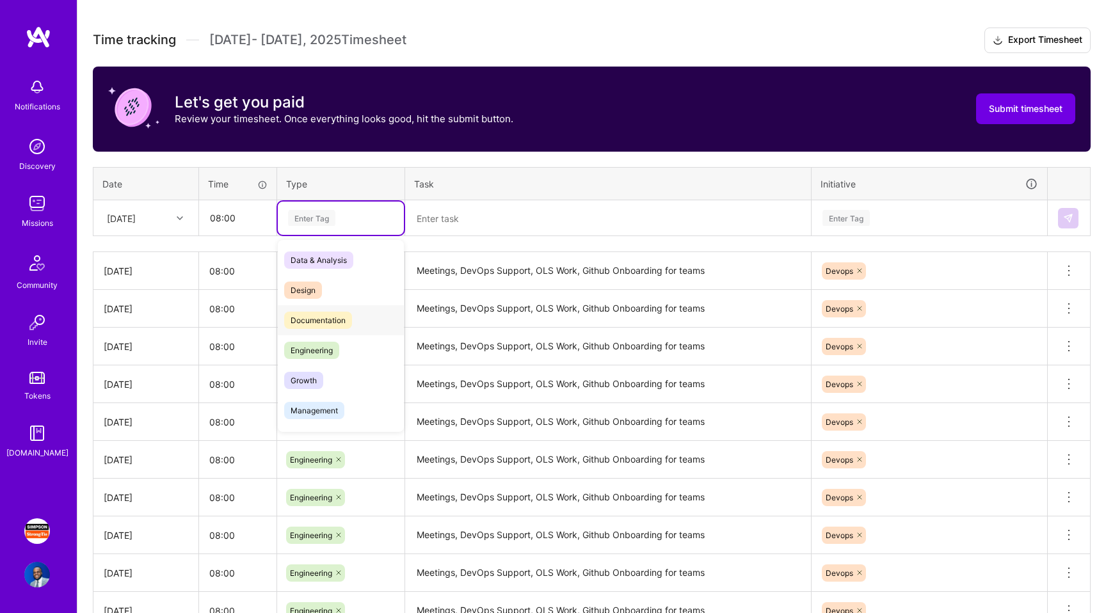
click at [323, 333] on div "Documentation" at bounding box center [341, 320] width 126 height 30
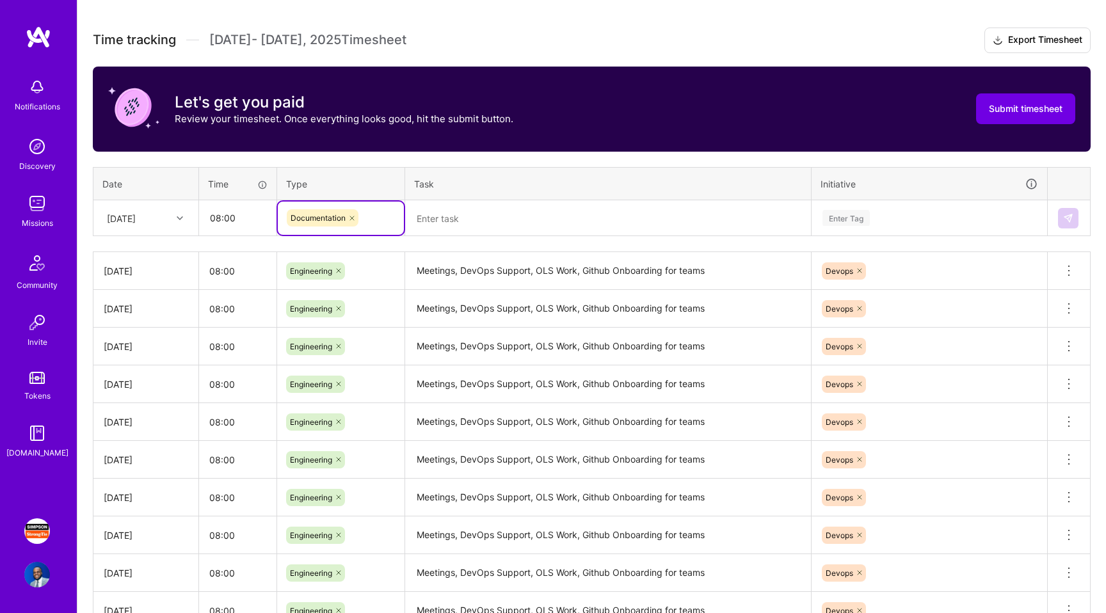
click at [352, 215] on icon at bounding box center [352, 218] width 8 height 8
click at [352, 215] on div "Enter Tag" at bounding box center [341, 218] width 108 height 16
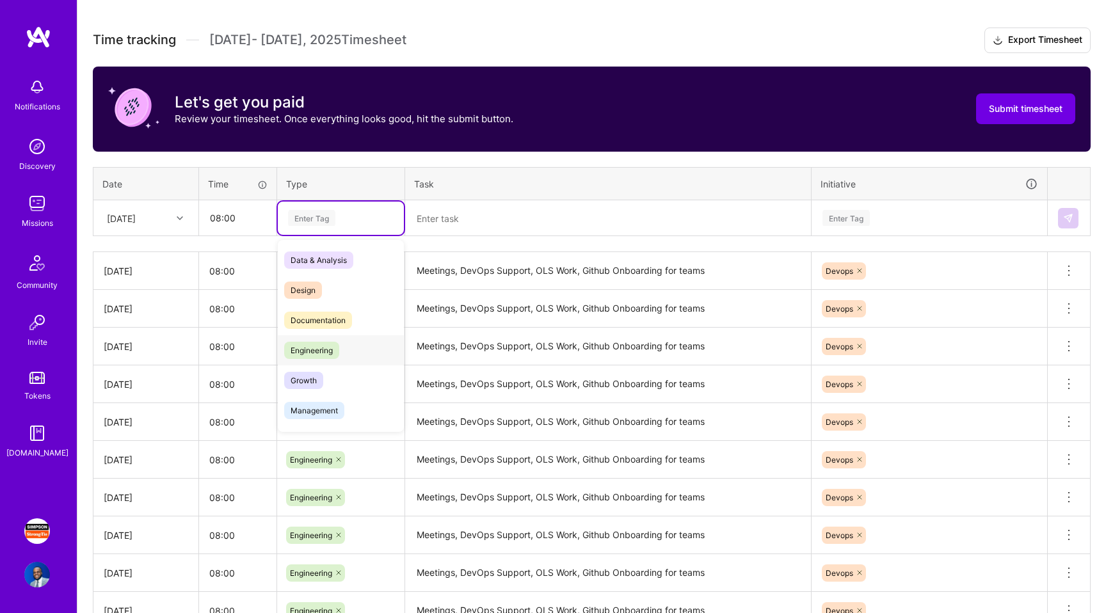
click at [340, 353] on div "Engineering" at bounding box center [341, 350] width 126 height 30
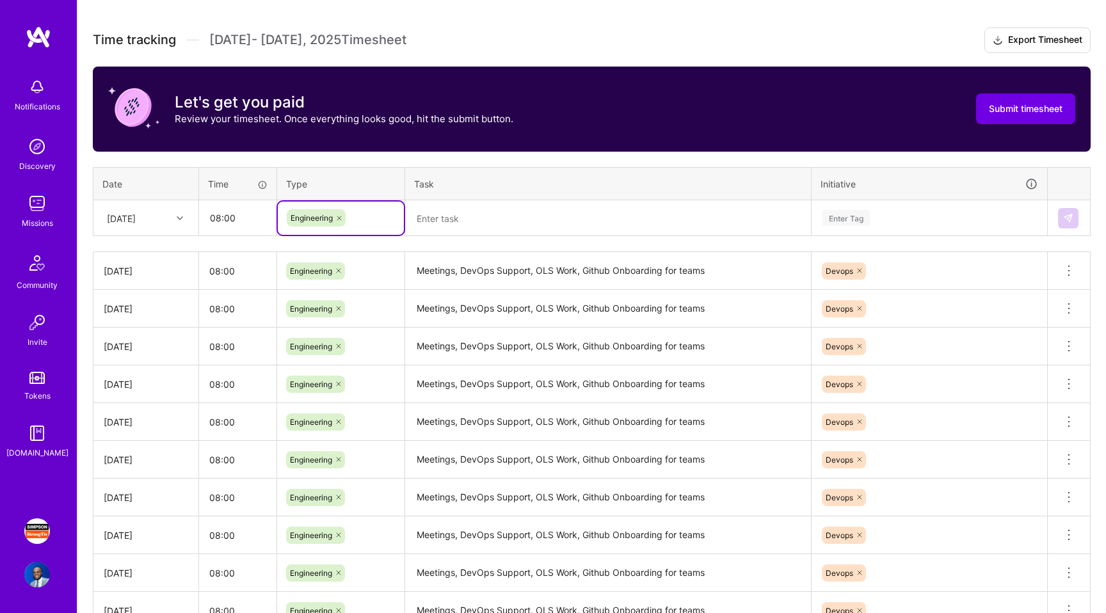
click at [443, 218] on textarea at bounding box center [607, 219] width 403 height 34
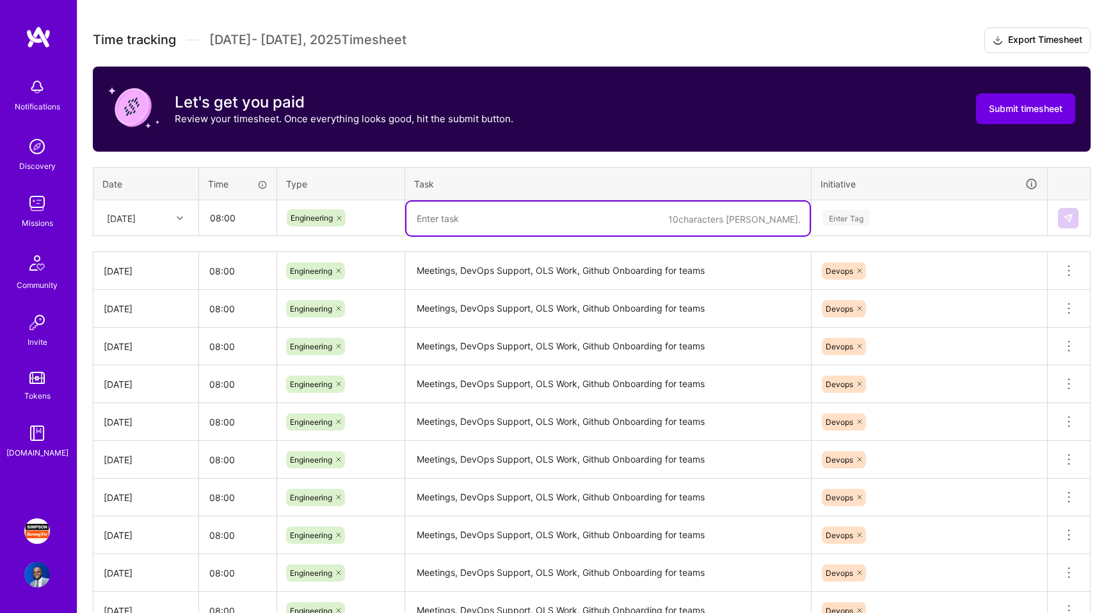
paste textarea "Meetings, DevOps Support, OLS Work, Github Onboarding for teams"
type textarea "Meetings, DevOps Support, OLS Work, Github Onboarding for teams"
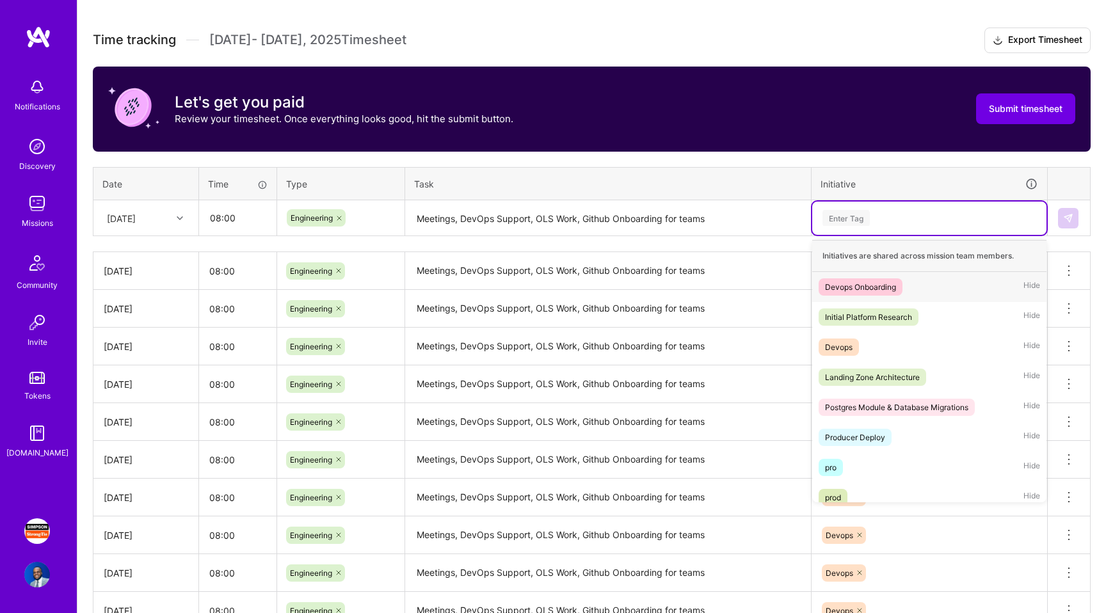
click at [850, 212] on div "Enter Tag" at bounding box center [845, 218] width 47 height 20
click at [866, 351] on div "Devops Hide" at bounding box center [929, 347] width 234 height 30
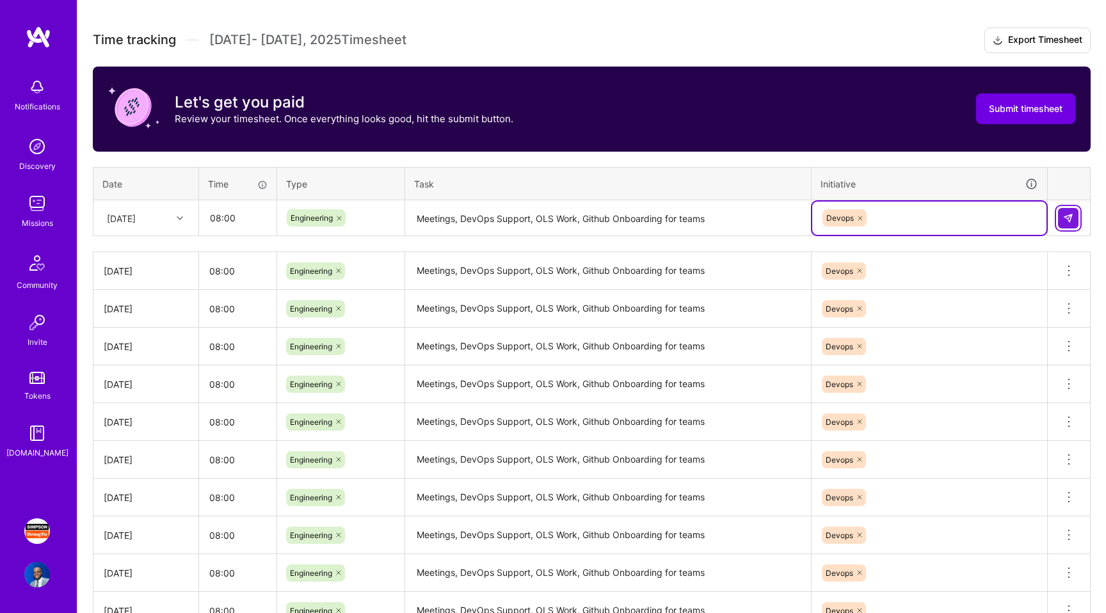
click at [1074, 225] on button at bounding box center [1068, 218] width 20 height 20
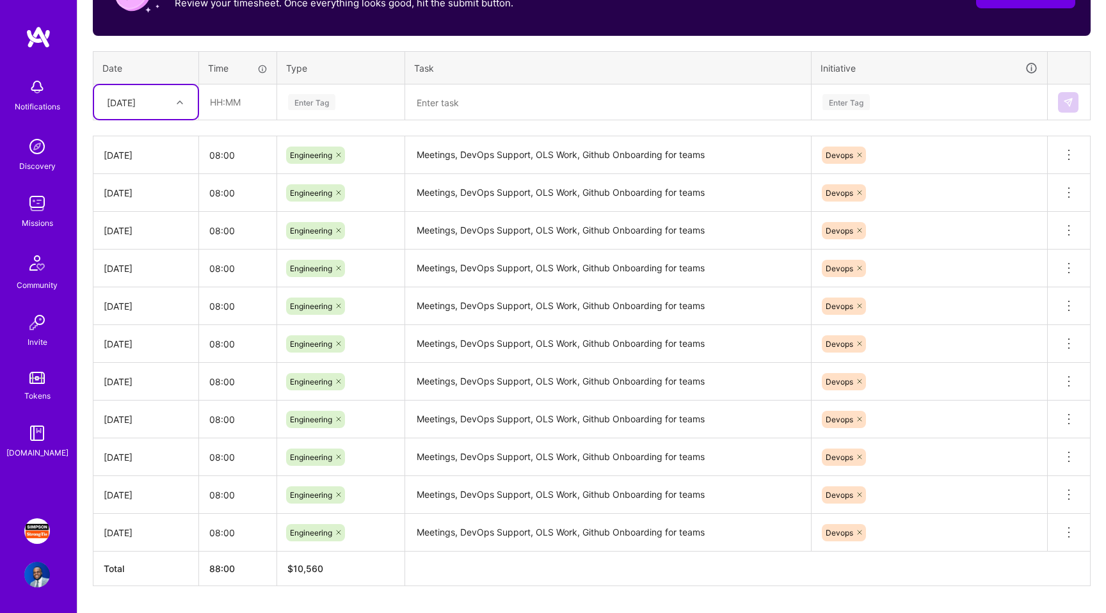
scroll to position [494, 0]
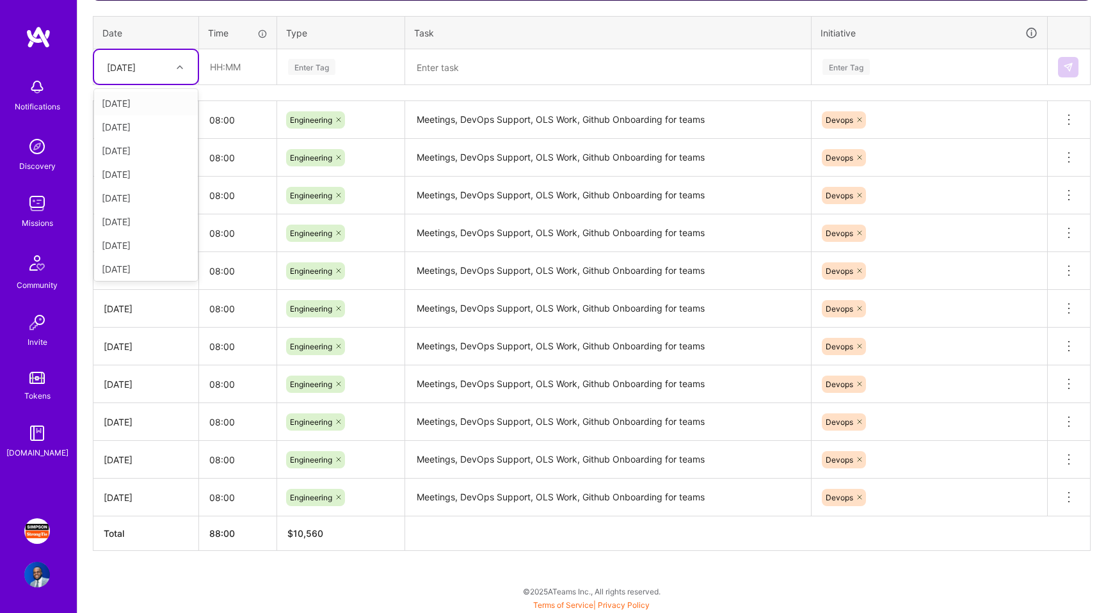
click at [159, 65] on div "[DATE]" at bounding box center [135, 66] width 71 height 21
click at [141, 507] on td "[DATE]" at bounding box center [146, 498] width 106 height 38
click at [143, 74] on div "[DATE]" at bounding box center [135, 66] width 71 height 21
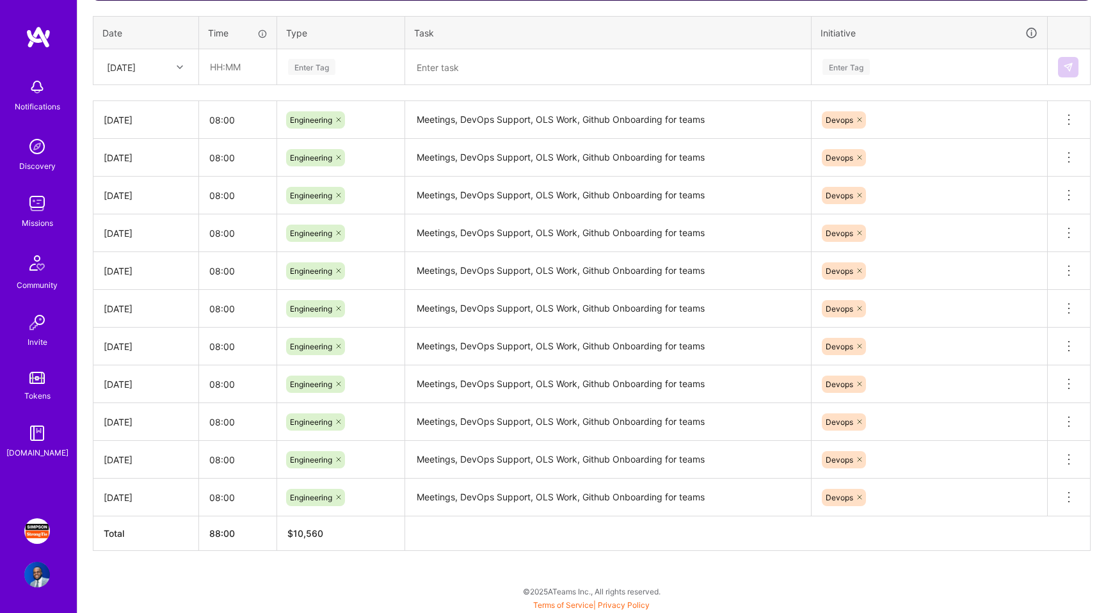
click at [297, 90] on div "Time tracking [DATE] - [DATE] Timesheet Export Timesheet Let's get you paid Rev…" at bounding box center [592, 213] width 998 height 674
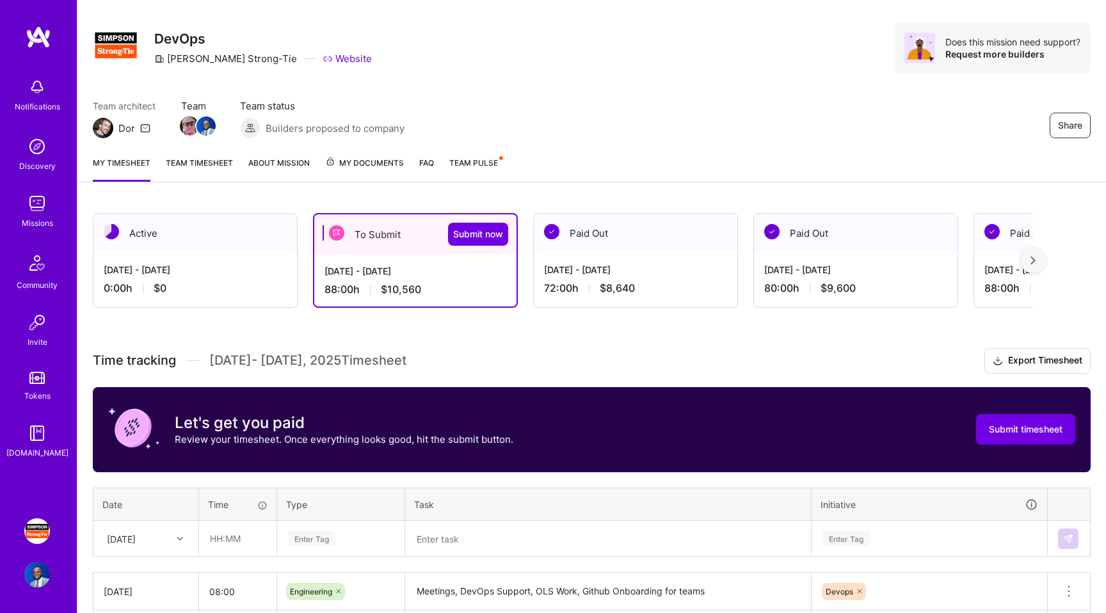
scroll to position [0, 0]
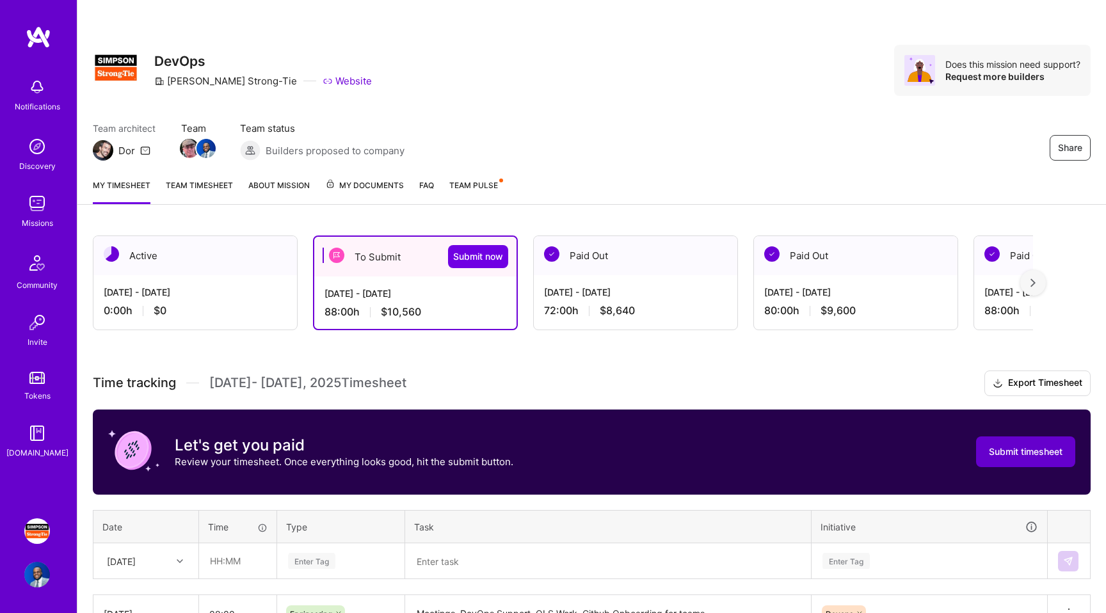
click at [1032, 457] on span "Submit timesheet" at bounding box center [1026, 451] width 74 height 13
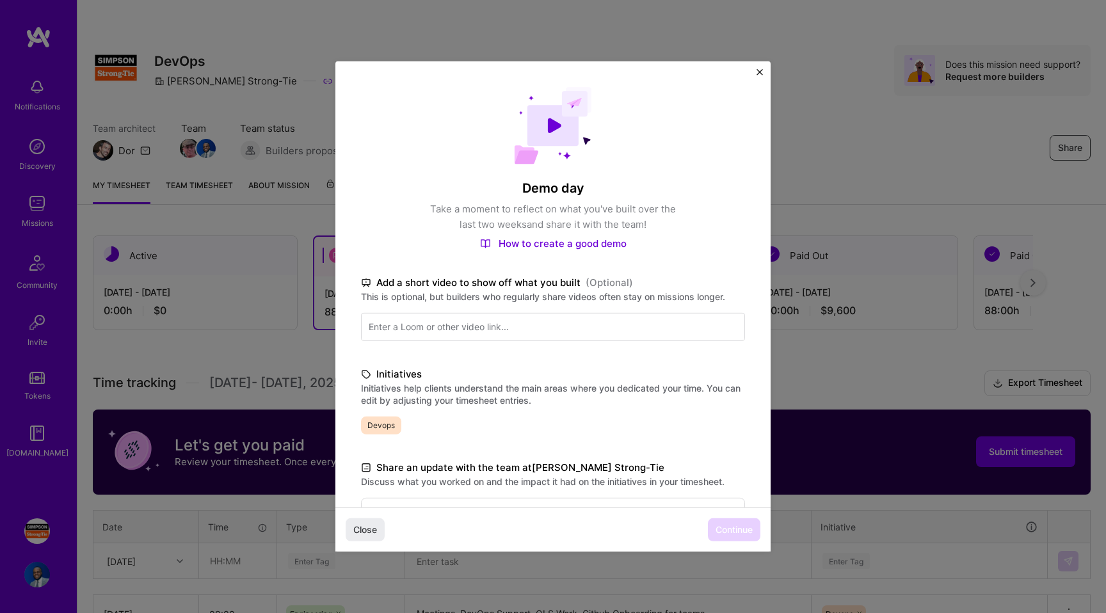
scroll to position [190, 0]
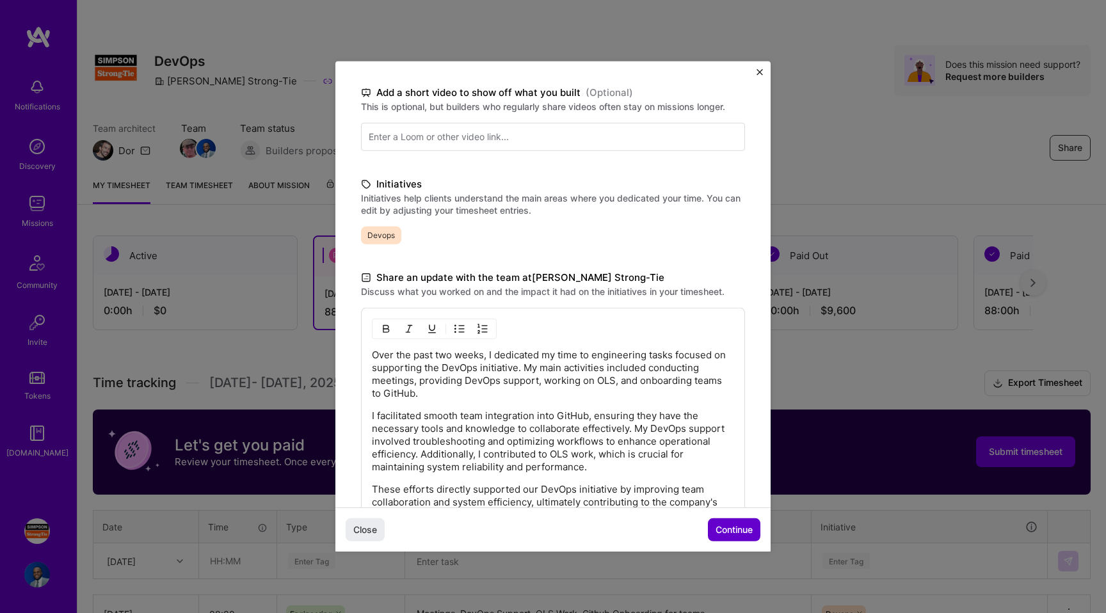
click at [748, 530] on span "Continue" at bounding box center [733, 529] width 37 height 13
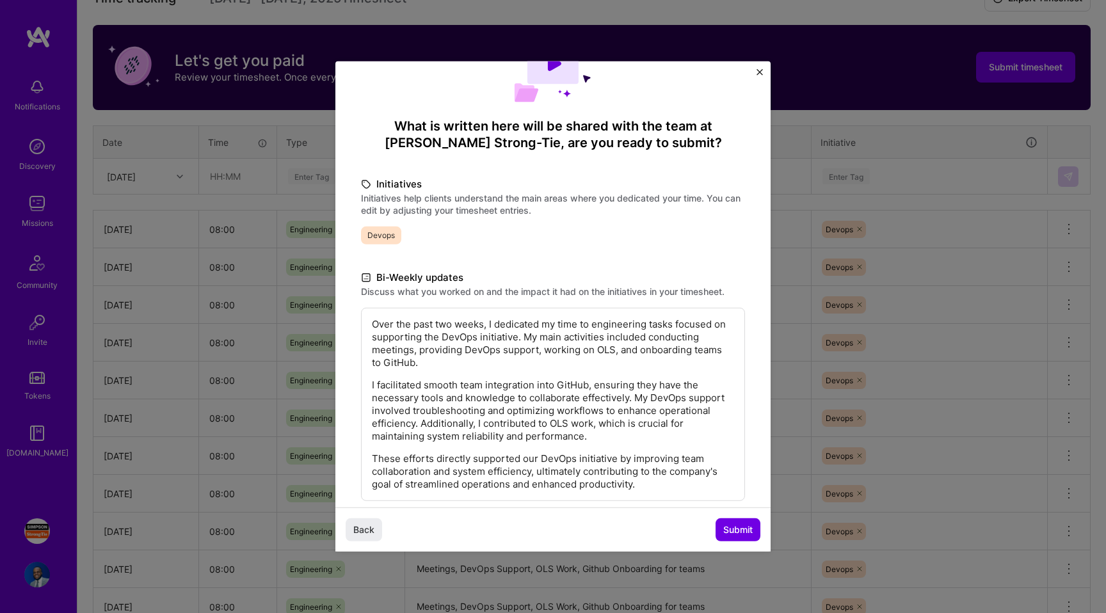
scroll to position [125, 0]
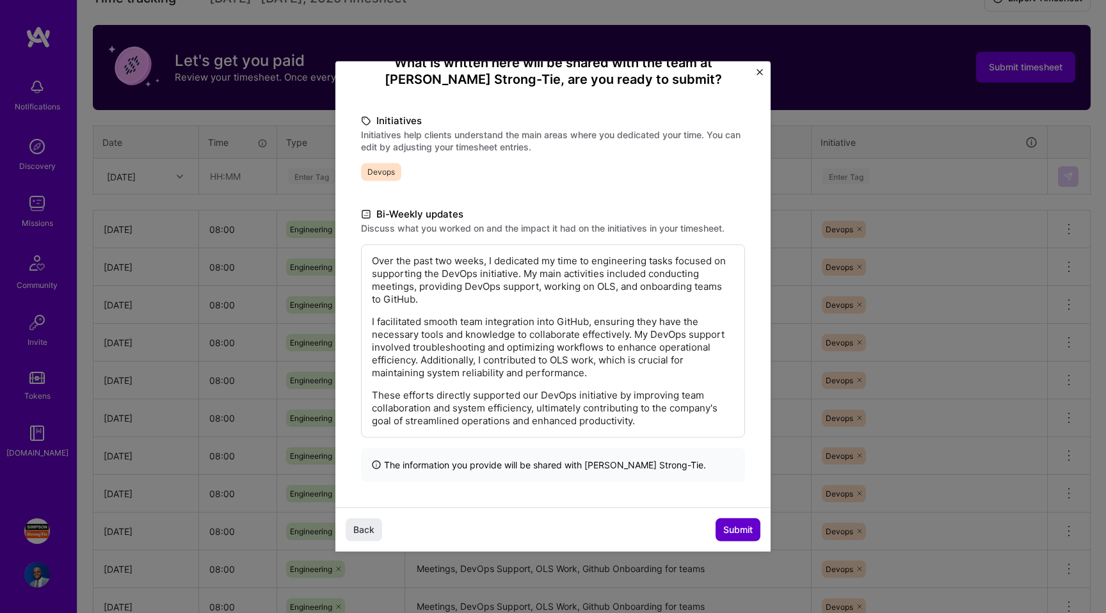
click at [747, 530] on span "Submit" at bounding box center [737, 529] width 29 height 13
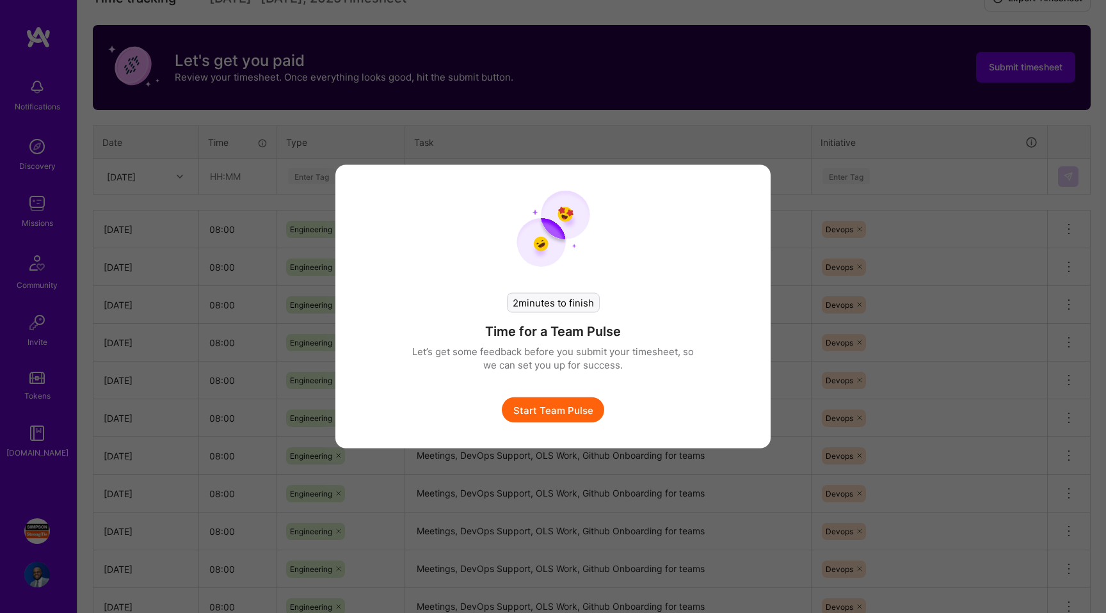
click at [583, 413] on button "Start Team Pulse" at bounding box center [553, 410] width 102 height 26
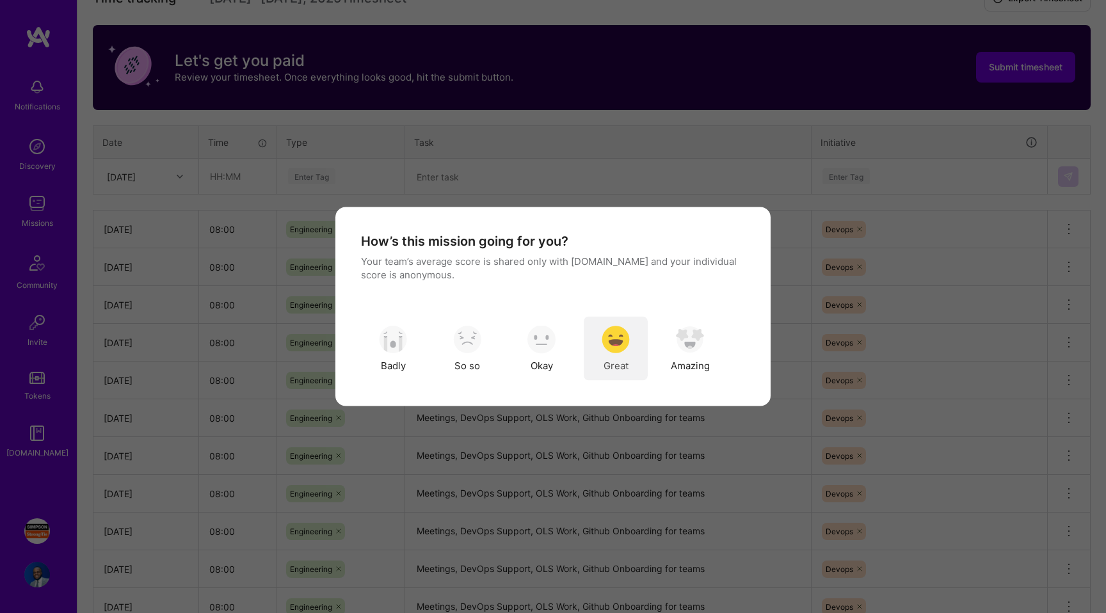
click at [610, 340] on img "modal" at bounding box center [616, 339] width 28 height 28
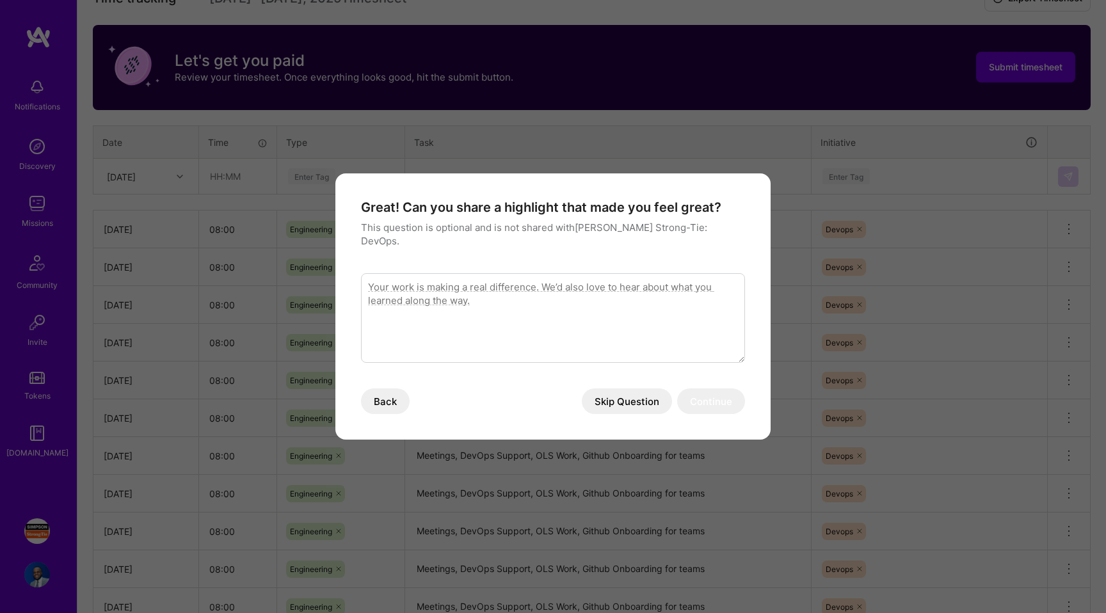
click at [620, 388] on button "Skip Question" at bounding box center [627, 401] width 90 height 26
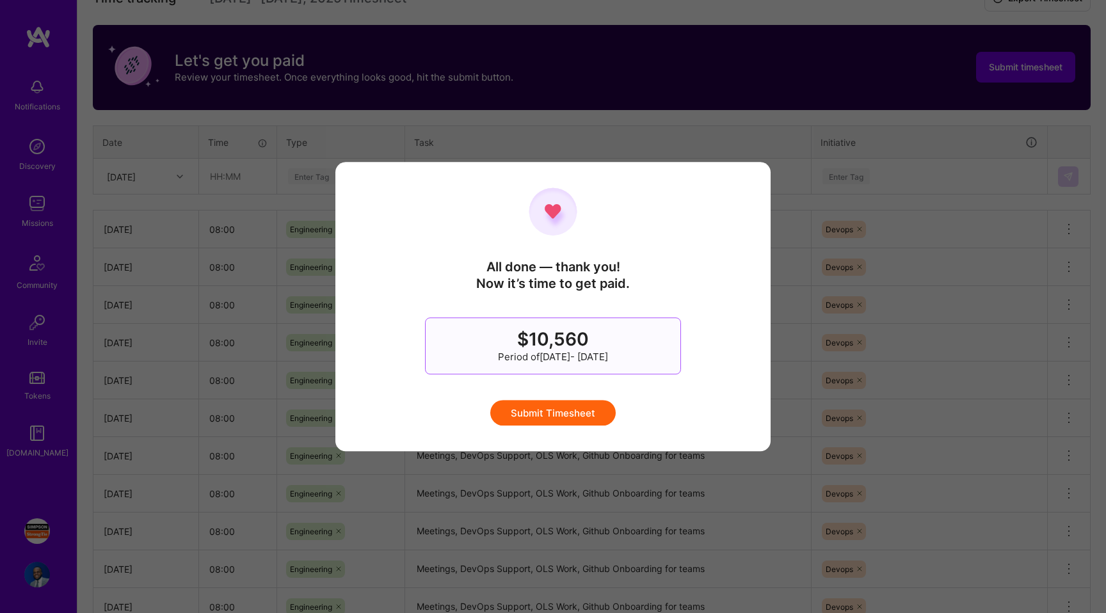
click at [582, 410] on button "Submit Timesheet" at bounding box center [552, 413] width 125 height 26
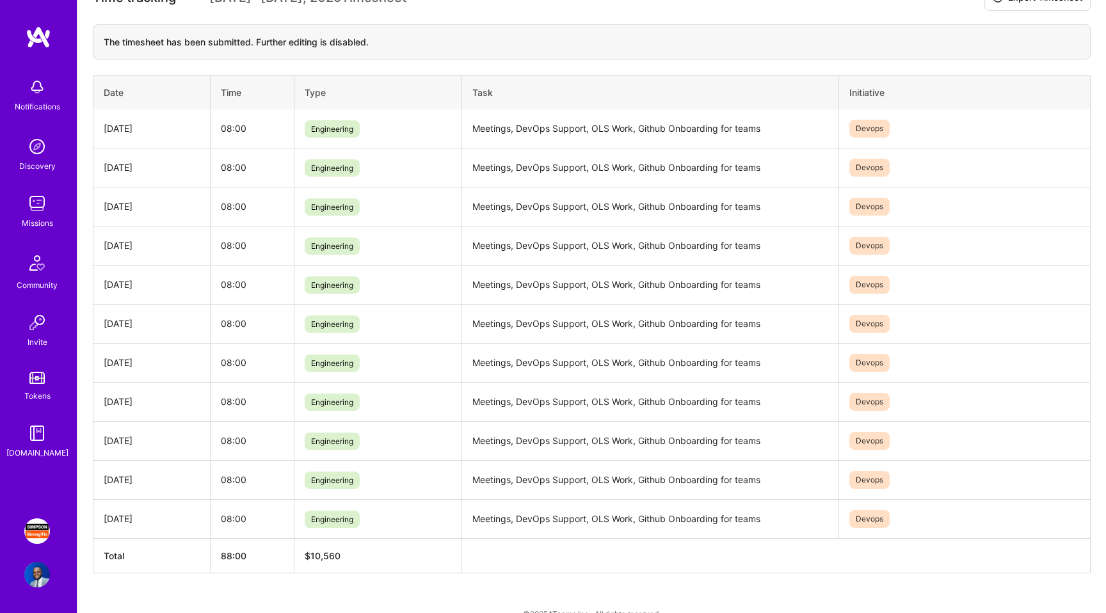
scroll to position [0, 0]
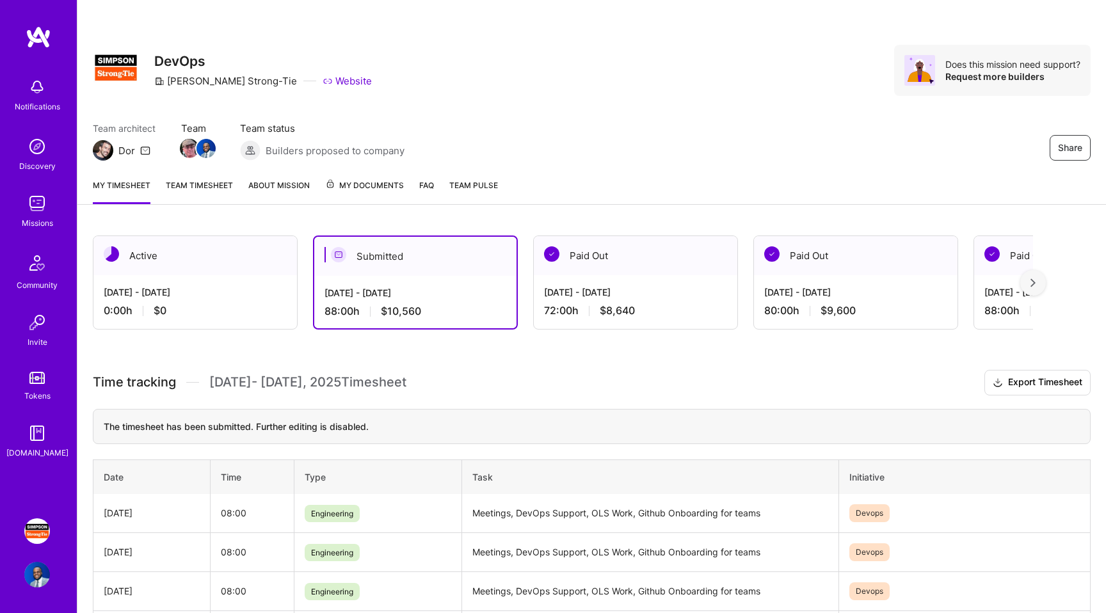
click at [45, 52] on div "Notifications Discovery Missions Community Invite Tokens [DOMAIN_NAME]" at bounding box center [38, 263] width 77 height 475
click at [31, 40] on img at bounding box center [39, 37] width 26 height 23
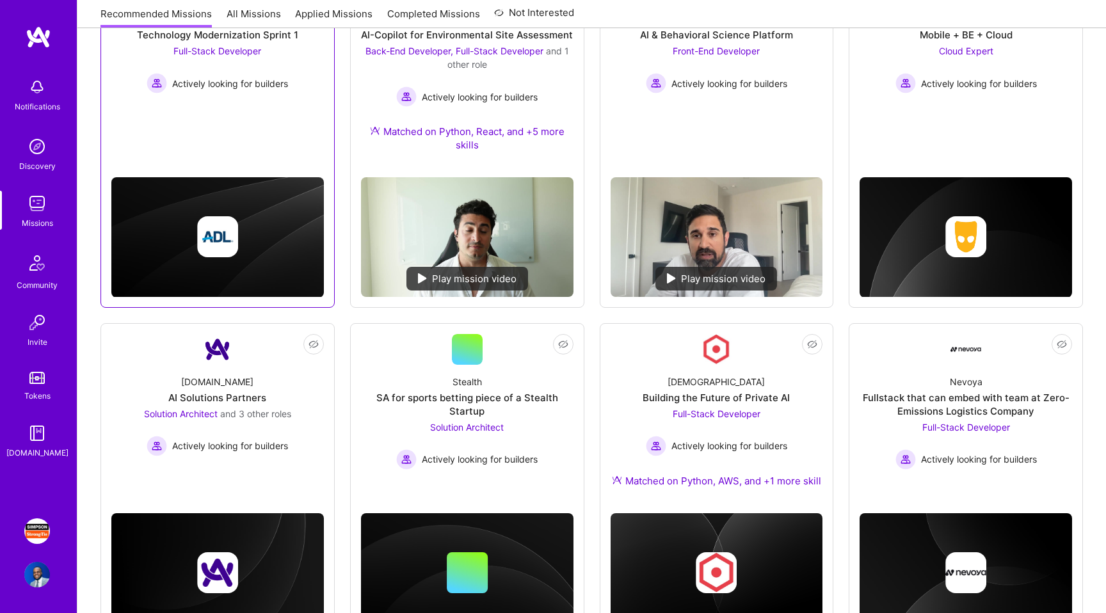
scroll to position [258, 0]
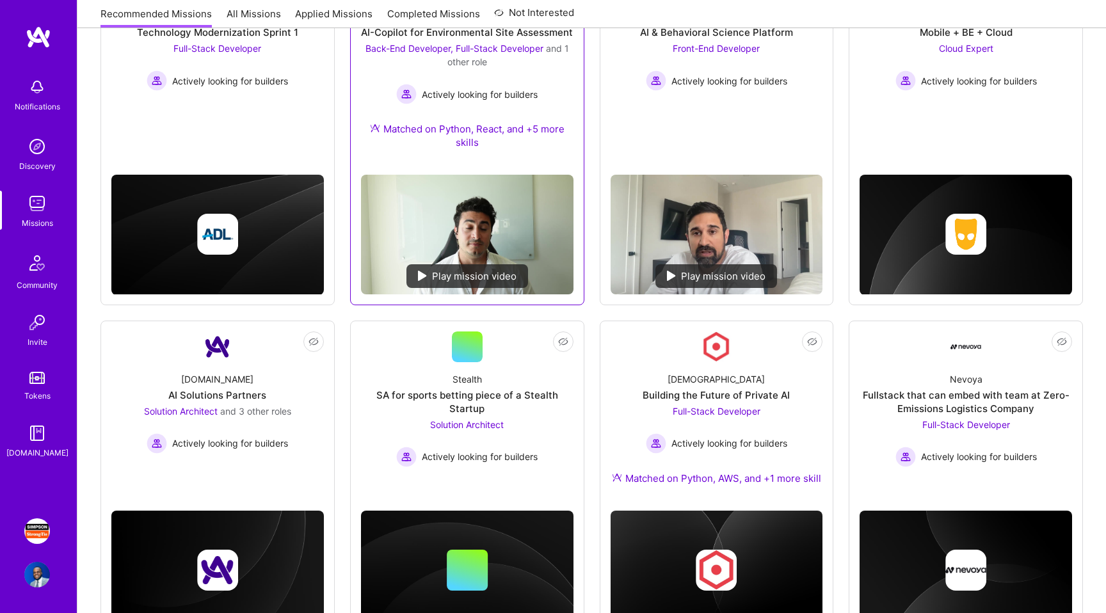
click at [422, 149] on div "[PERSON_NAME]-Copilot for Environmental Site Assessment Back-End Developer, Ful…" at bounding box center [467, 81] width 212 height 165
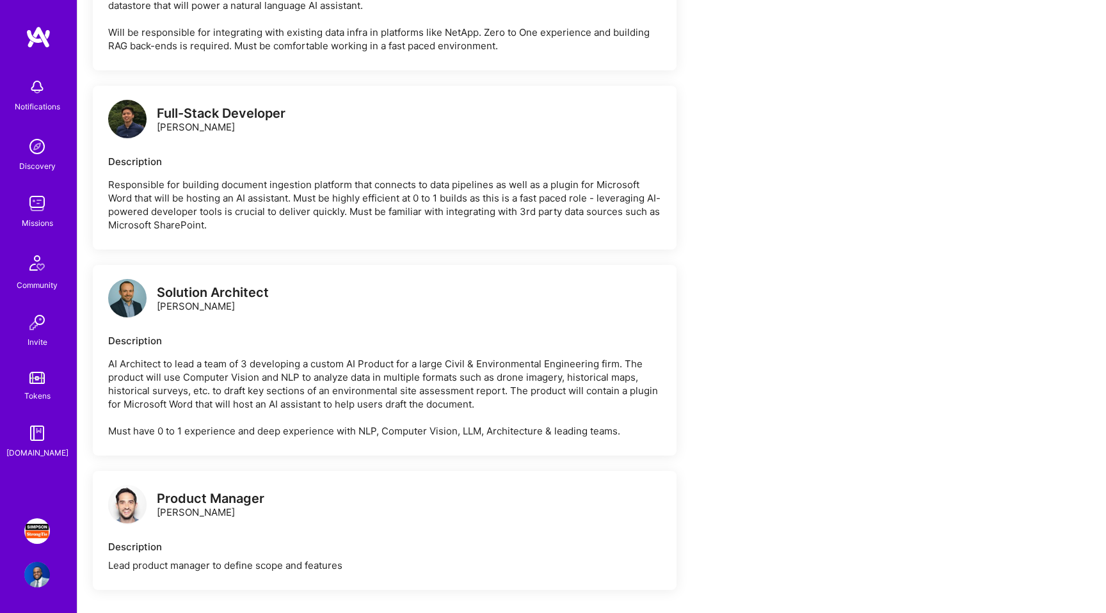
scroll to position [1841, 0]
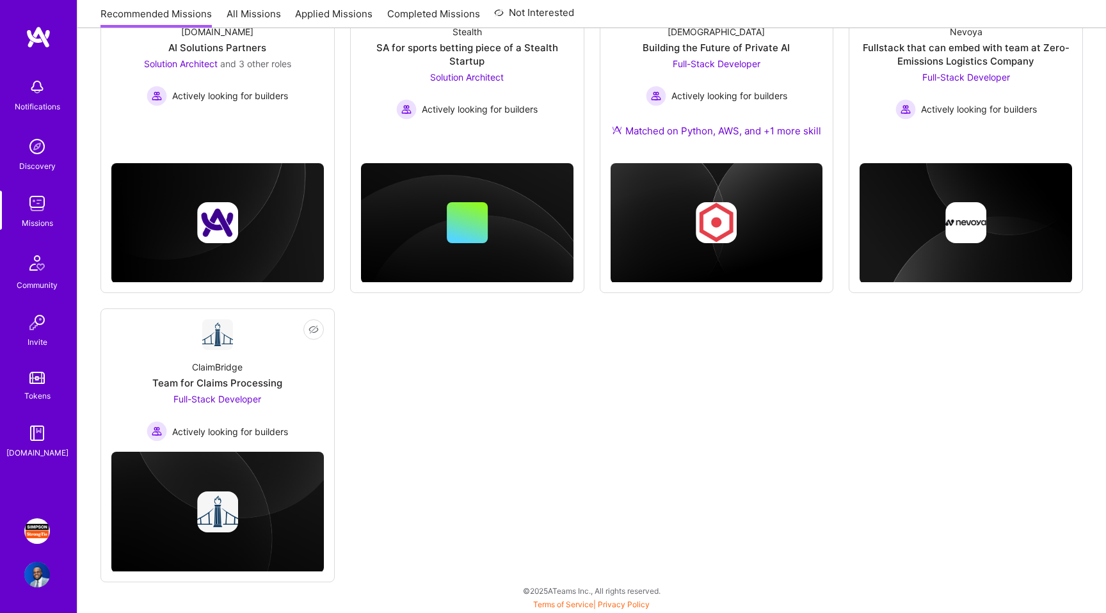
scroll to position [258, 0]
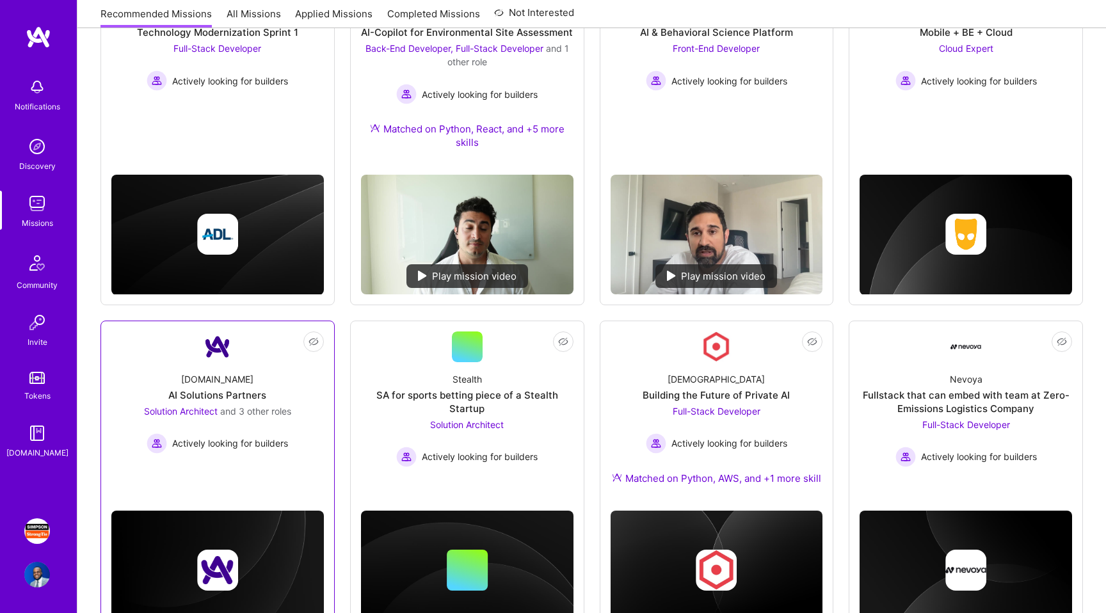
click at [224, 348] on img at bounding box center [217, 346] width 31 height 31
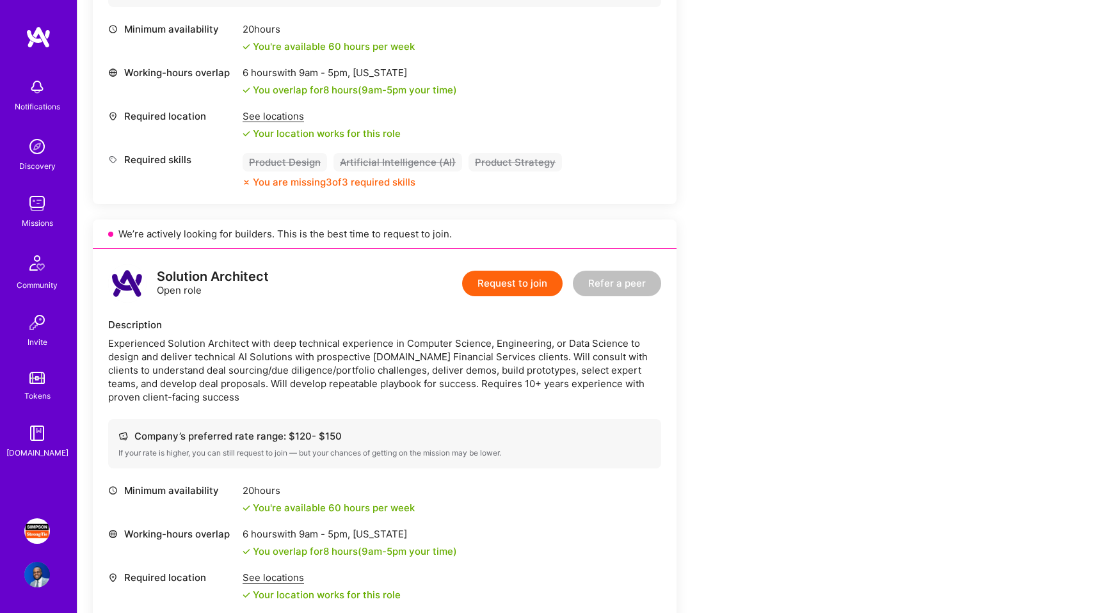
scroll to position [1027, 0]
